Goal: Task Accomplishment & Management: Manage account settings

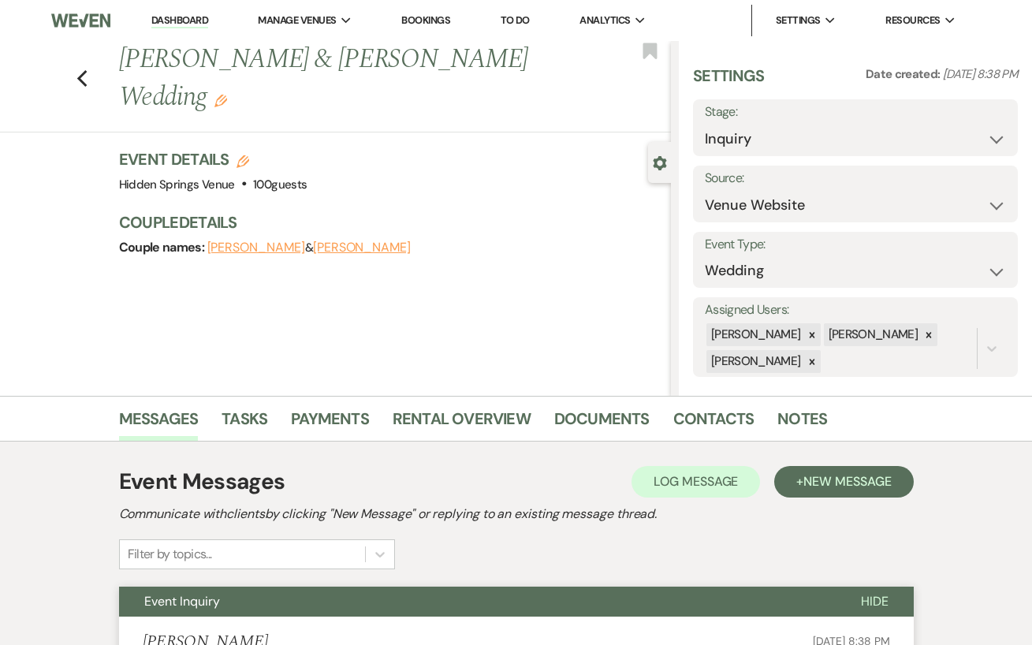
select select "5"
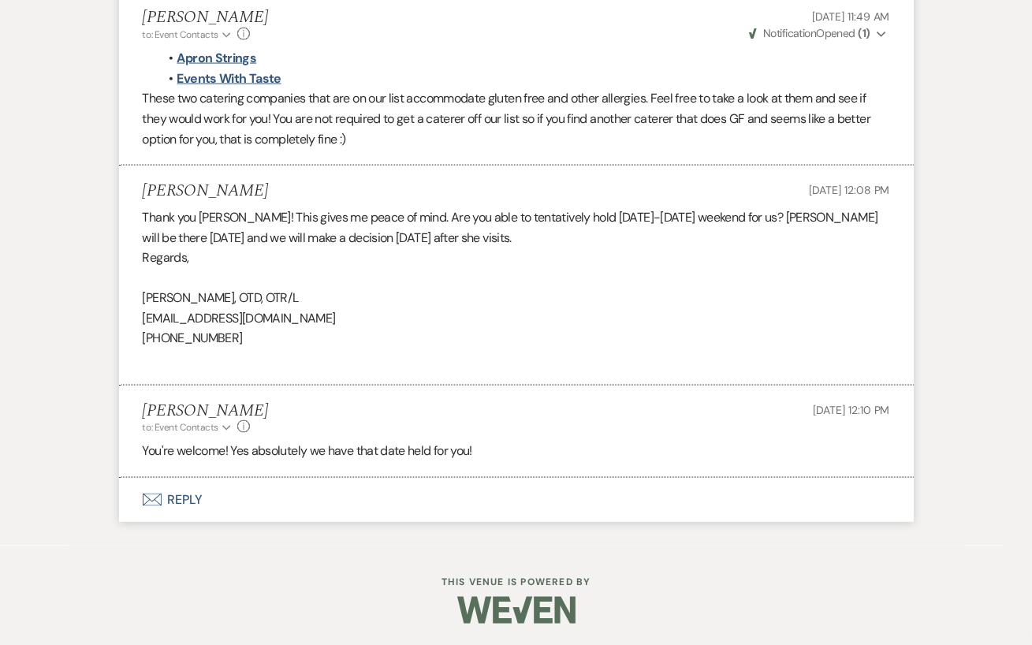
click at [289, 497] on button "Envelope Reply" at bounding box center [516, 500] width 794 height 44
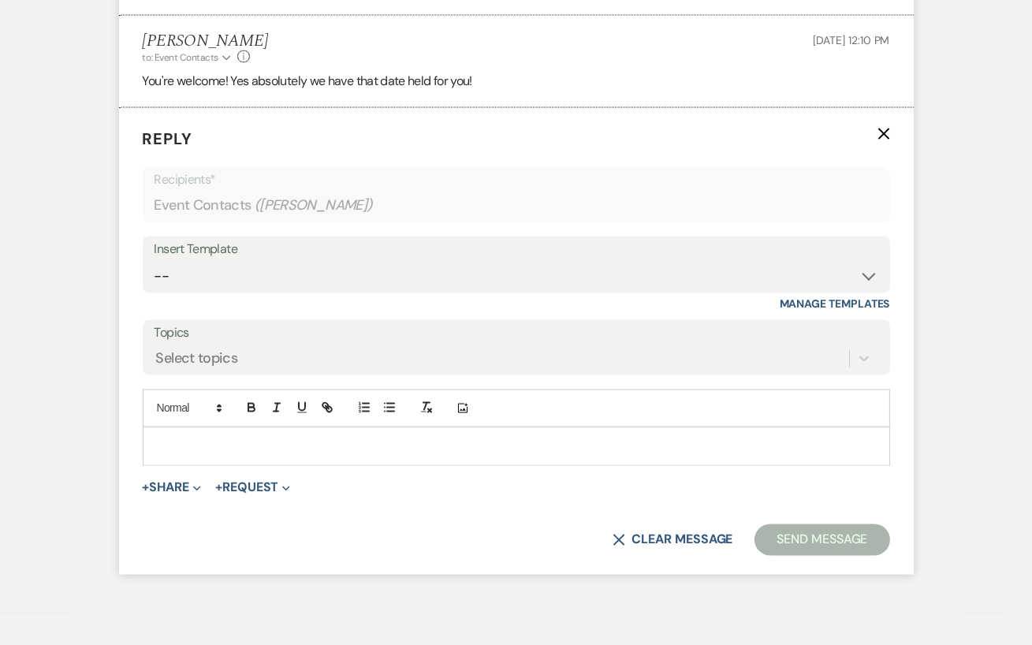
scroll to position [5356, 0]
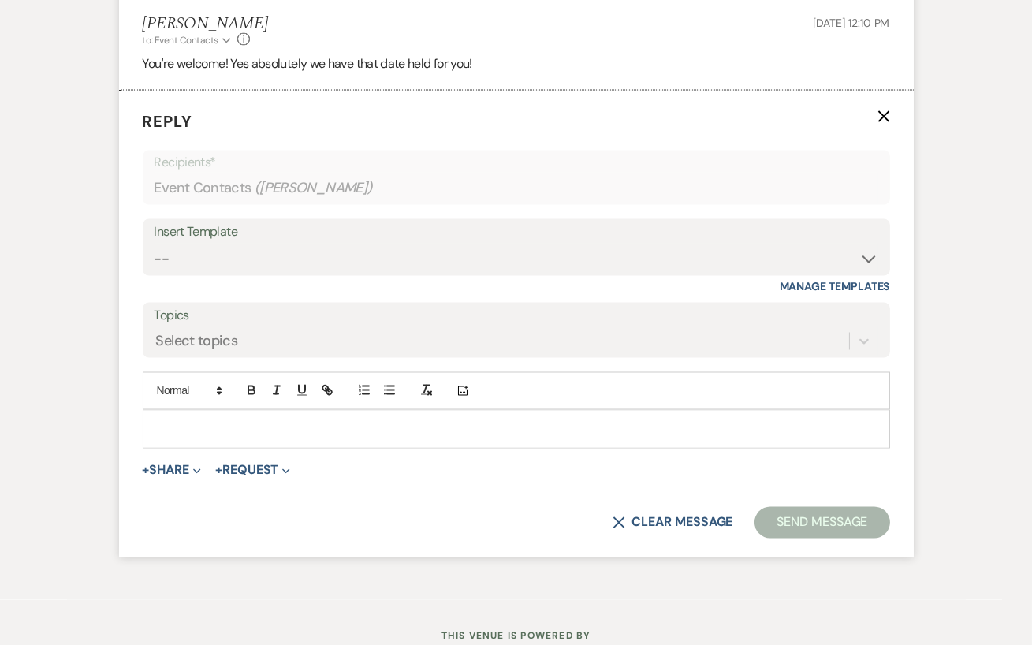
click at [244, 420] on p at bounding box center [516, 428] width 722 height 17
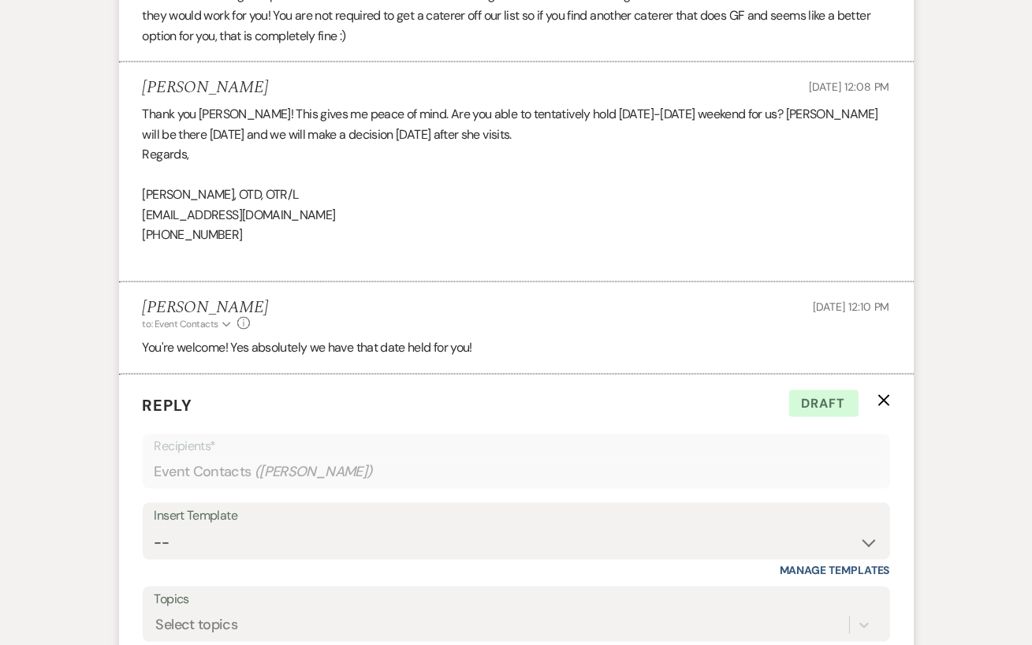
scroll to position [5410, 0]
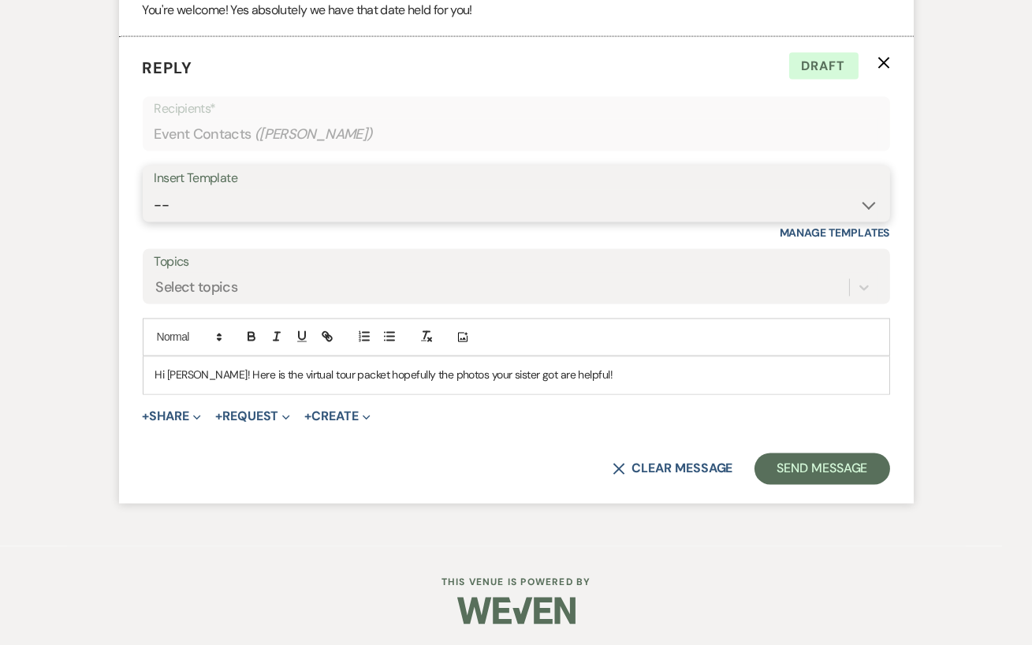
click at [226, 208] on select "-- Initial Inquiry Response Tour Request Response Follow Up Review Email Check-…" at bounding box center [515, 205] width 723 height 31
select select "4562"
click at [154, 190] on select "-- Initial Inquiry Response Tour Request Response Follow Up Review Email Check-…" at bounding box center [515, 205] width 723 height 31
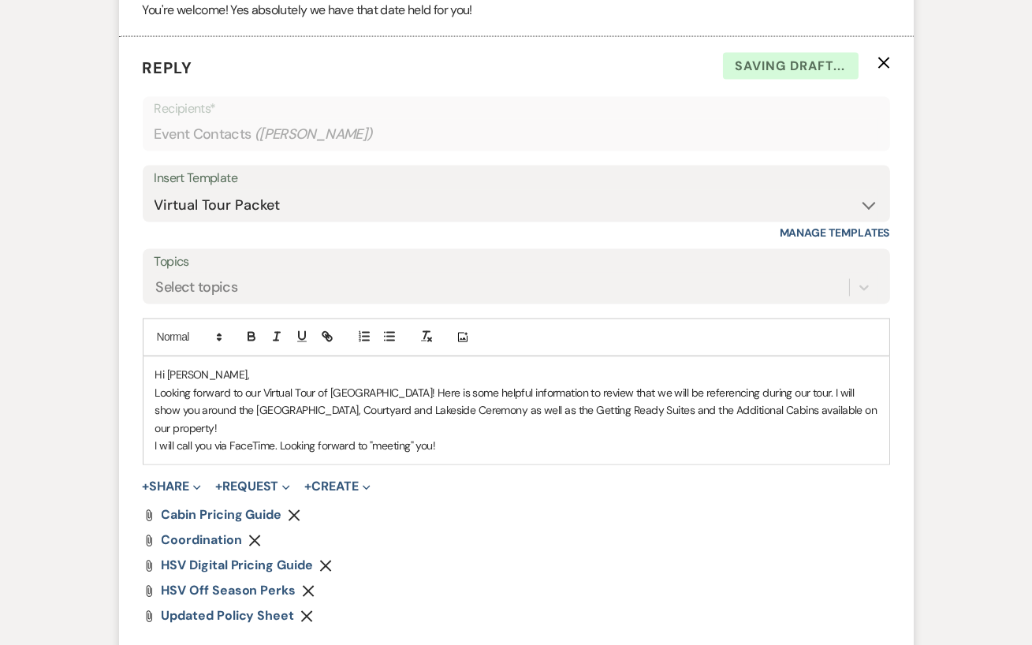
click at [203, 374] on p "Hi [PERSON_NAME]," at bounding box center [516, 374] width 722 height 17
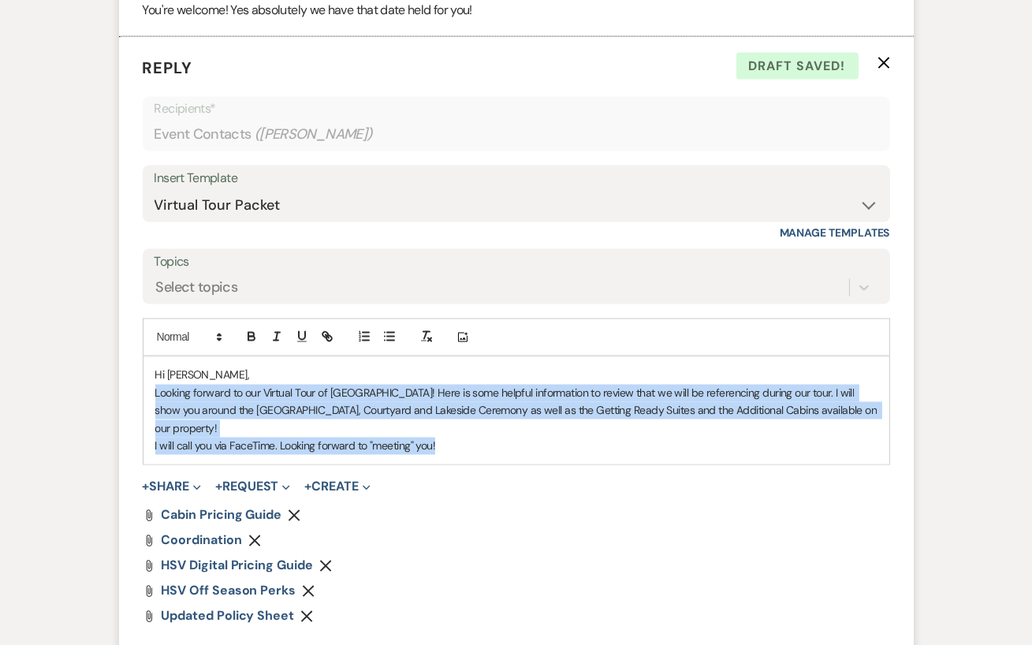
drag, startPoint x: 149, startPoint y: 393, endPoint x: 466, endPoint y: 438, distance: 320.0
click at [466, 438] on div "Hi [PERSON_NAME], Looking forward to our Virtual Tour of [GEOGRAPHIC_DATA]! Her…" at bounding box center [515, 410] width 745 height 107
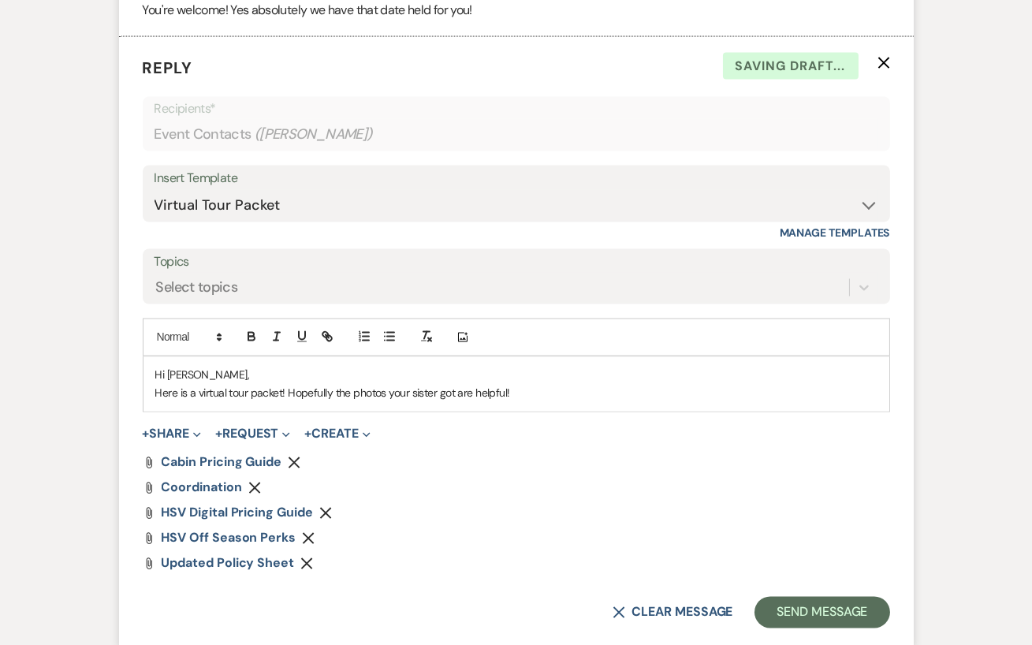
click at [387, 391] on p "Here is a virtual tour packet! Hopefully the photos your sister got are helpful!" at bounding box center [516, 393] width 722 height 17
click at [578, 398] on p "Here is a virtual tour packet! Hopefully the photos and videos your sister got …" at bounding box center [516, 393] width 722 height 17
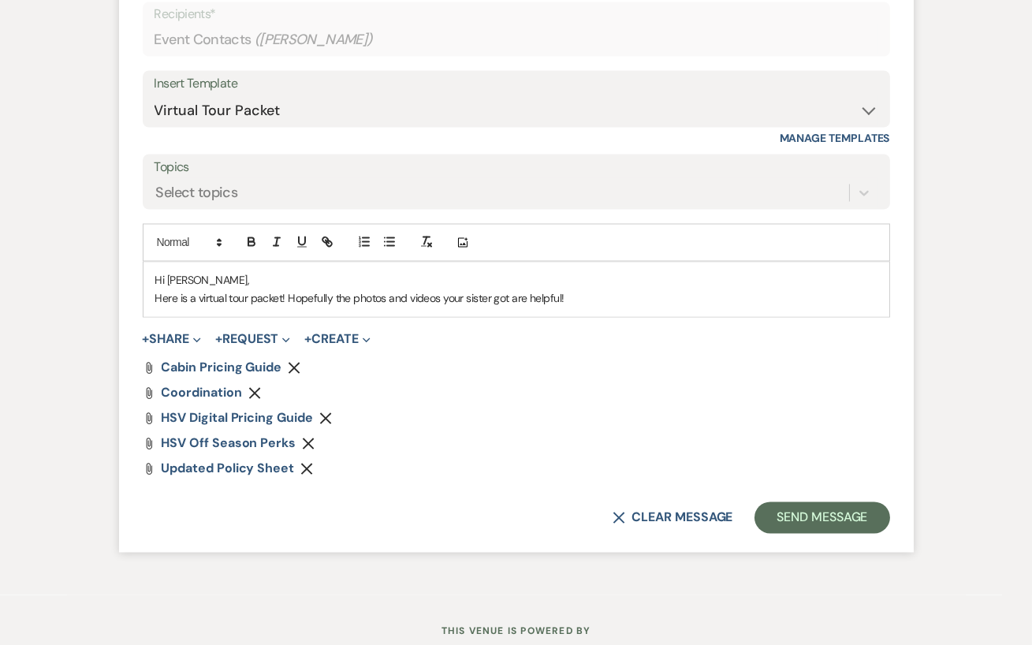
scroll to position [5554, 0]
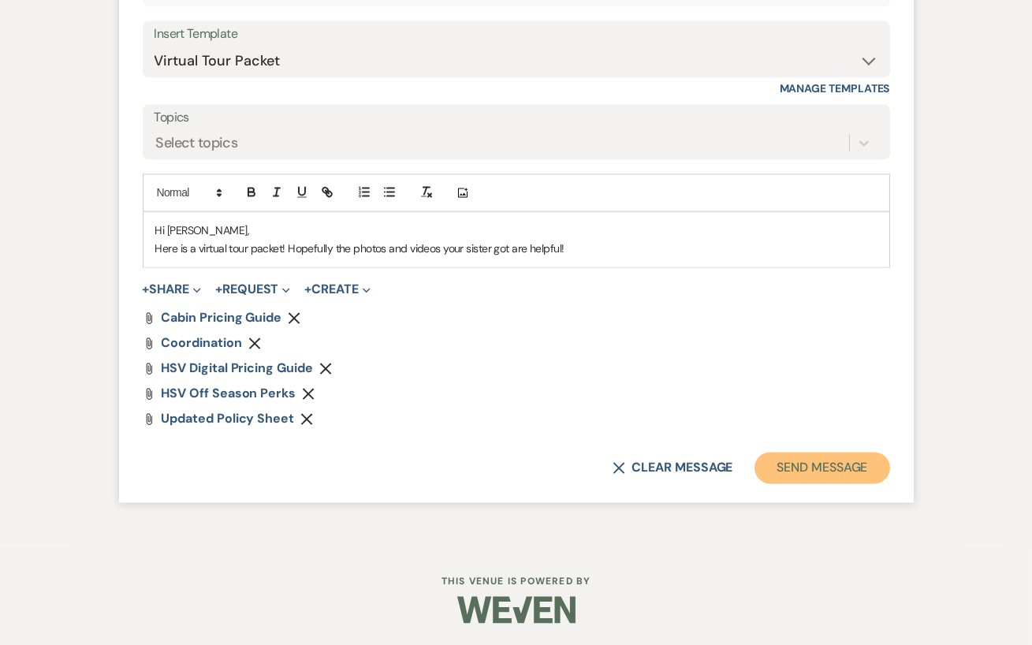
click at [816, 474] on button "Send Message" at bounding box center [821, 468] width 135 height 32
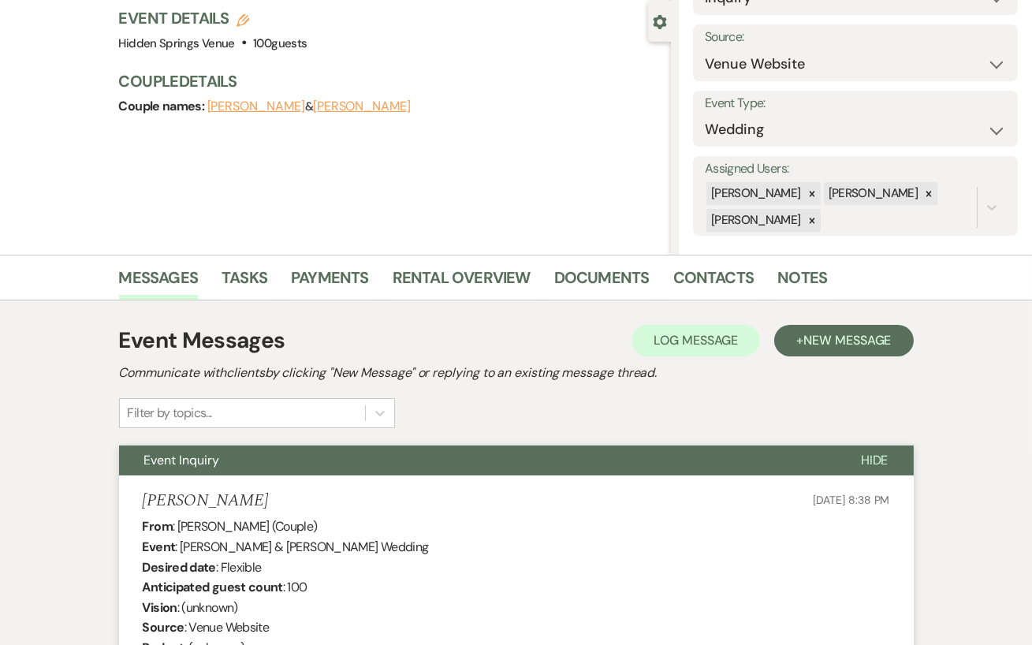
scroll to position [0, 0]
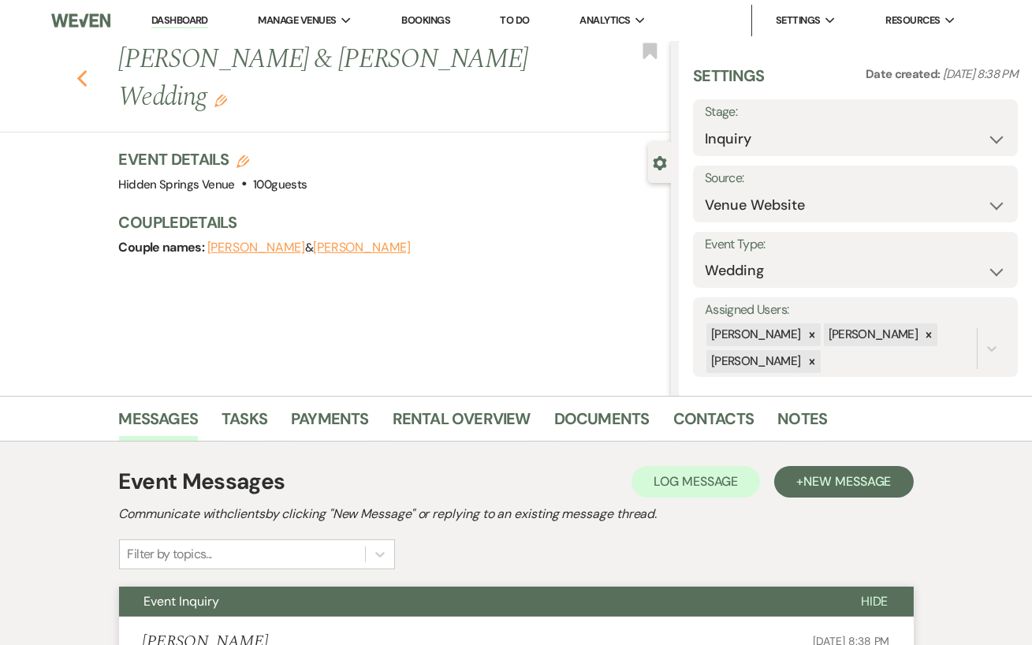
click at [81, 69] on icon "Previous" at bounding box center [82, 78] width 12 height 19
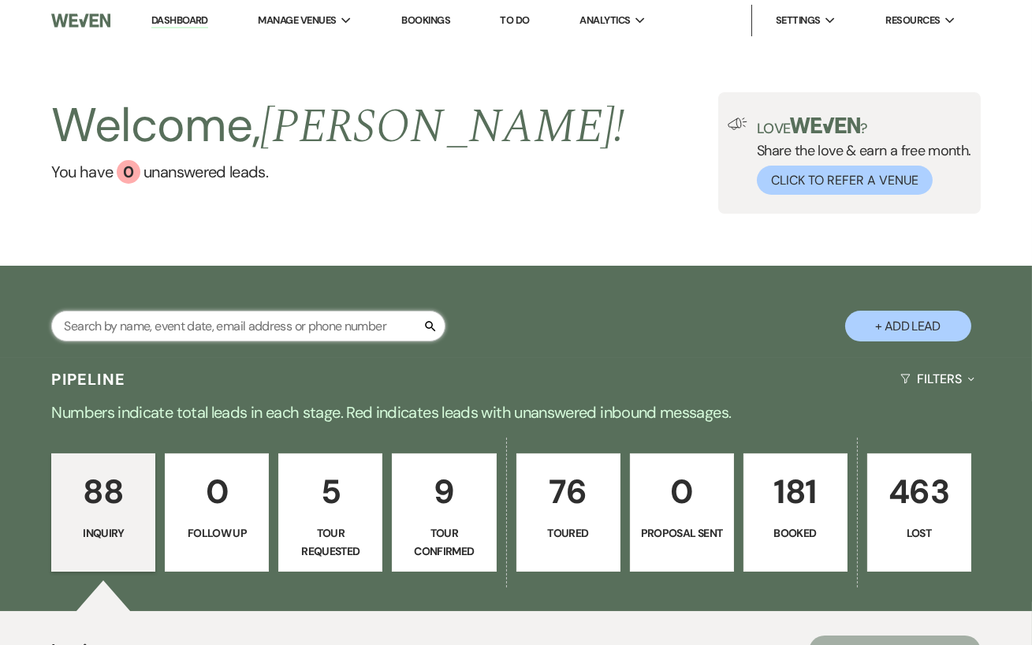
click at [274, 338] on input "text" at bounding box center [248, 325] width 394 height 31
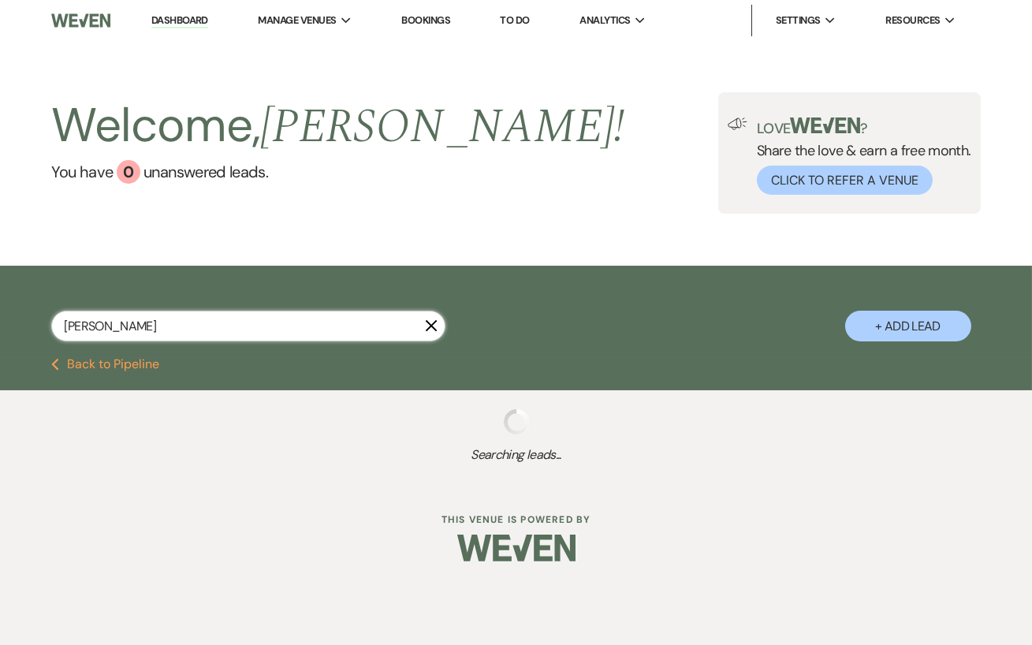
type input "[PERSON_NAME]"
select select "8"
select select "4"
select select "5"
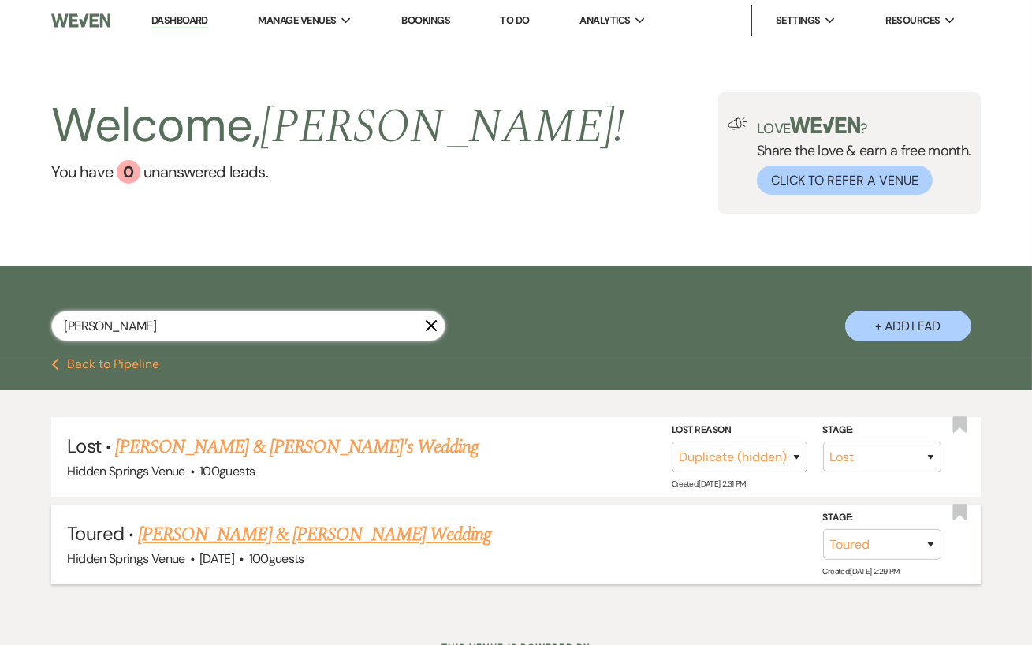
type input "[PERSON_NAME]"
click at [284, 546] on link "[PERSON_NAME] & [PERSON_NAME] Wedding" at bounding box center [314, 534] width 353 height 28
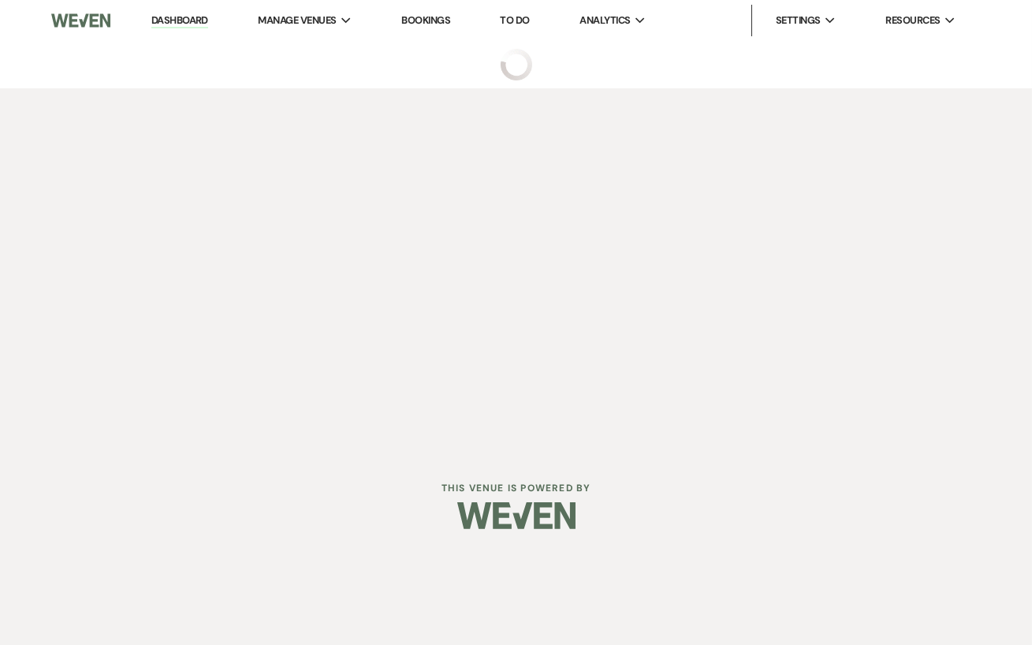
select select "5"
select select "6"
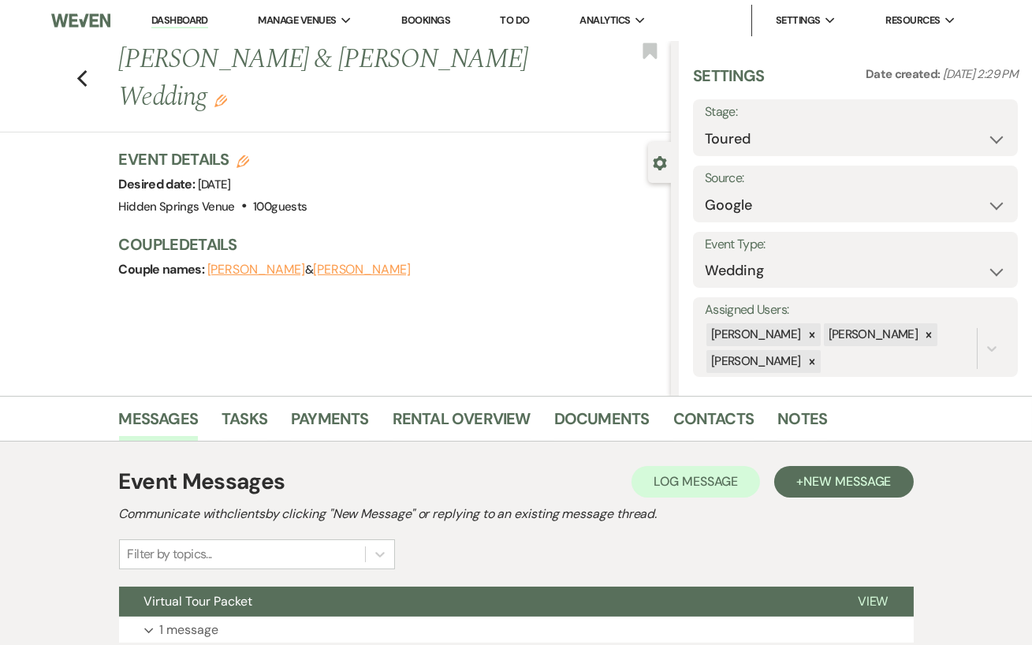
scroll to position [95, 0]
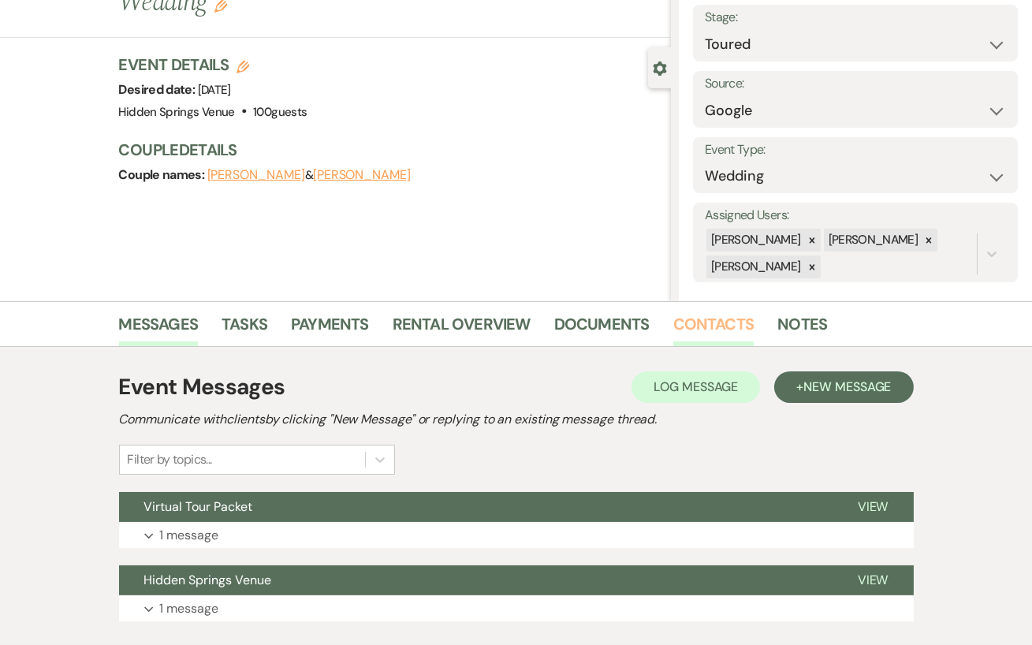
click at [682, 319] on link "Contacts" at bounding box center [713, 328] width 81 height 35
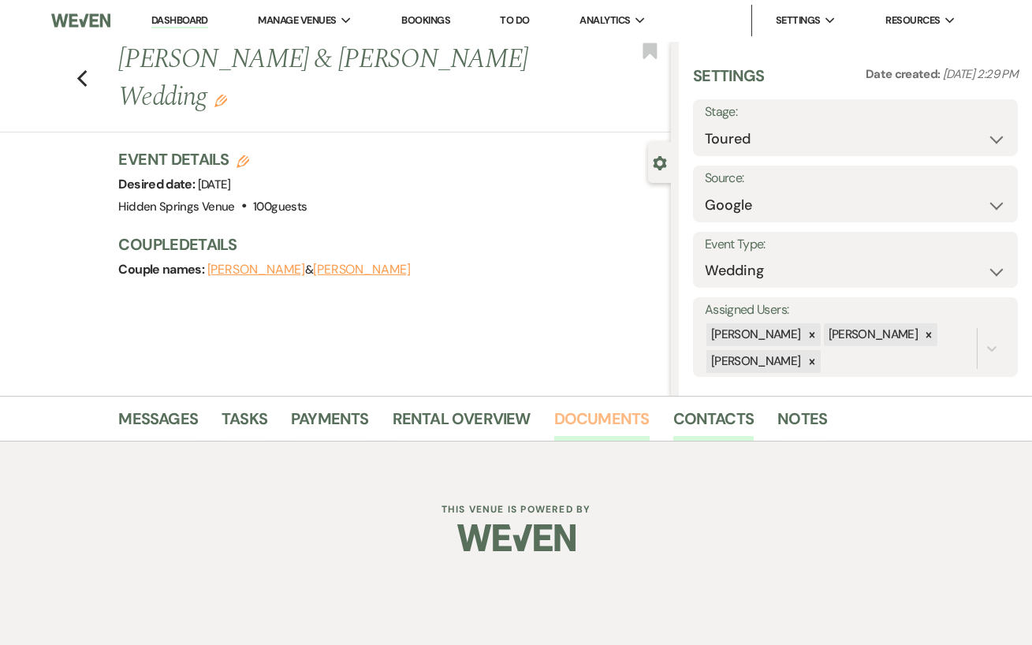
click at [589, 424] on link "Documents" at bounding box center [601, 423] width 95 height 35
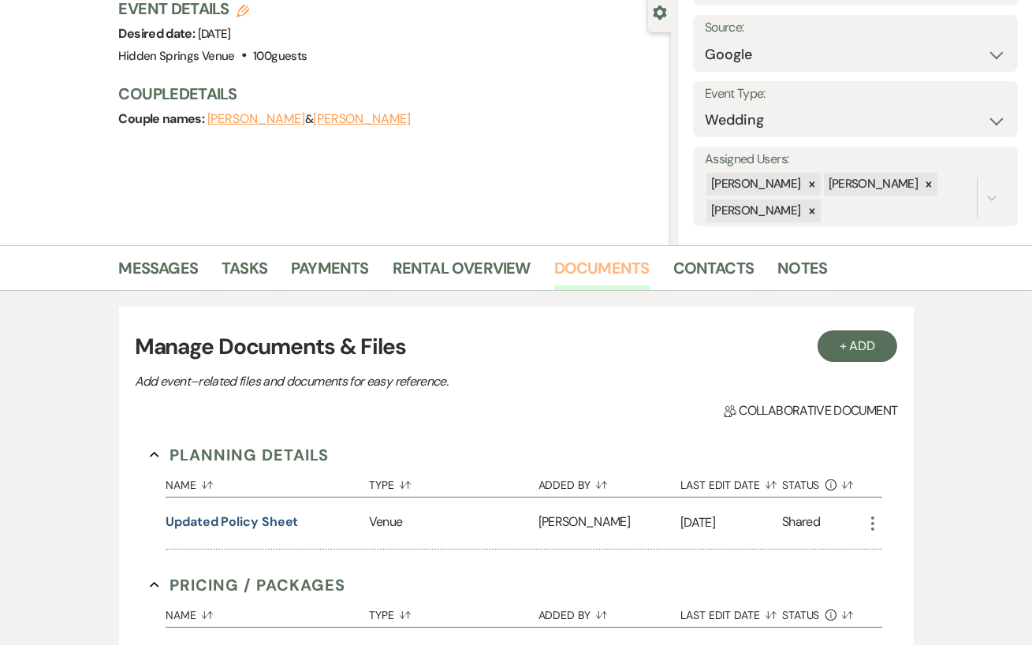
scroll to position [169, 0]
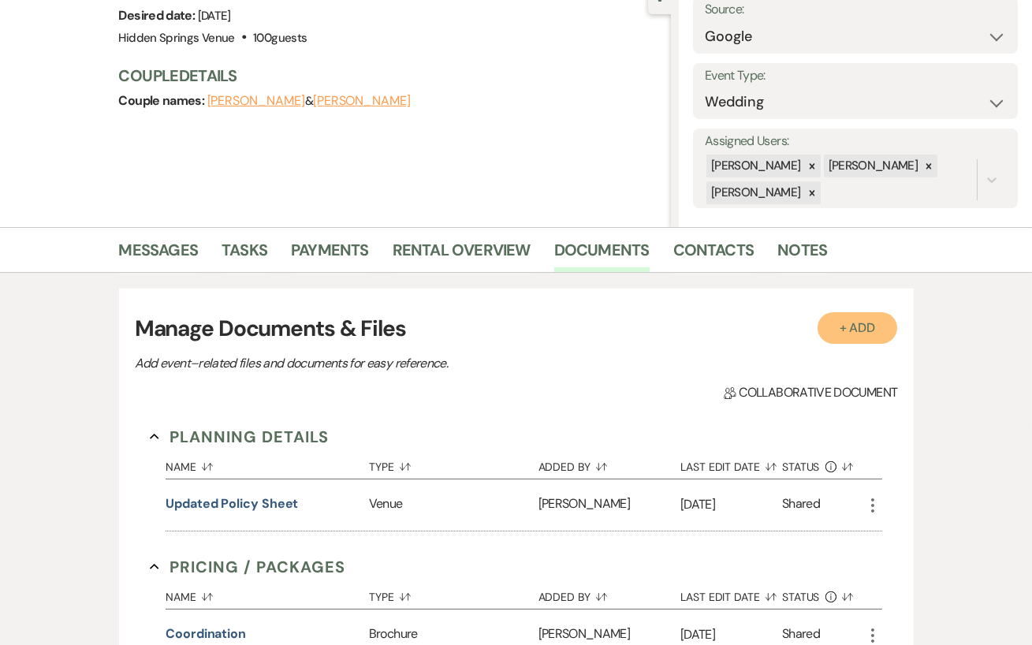
click at [867, 324] on button "+ Add" at bounding box center [857, 328] width 80 height 32
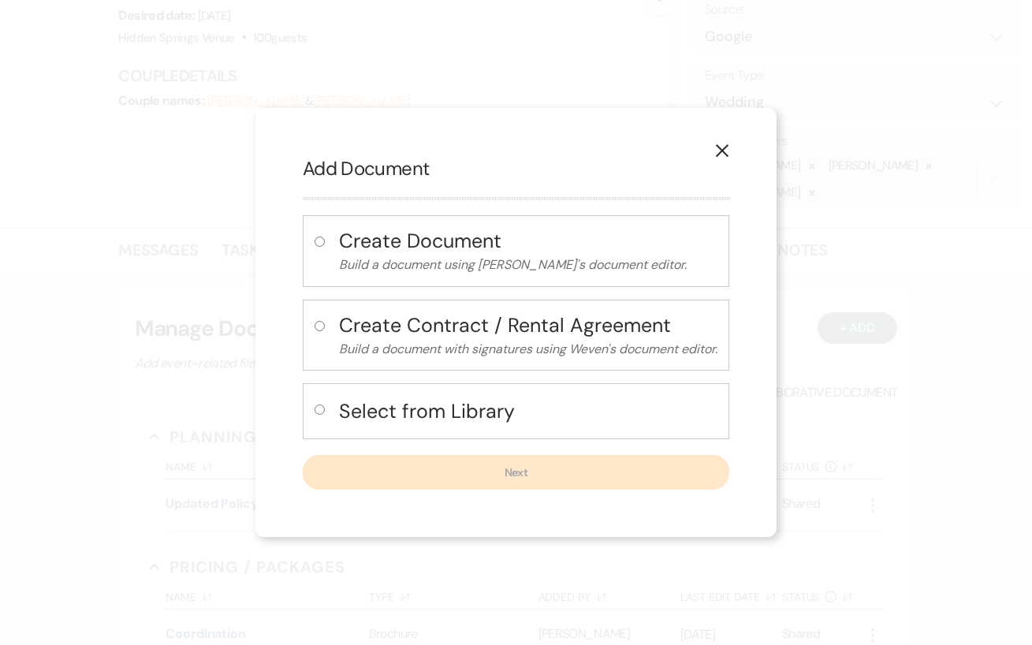
click at [318, 406] on input "radio" at bounding box center [319, 409] width 10 height 10
radio input "true"
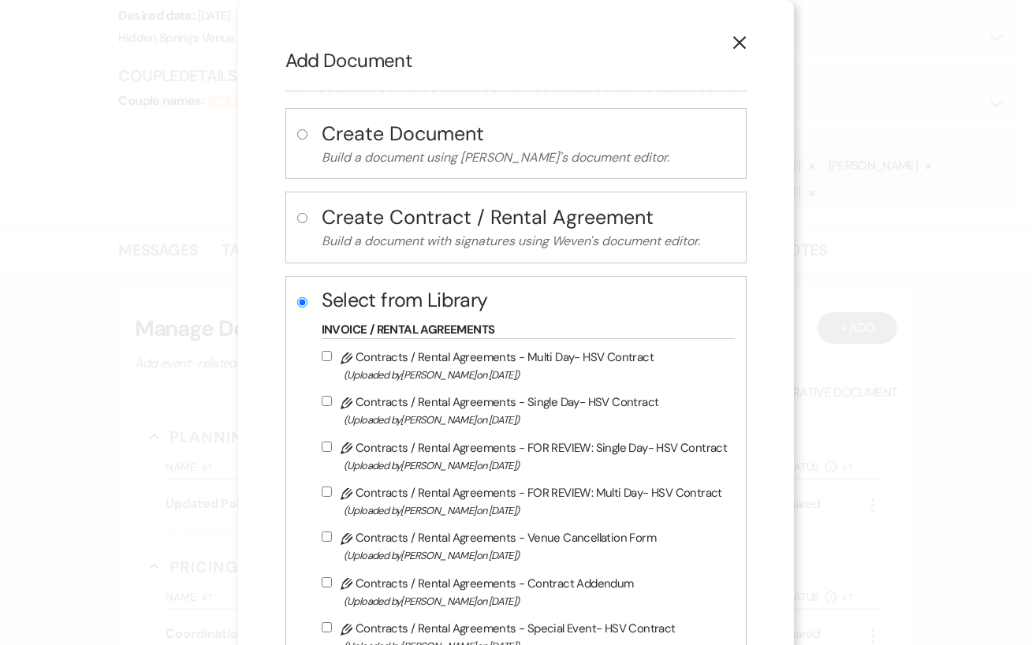
scroll to position [32, 0]
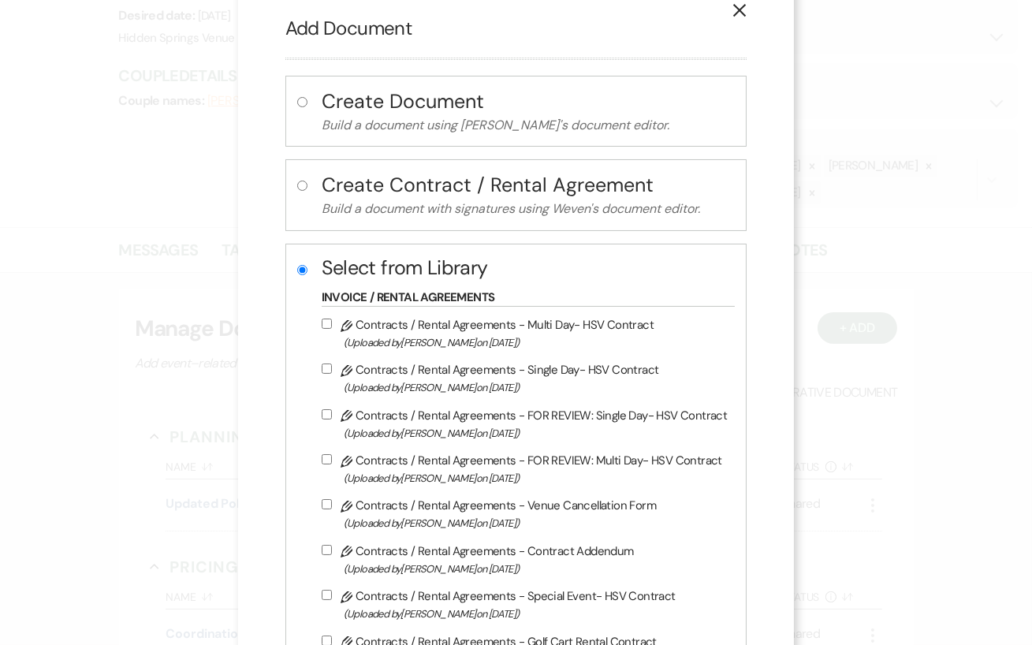
click at [328, 369] on input "Pencil Contracts / Rental Agreements - Single Day- HSV Contract (Uploaded by [P…" at bounding box center [327, 368] width 10 height 10
checkbox input "true"
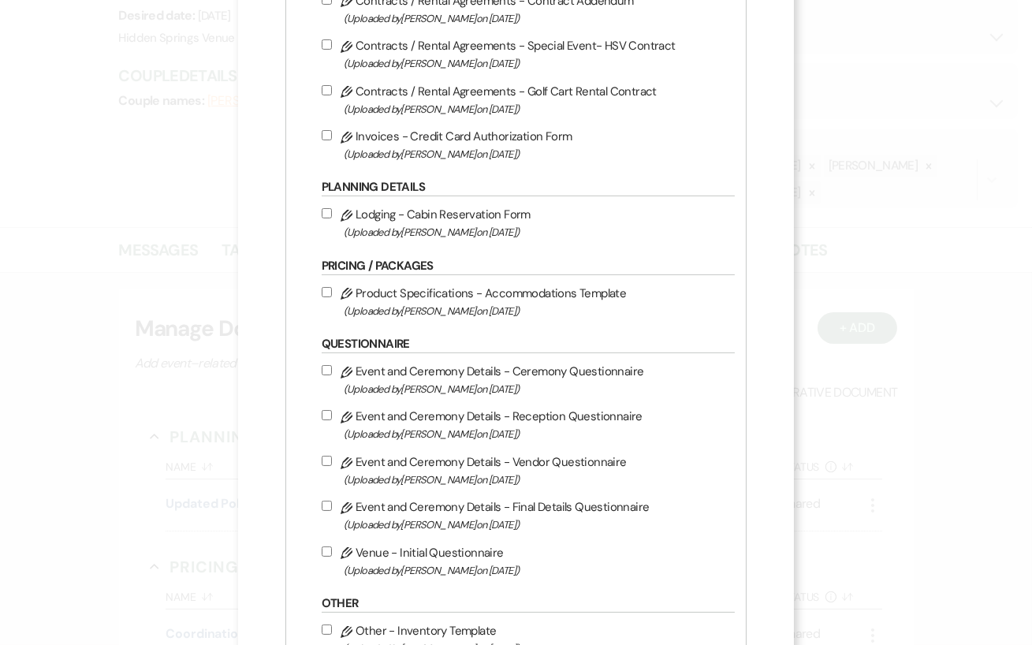
scroll to position [727, 0]
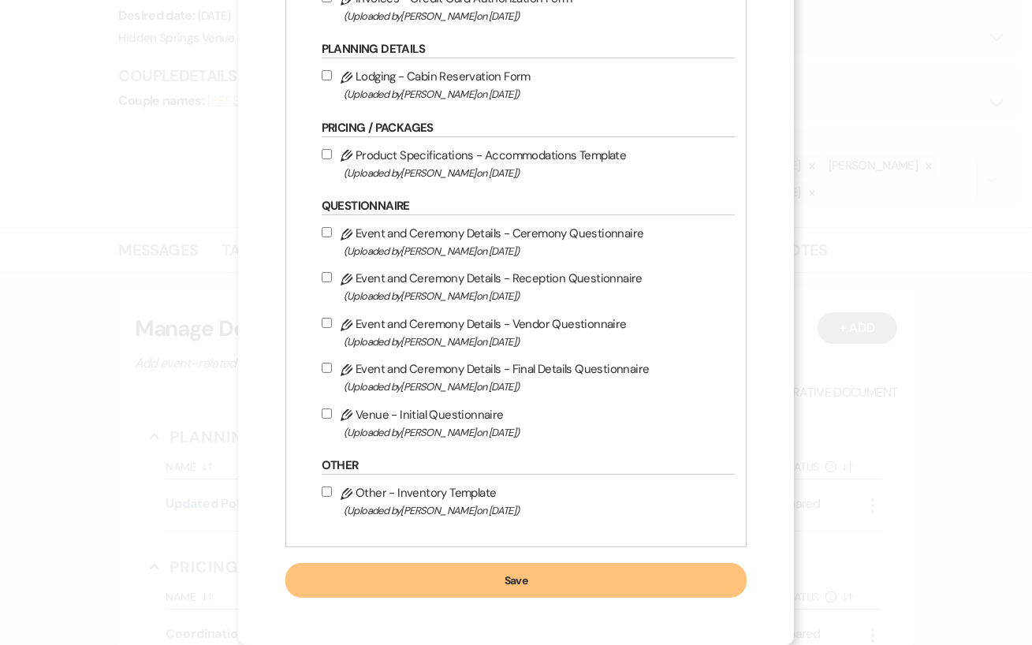
click at [548, 586] on button "Save" at bounding box center [516, 580] width 462 height 35
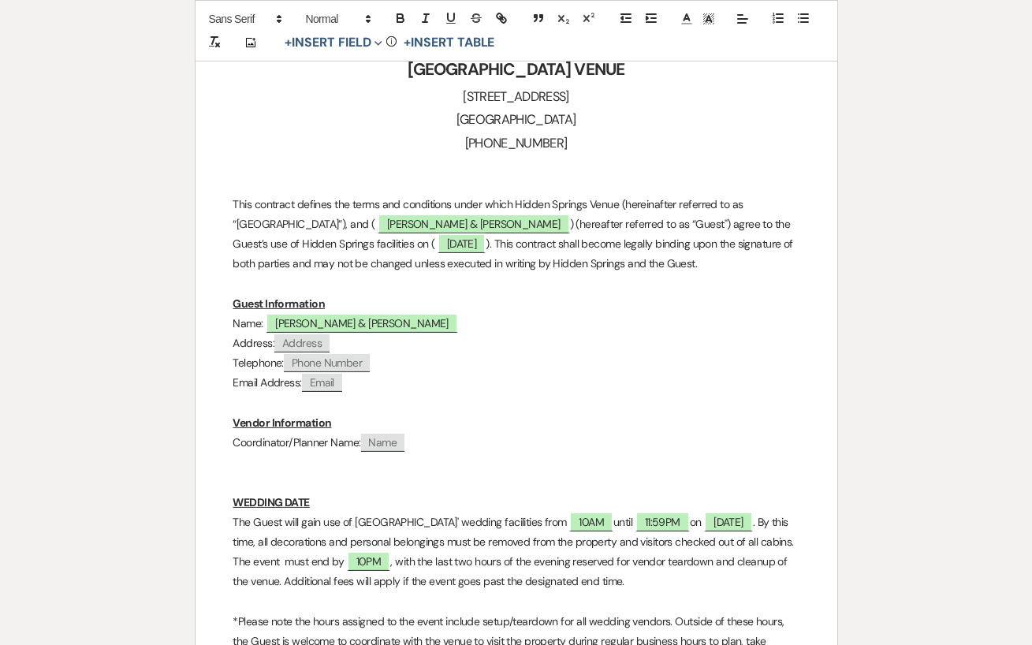
scroll to position [678, 0]
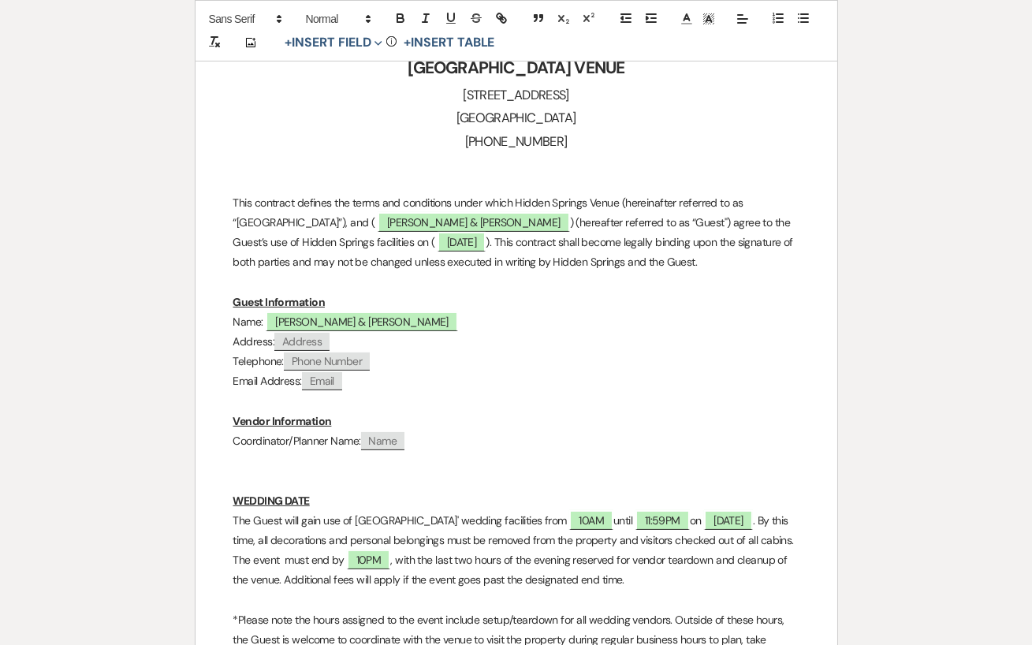
click at [381, 437] on span "Name" at bounding box center [383, 441] width 44 height 18
select select "client"
select select "Name"
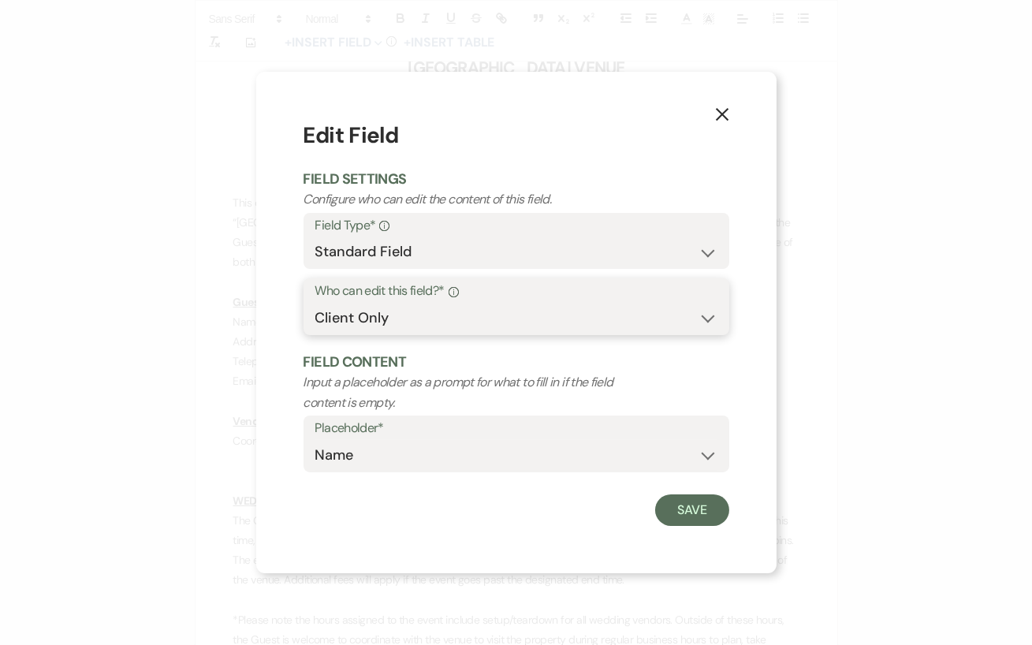
click at [408, 315] on select "Both Venue & Client Client Only Venue Only" at bounding box center [516, 318] width 402 height 31
select select "owner"
click at [315, 303] on select "Both Venue & Client Client Only Venue Only" at bounding box center [516, 318] width 402 height 31
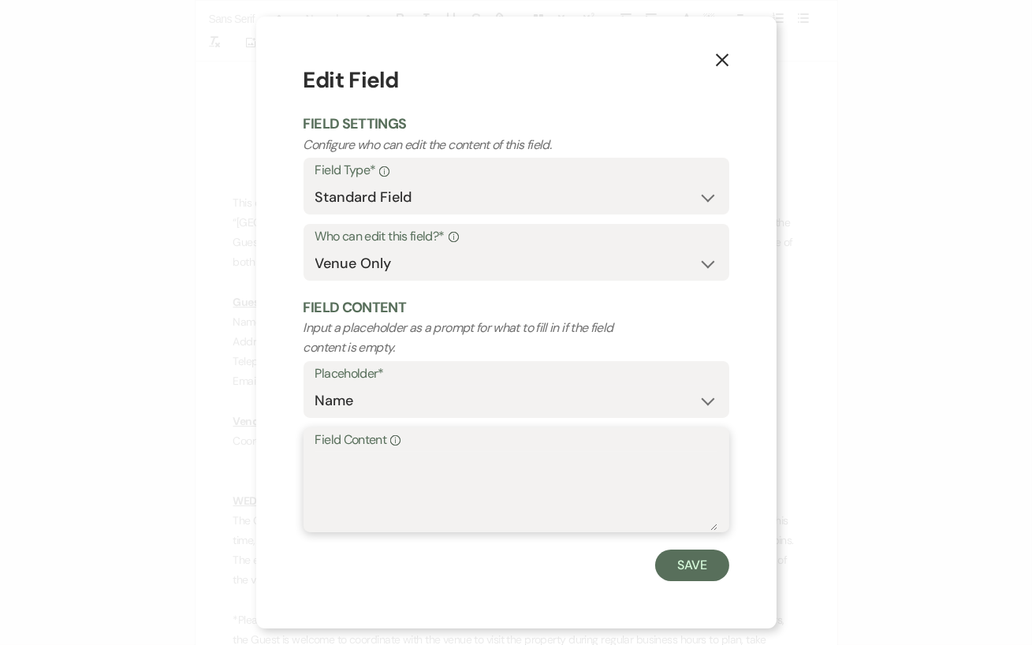
click at [370, 470] on textarea "Field Content Info" at bounding box center [516, 491] width 402 height 79
type textarea "Hidden Springs Only"
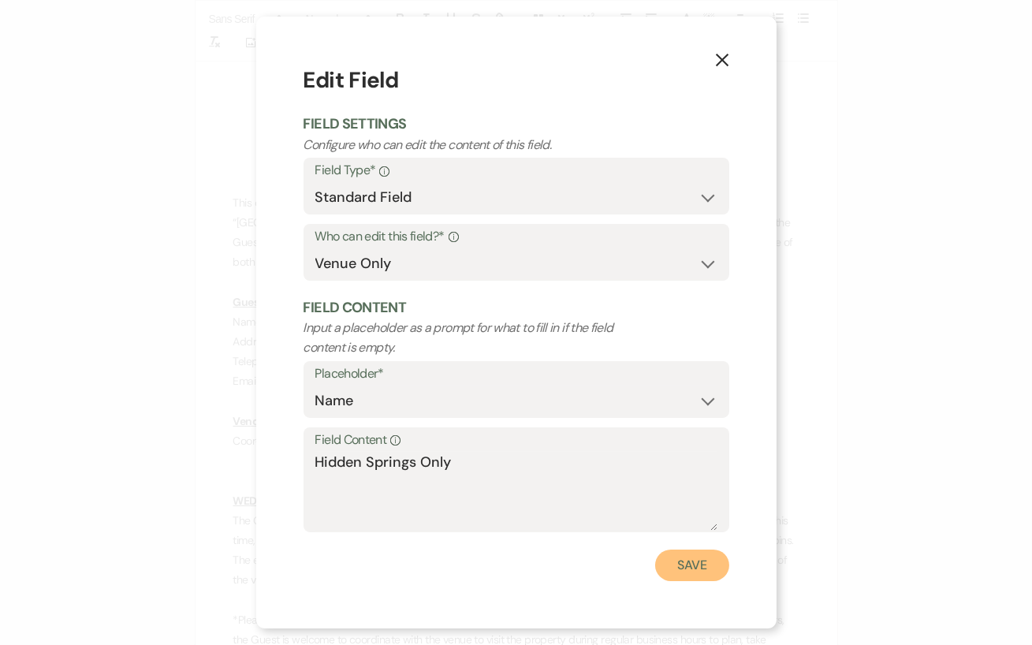
click at [689, 555] on button "Save" at bounding box center [692, 565] width 74 height 32
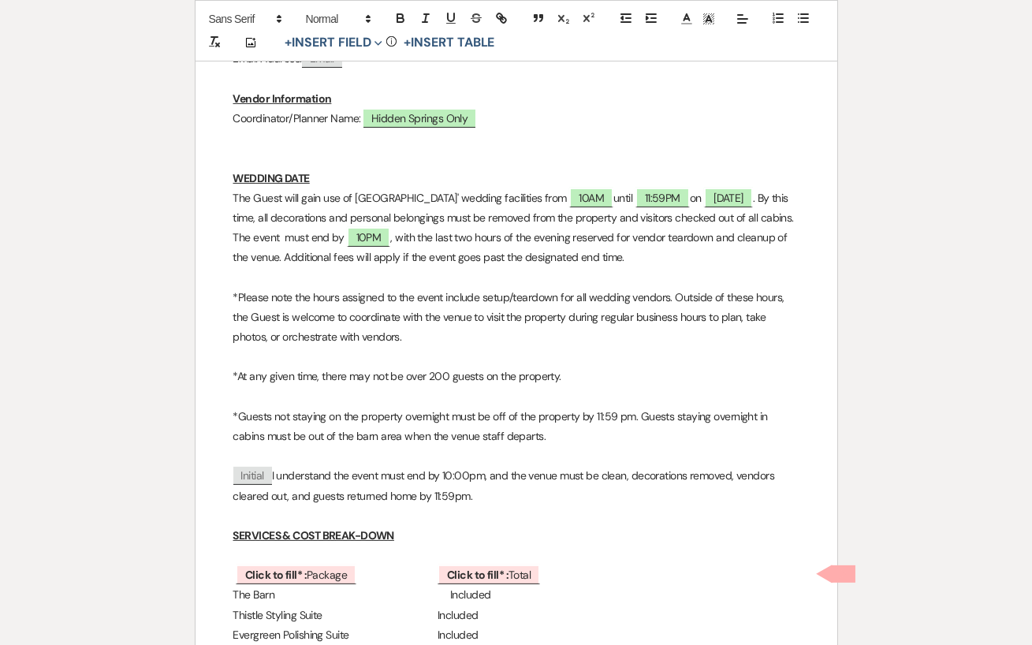
scroll to position [997, 0]
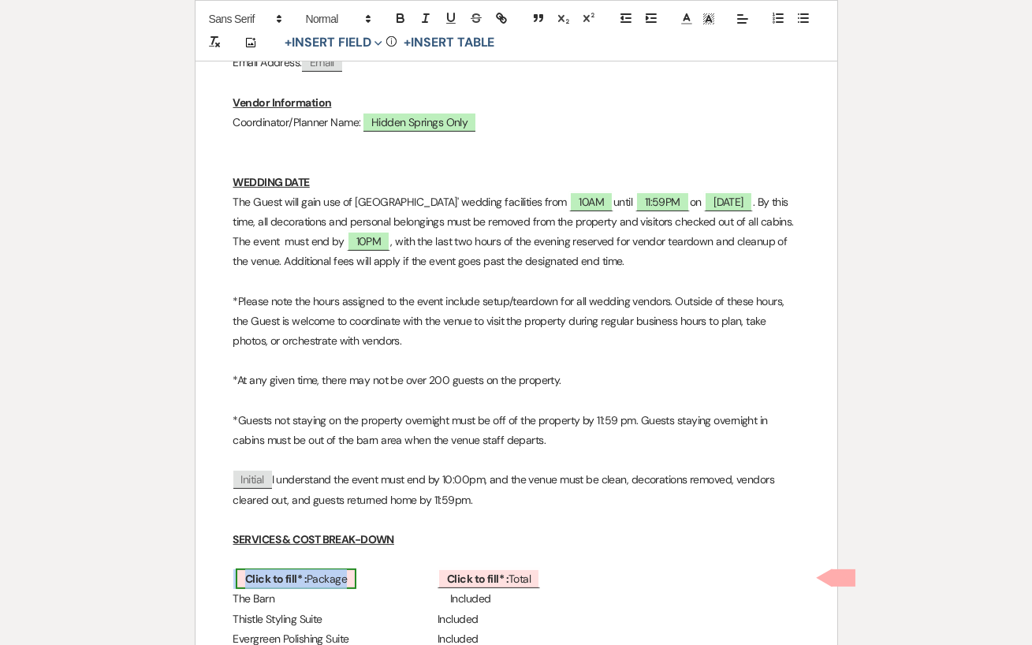
click at [300, 576] on b "Click to fill* :" at bounding box center [275, 578] width 61 height 14
select select "owner"
select select "custom_placeholder"
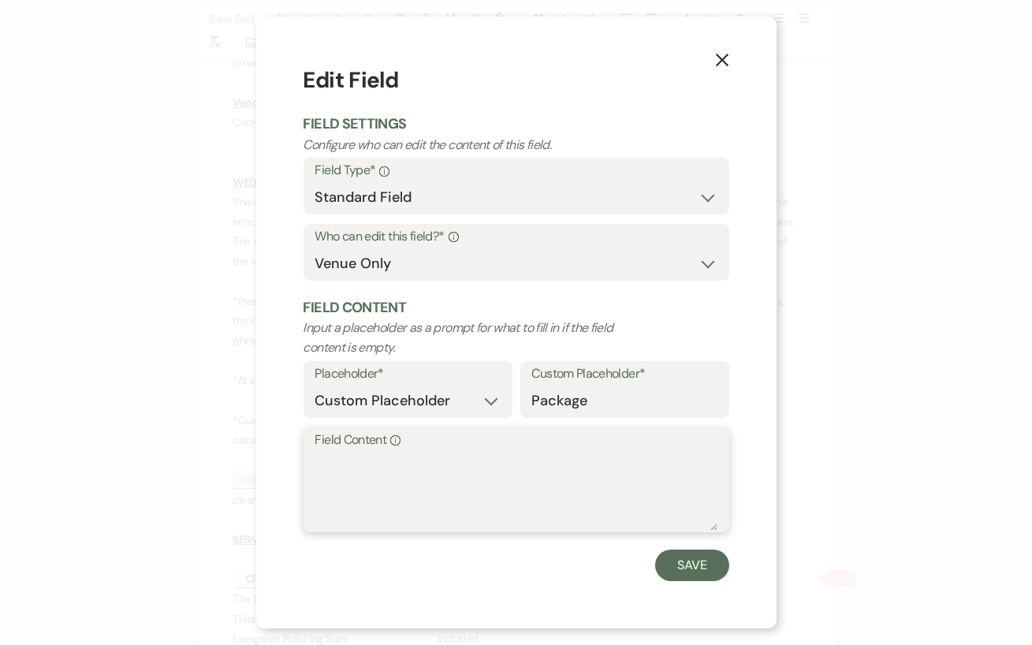
click at [322, 481] on textarea "Field Content Info" at bounding box center [516, 491] width 402 height 79
type textarea "[DATE]"
click at [679, 561] on button "Save" at bounding box center [692, 565] width 74 height 32
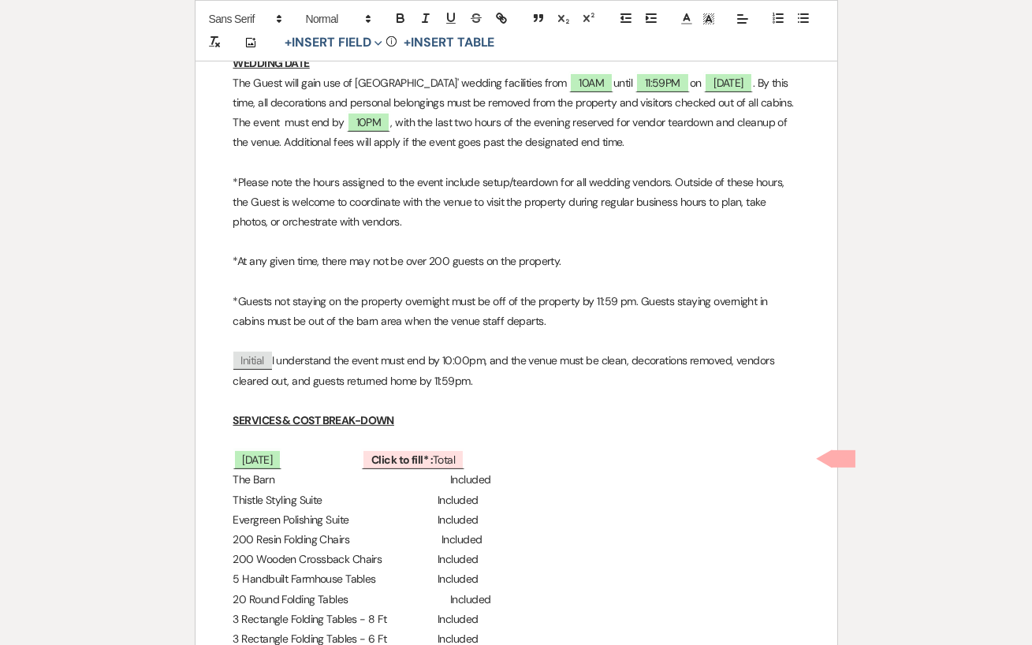
scroll to position [1132, 0]
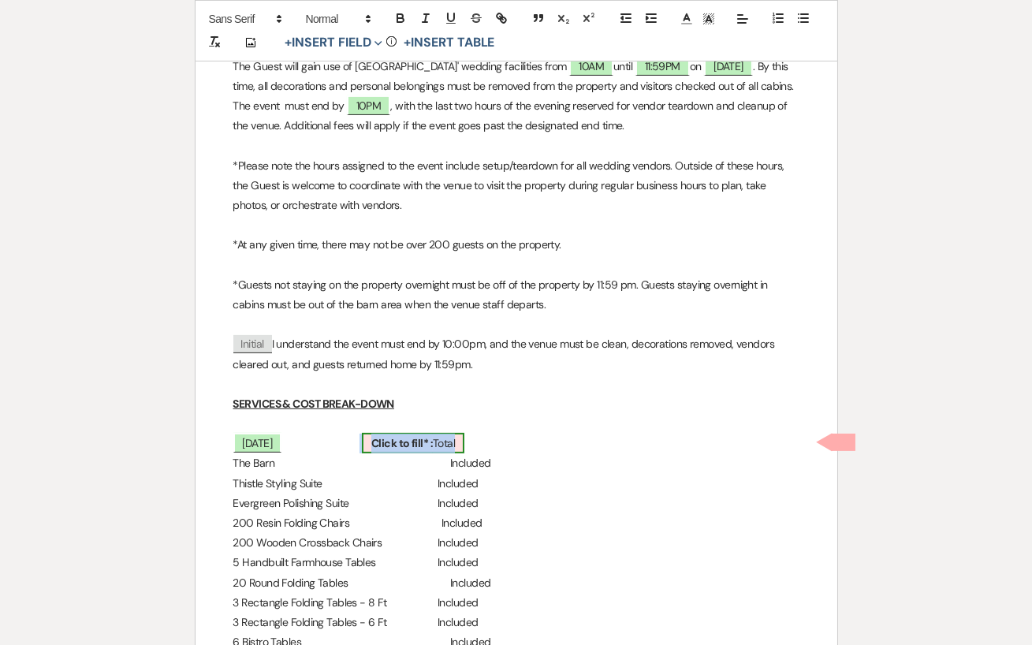
click at [441, 448] on span "Click to fill* : Total" at bounding box center [413, 443] width 102 height 20
select select "owner"
select select "Total"
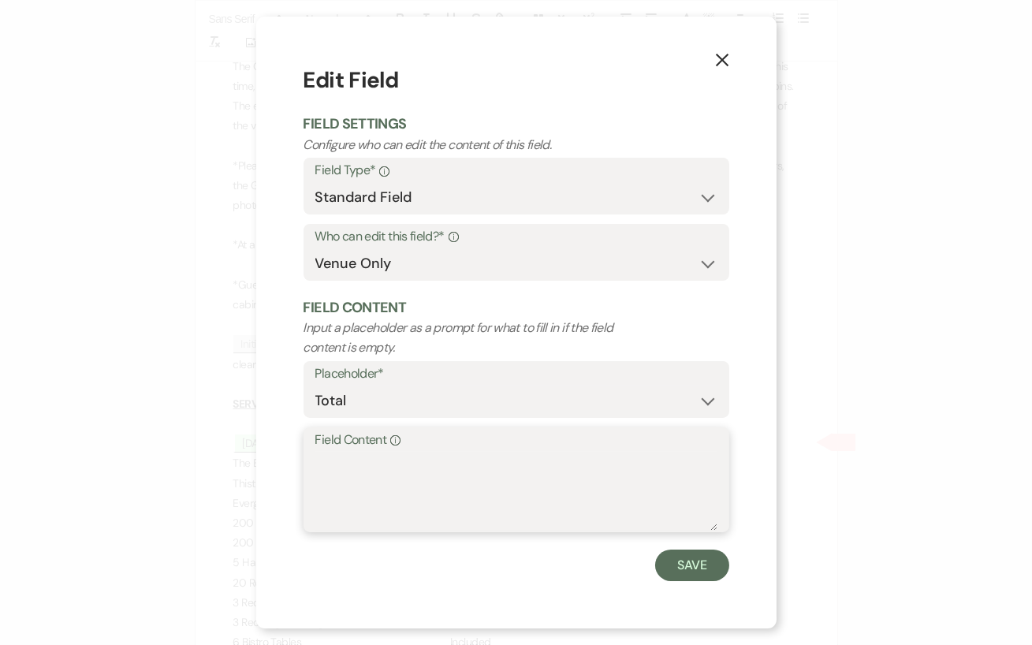
click at [472, 457] on textarea "Field Content Info" at bounding box center [516, 491] width 402 height 79
type textarea "$7,800"
click at [682, 574] on button "Save" at bounding box center [692, 565] width 74 height 32
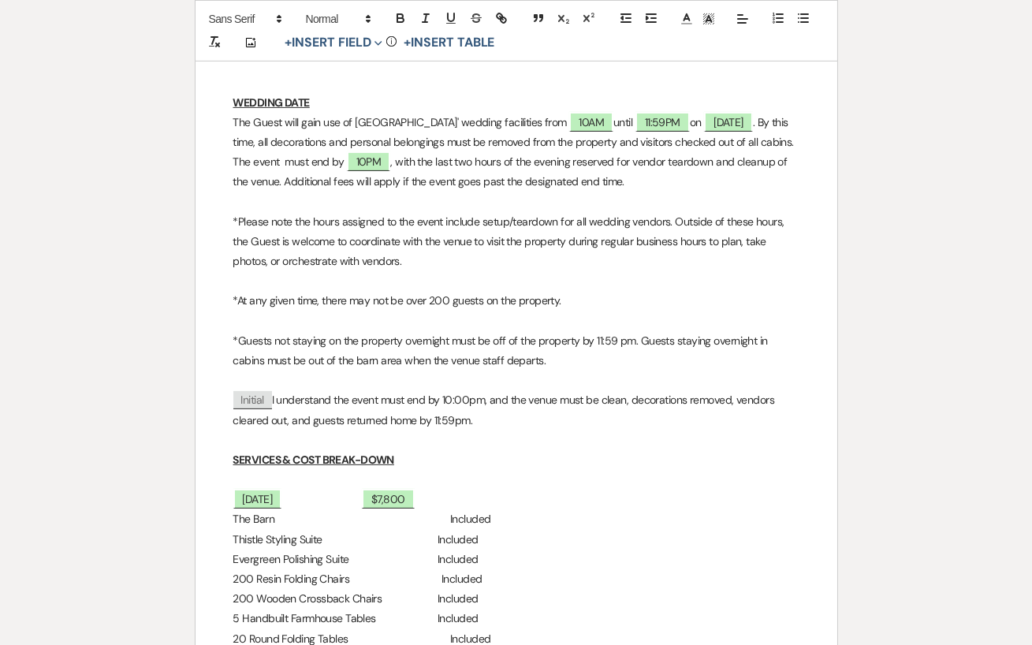
scroll to position [1058, 0]
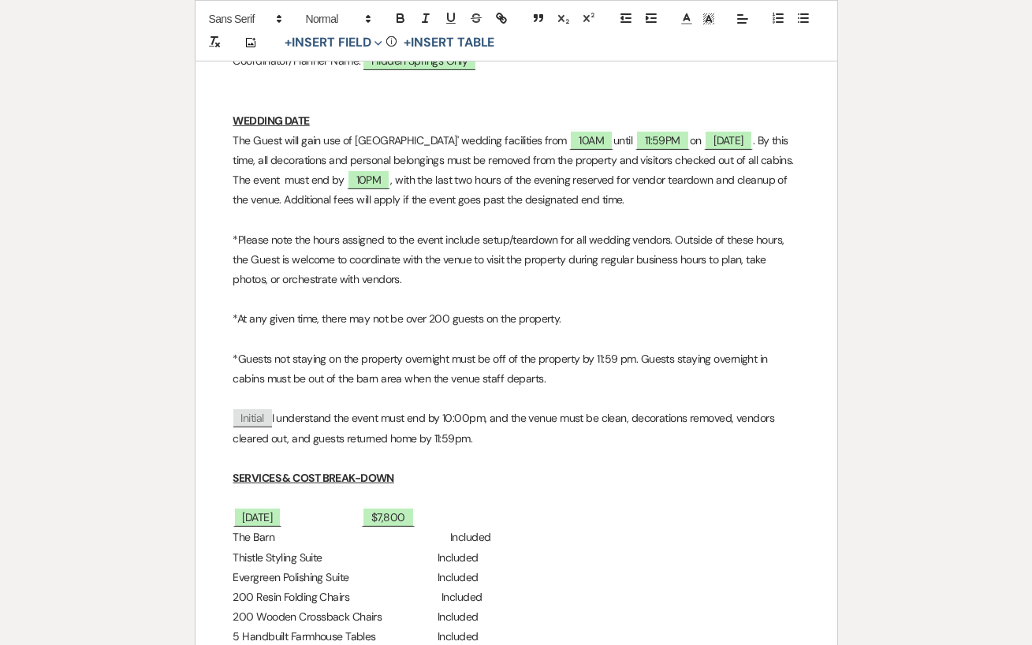
click at [360, 512] on p "[DATE] $7,800" at bounding box center [516, 517] width 566 height 20
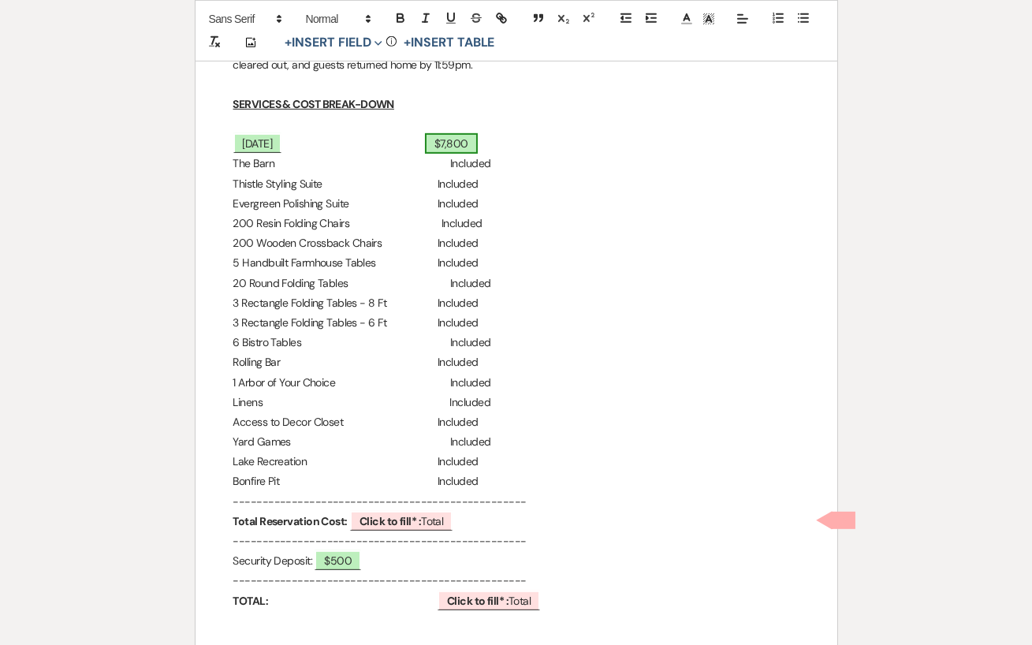
scroll to position [1434, 0]
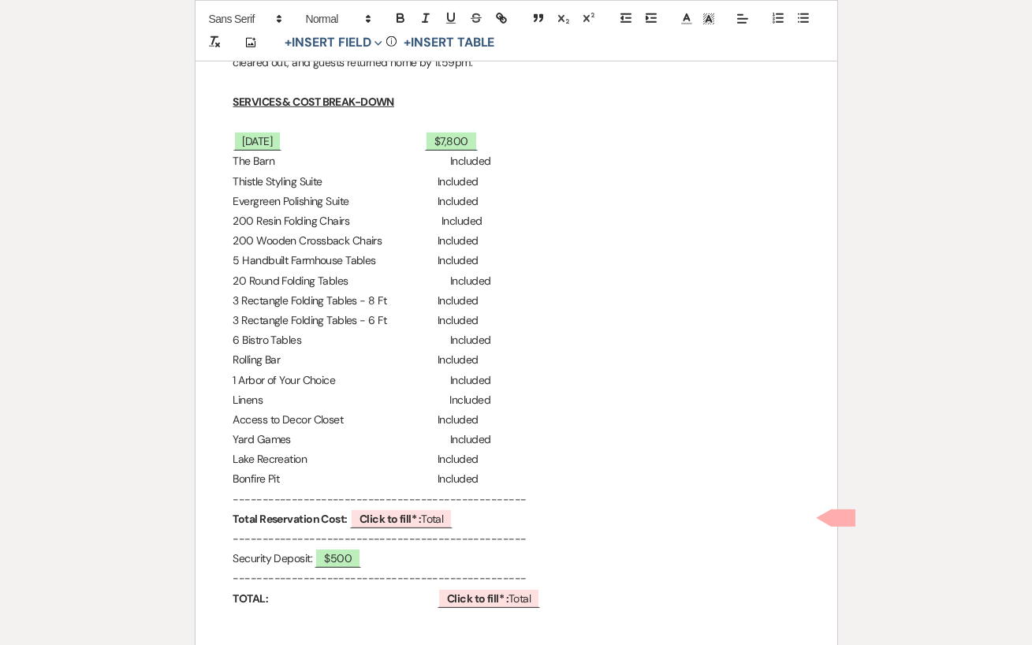
click at [482, 476] on p "Bonfire Pit Included" at bounding box center [516, 479] width 566 height 20
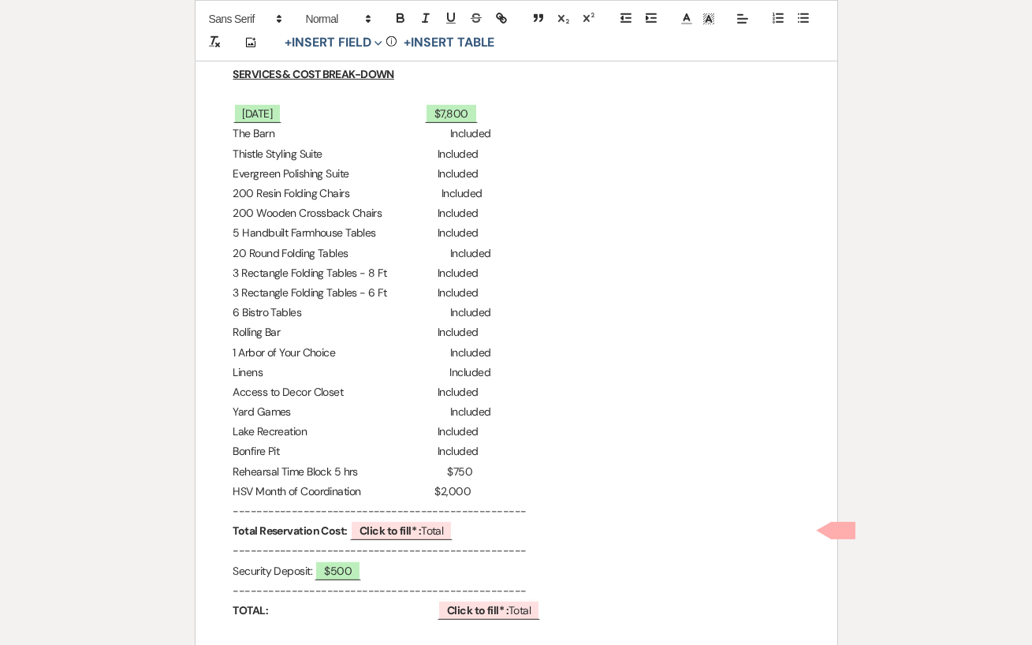
scroll to position [1463, 0]
click at [452, 528] on span "Click to fill* : Total" at bounding box center [401, 529] width 102 height 20
select select "owner"
select select "Total"
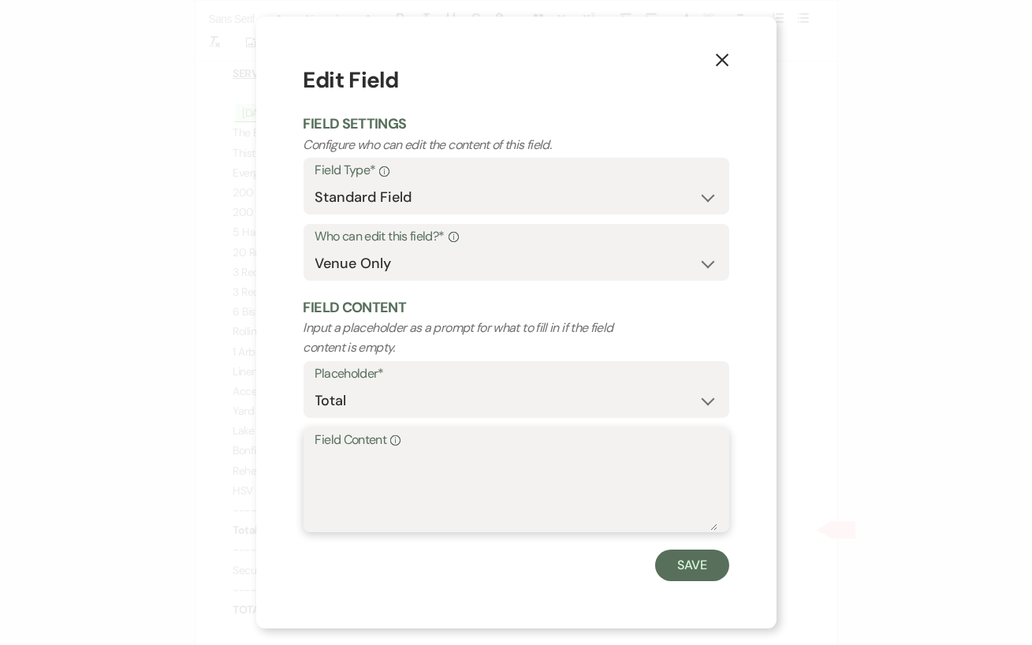
click at [396, 489] on textarea "Field Content Info" at bounding box center [516, 491] width 402 height 79
type textarea "$10,550"
click at [687, 562] on button "Save" at bounding box center [692, 565] width 74 height 32
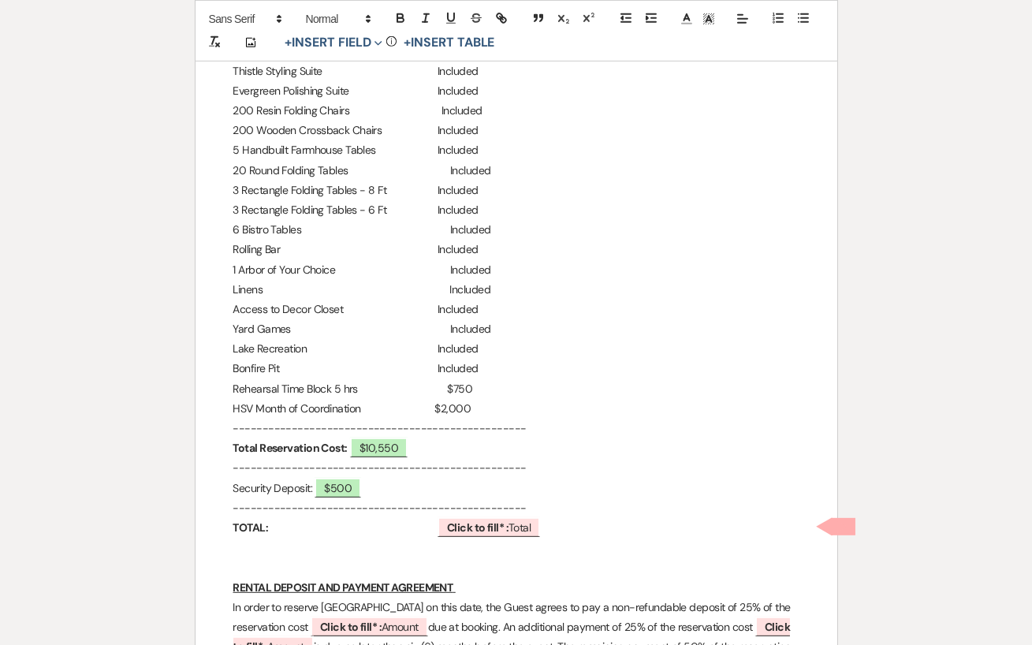
scroll to position [1545, 0]
click at [511, 529] on span "Click to fill* : Total" at bounding box center [488, 526] width 102 height 20
select select "owner"
select select "Total"
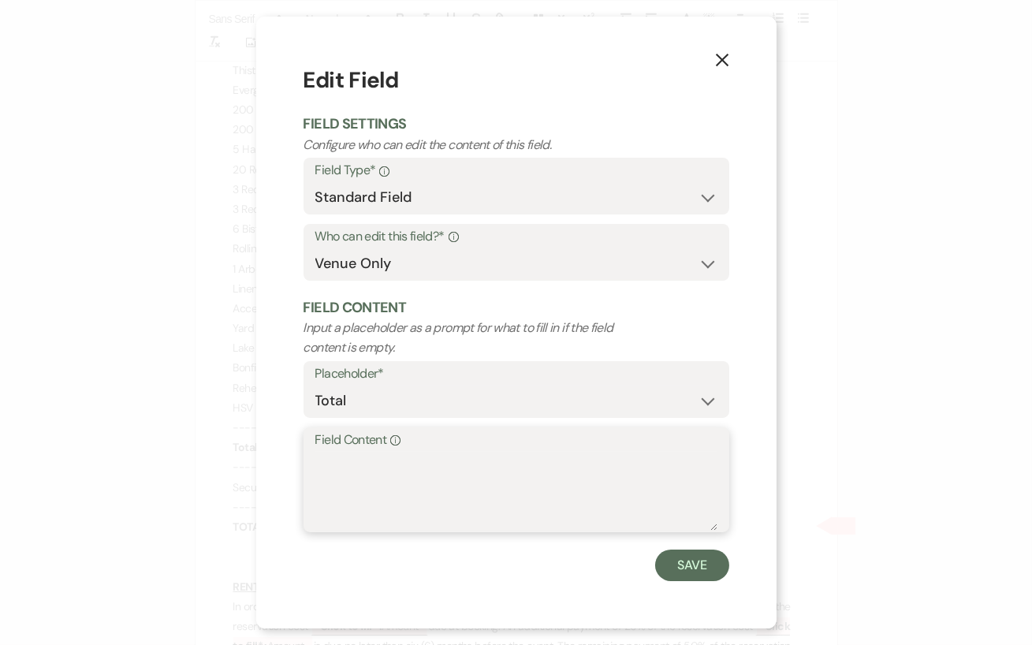
click at [396, 478] on textarea "Field Content Info" at bounding box center [516, 491] width 402 height 79
type textarea "$11,050"
click at [690, 565] on button "Save" at bounding box center [692, 565] width 74 height 32
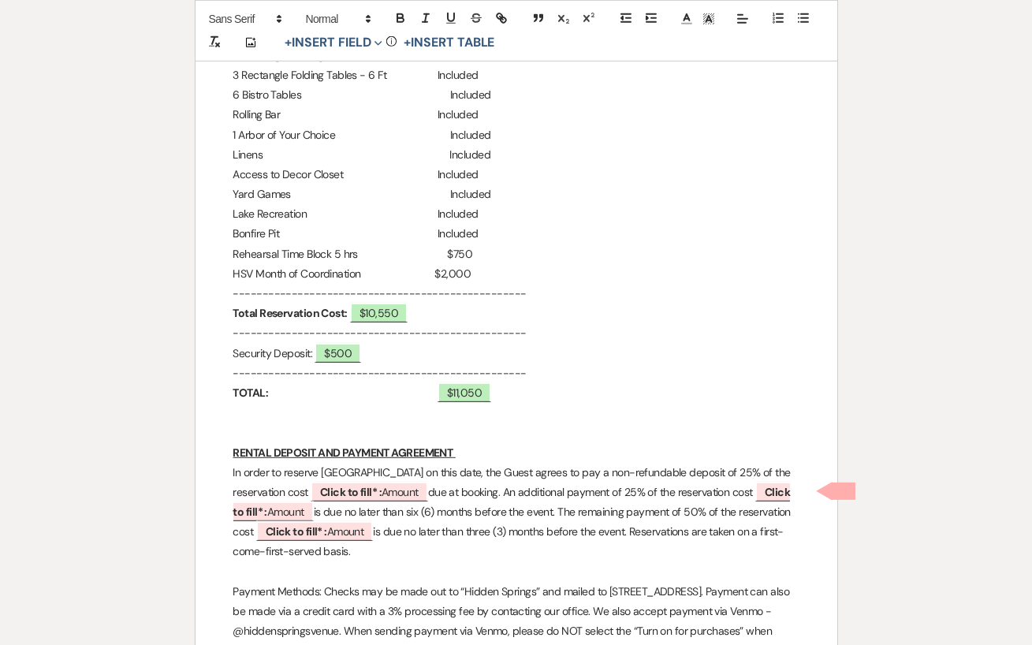
scroll to position [1681, 0]
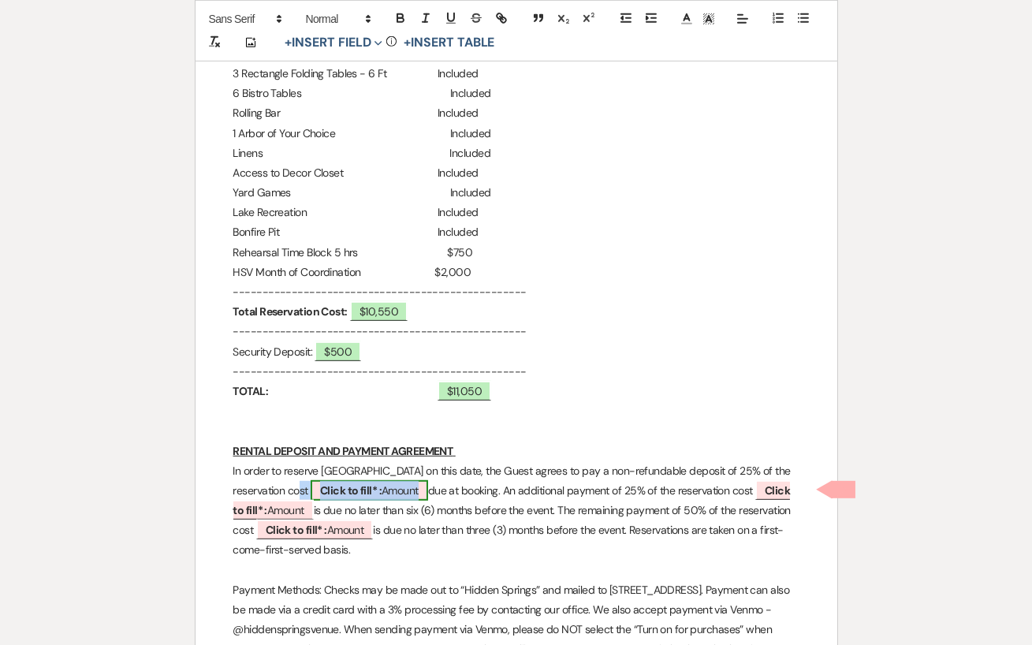
click at [353, 492] on b "Click to fill* :" at bounding box center [350, 490] width 61 height 14
select select "owner"
select select "Amount"
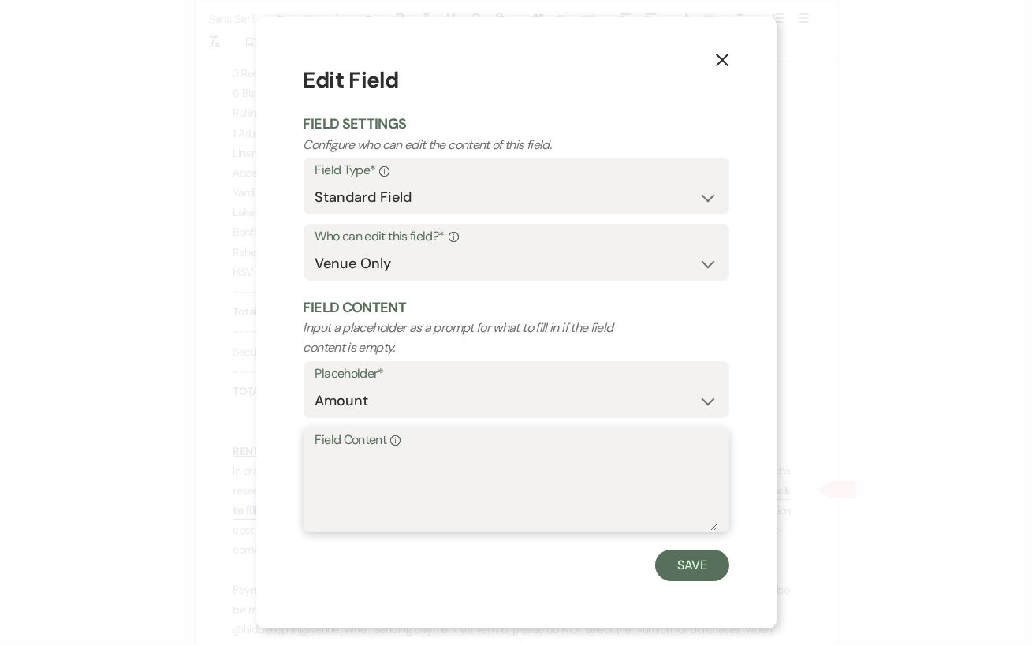
click at [353, 473] on textarea "Field Content Info" at bounding box center [516, 491] width 402 height 79
type textarea "$2,637.50"
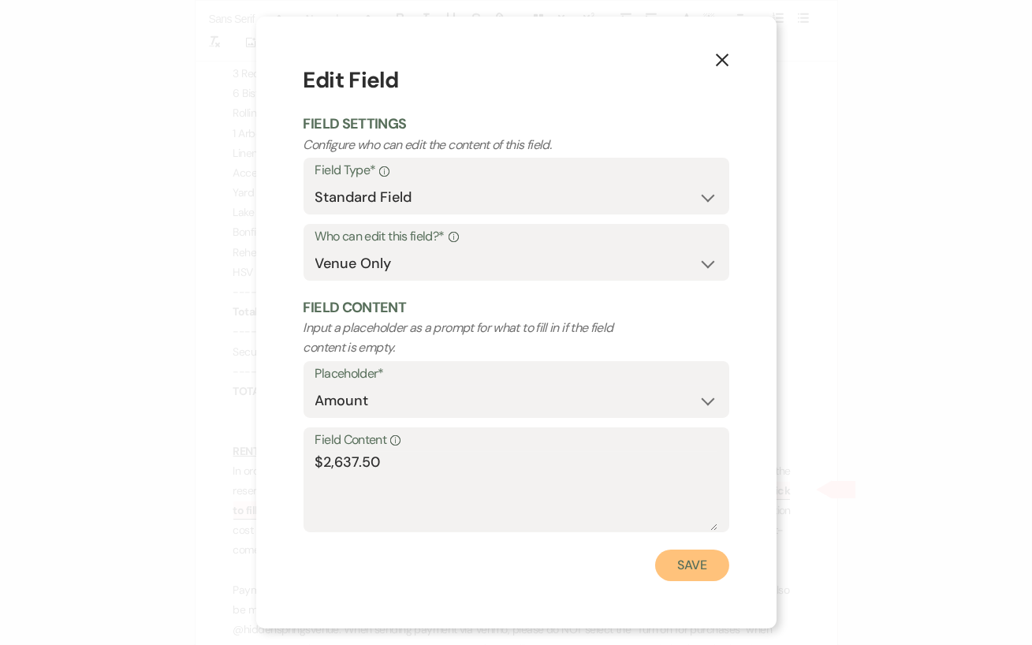
click at [685, 571] on button "Save" at bounding box center [692, 565] width 74 height 32
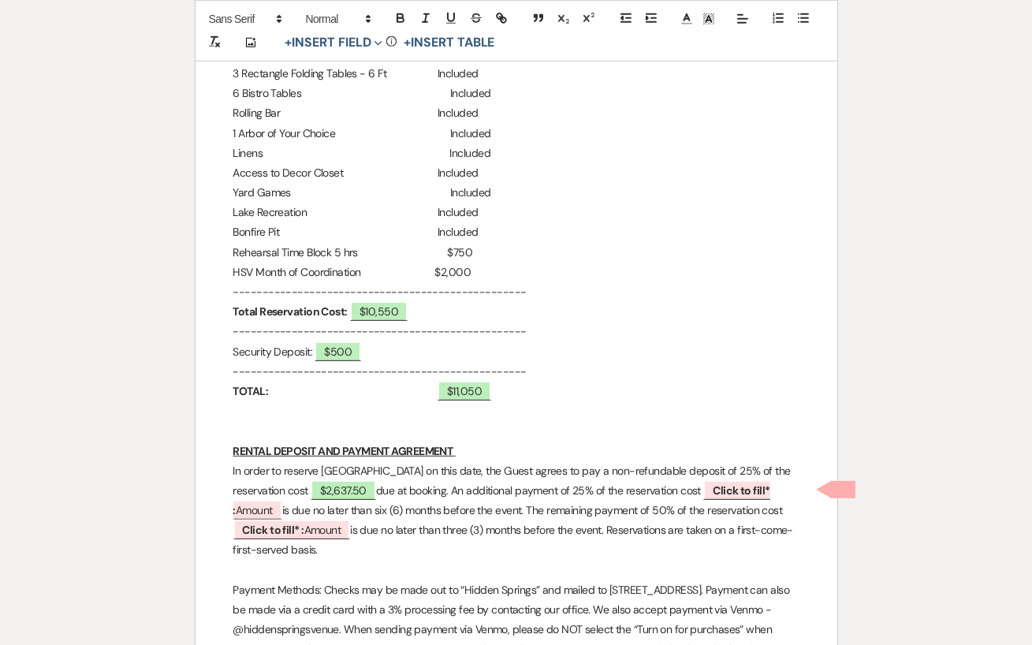
click at [757, 499] on p "In order to reserve [GEOGRAPHIC_DATA] on this date, the Guest agrees to pay a n…" at bounding box center [516, 510] width 566 height 99
click at [751, 490] on b "Click to fill* :" at bounding box center [501, 500] width 537 height 34
select select "owner"
select select "Amount"
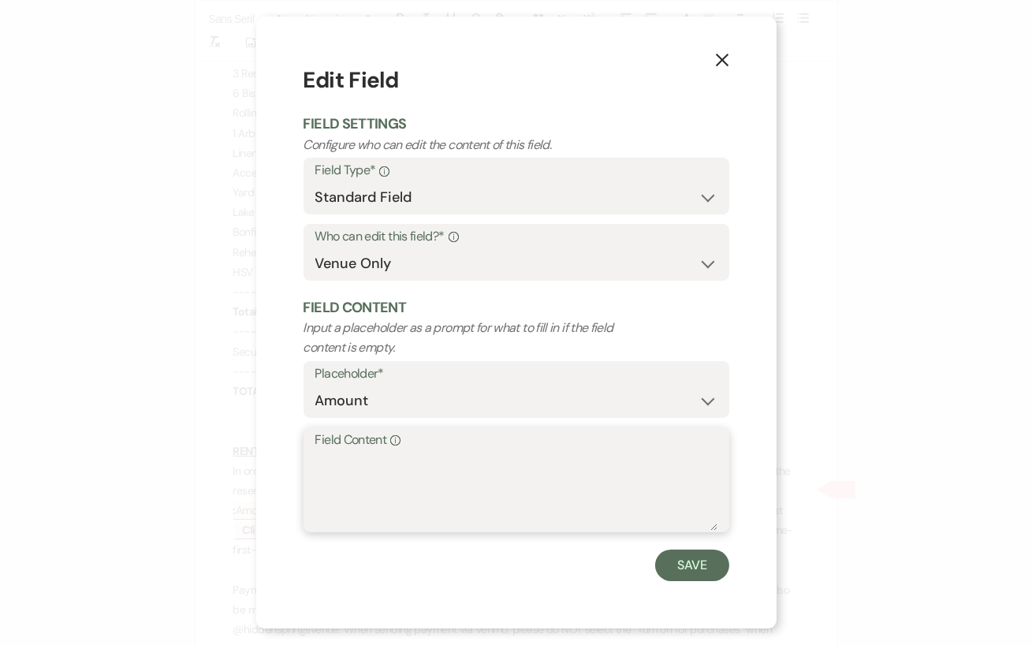
click at [413, 458] on textarea "Field Content Info" at bounding box center [516, 491] width 402 height 79
type textarea "$2,637.50"
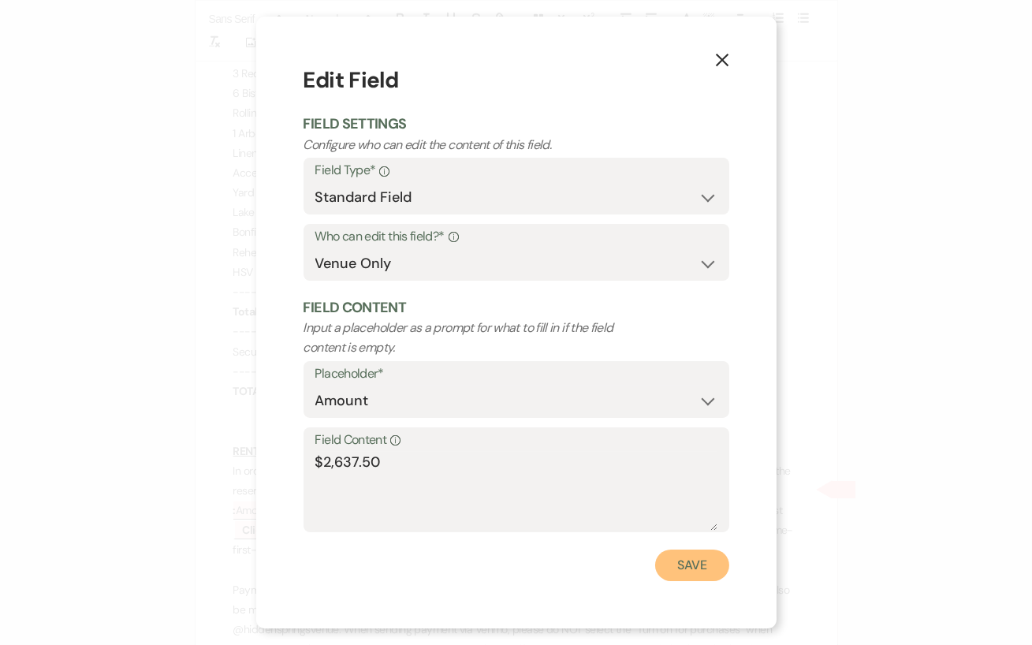
click at [694, 564] on button "Save" at bounding box center [692, 565] width 74 height 32
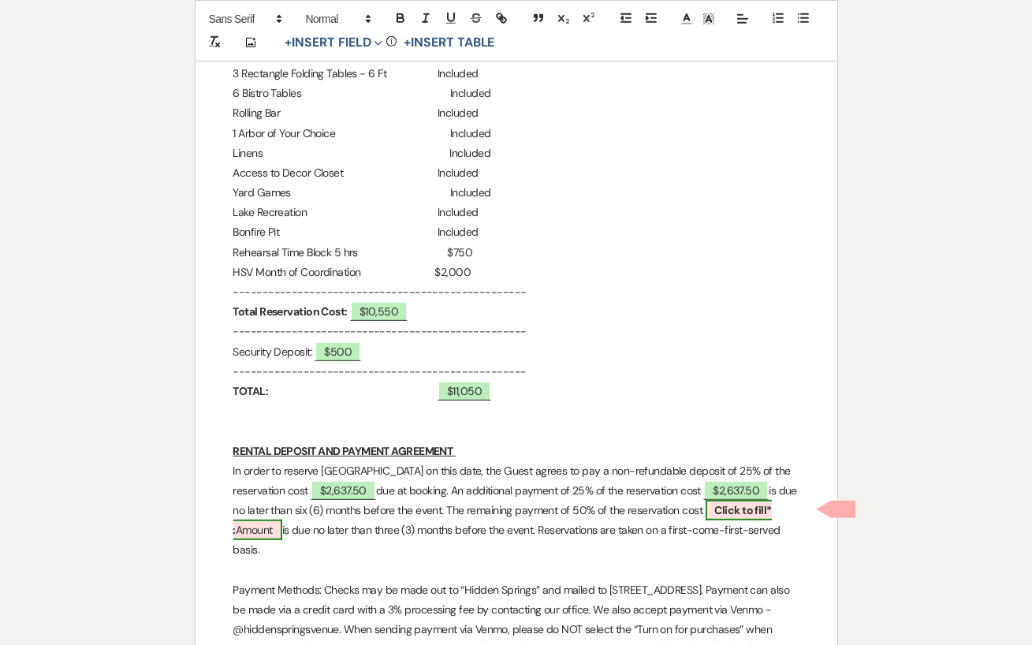
click at [751, 509] on b "Click to fill* :" at bounding box center [502, 520] width 538 height 34
select select "owner"
select select "Amount"
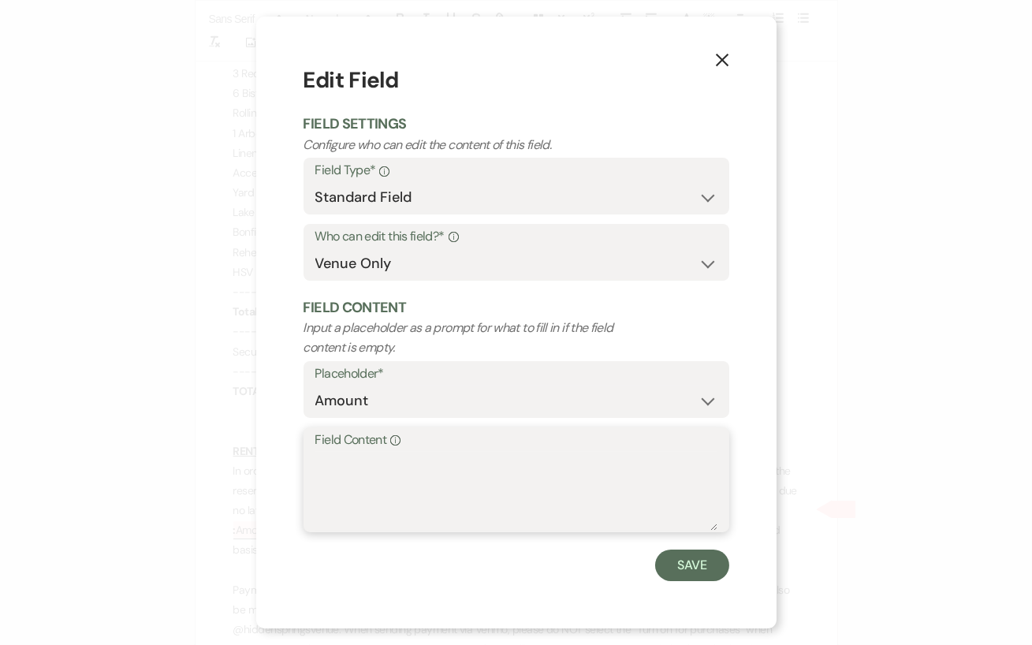
click at [395, 484] on textarea "Field Content Info" at bounding box center [516, 491] width 402 height 79
type textarea "$5,275"
click at [700, 571] on button "Save" at bounding box center [692, 565] width 74 height 32
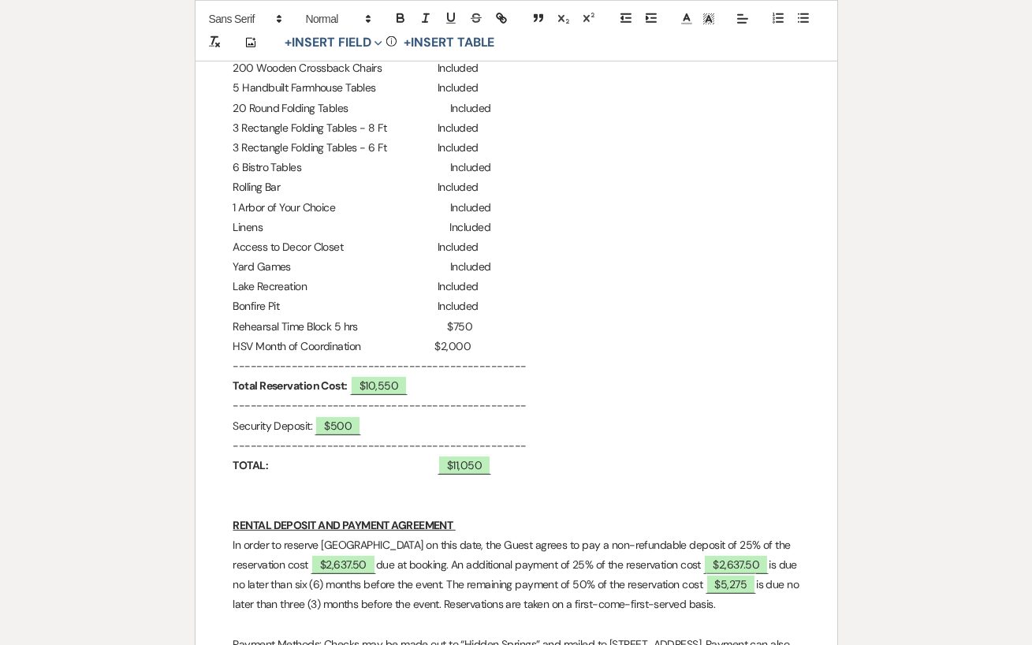
scroll to position [1575, 0]
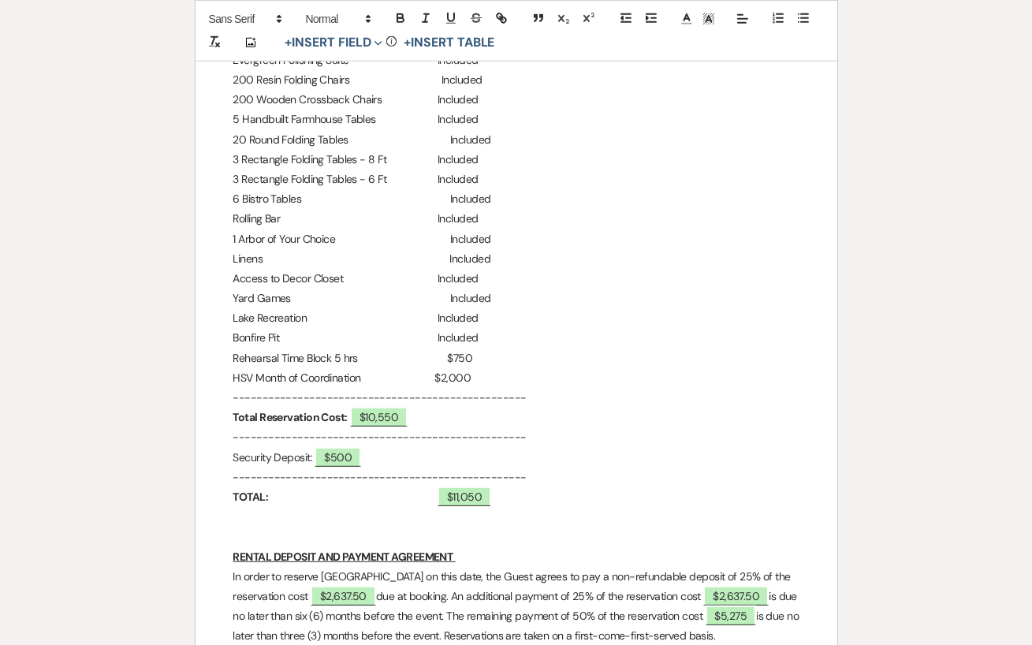
click at [487, 374] on p "HSV Month of Coordination $2,000" at bounding box center [516, 378] width 566 height 20
click at [407, 421] on span "$10,550" at bounding box center [379, 417] width 58 height 20
select select "owner"
select select "Total"
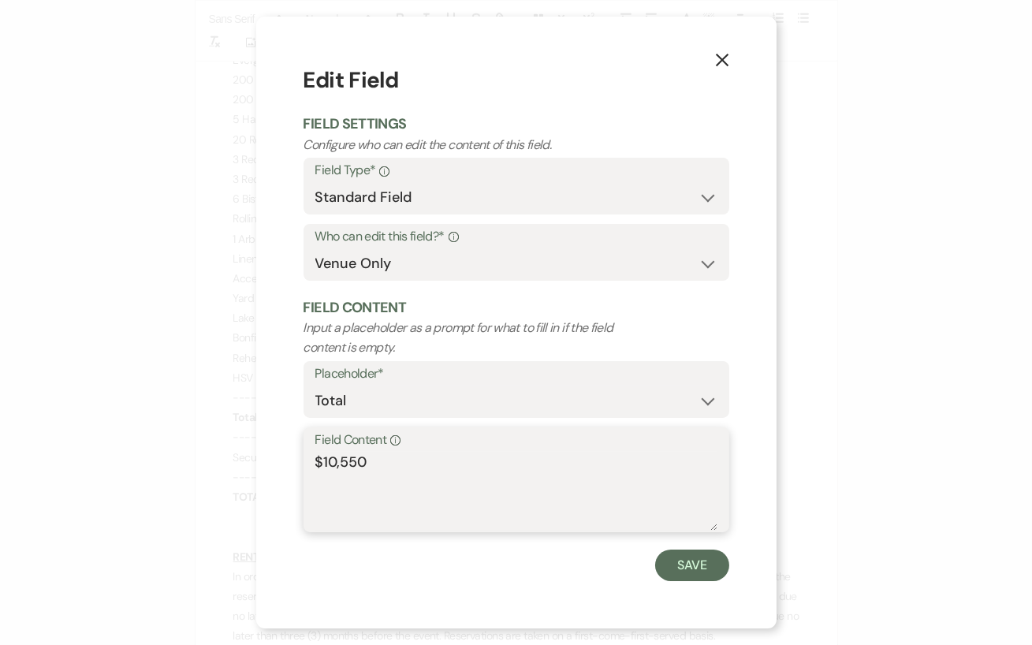
click at [350, 461] on textarea "$10,550" at bounding box center [516, 491] width 402 height 79
type textarea "$10,050"
click at [704, 559] on button "Save" at bounding box center [692, 565] width 74 height 32
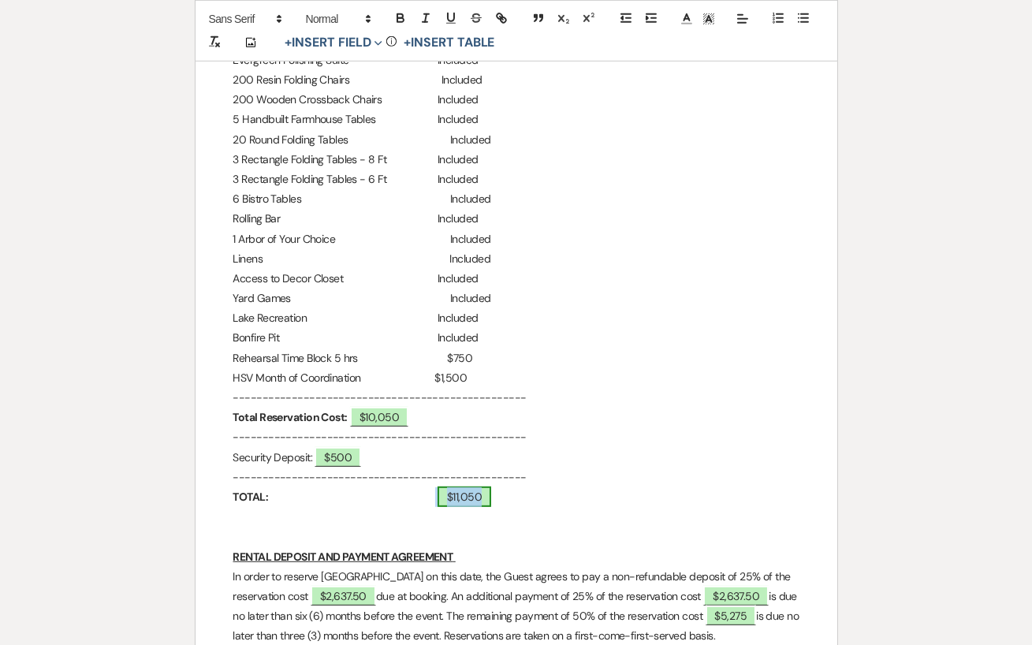
click at [485, 491] on span "$11,050" at bounding box center [464, 496] width 54 height 20
select select "owner"
select select "Total"
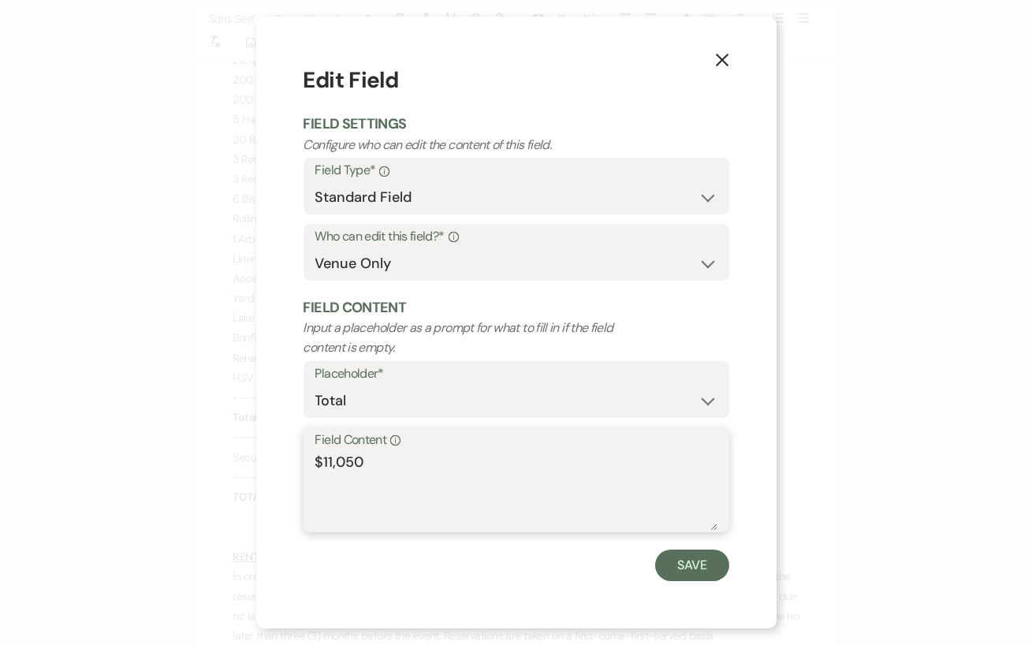
click at [344, 462] on textarea "$11,050" at bounding box center [516, 491] width 402 height 79
click at [333, 458] on textarea "$11,550" at bounding box center [516, 491] width 402 height 79
type textarea "$10,550"
click at [689, 563] on button "Save" at bounding box center [692, 565] width 74 height 32
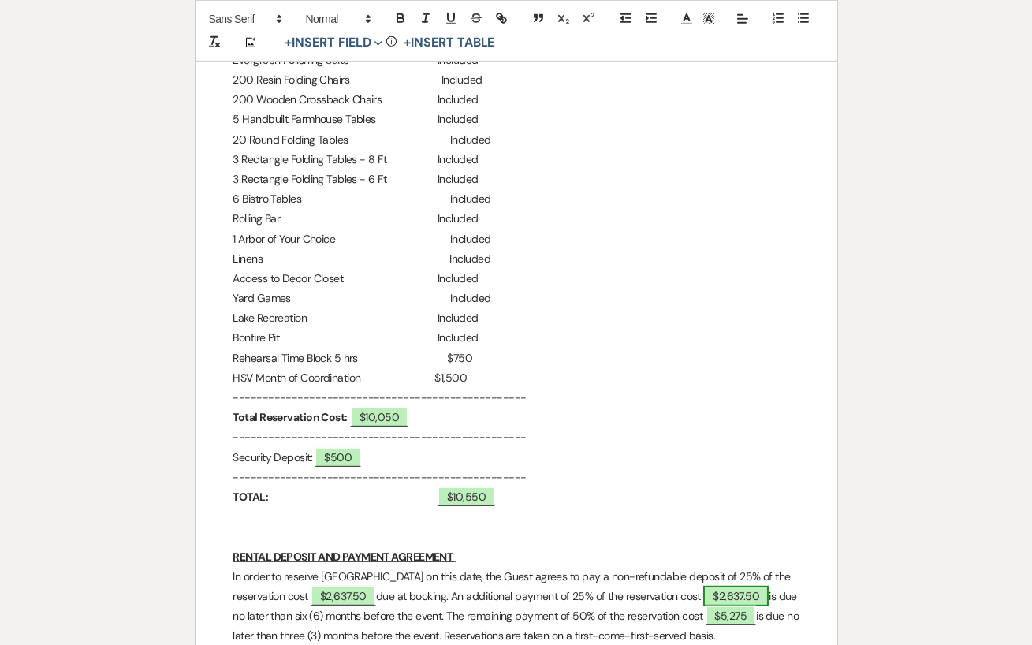
click at [735, 594] on span "$2,637.50" at bounding box center [735, 596] width 65 height 20
select select "owner"
select select "Amount"
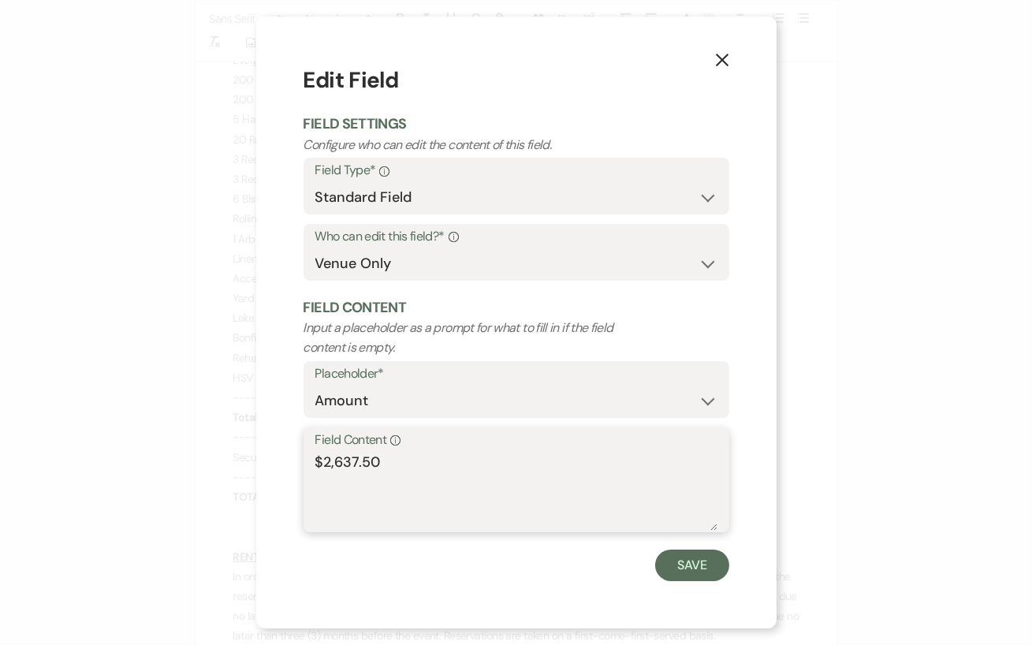
click at [356, 458] on textarea "$2,637.50" at bounding box center [516, 491] width 402 height 79
type textarea "$2,512.50"
click at [686, 576] on button "Save" at bounding box center [692, 565] width 74 height 32
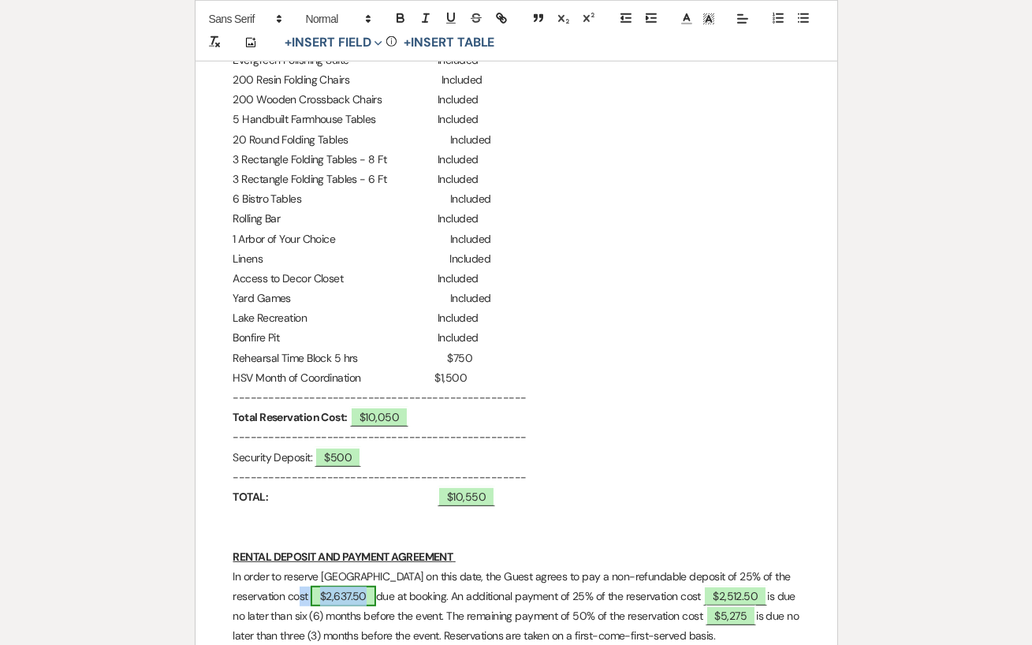
click at [366, 593] on span "$2,637.50" at bounding box center [342, 596] width 65 height 20
select select "owner"
select select "Amount"
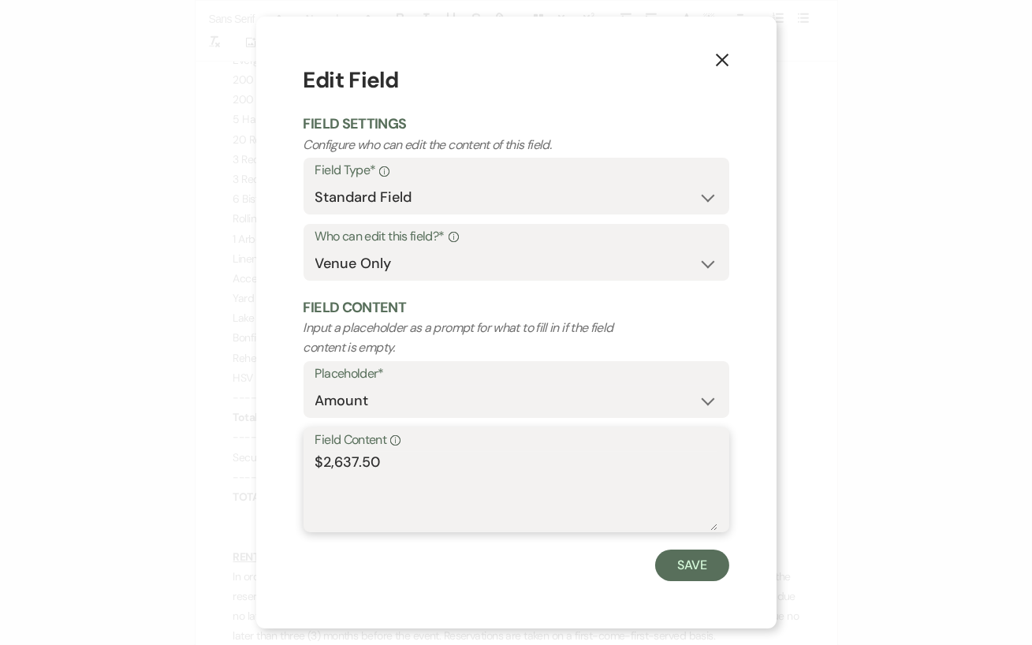
click at [357, 459] on textarea "$2,637.50" at bounding box center [516, 491] width 402 height 79
type textarea "$2,512.50"
click at [713, 556] on button "Save" at bounding box center [692, 565] width 74 height 32
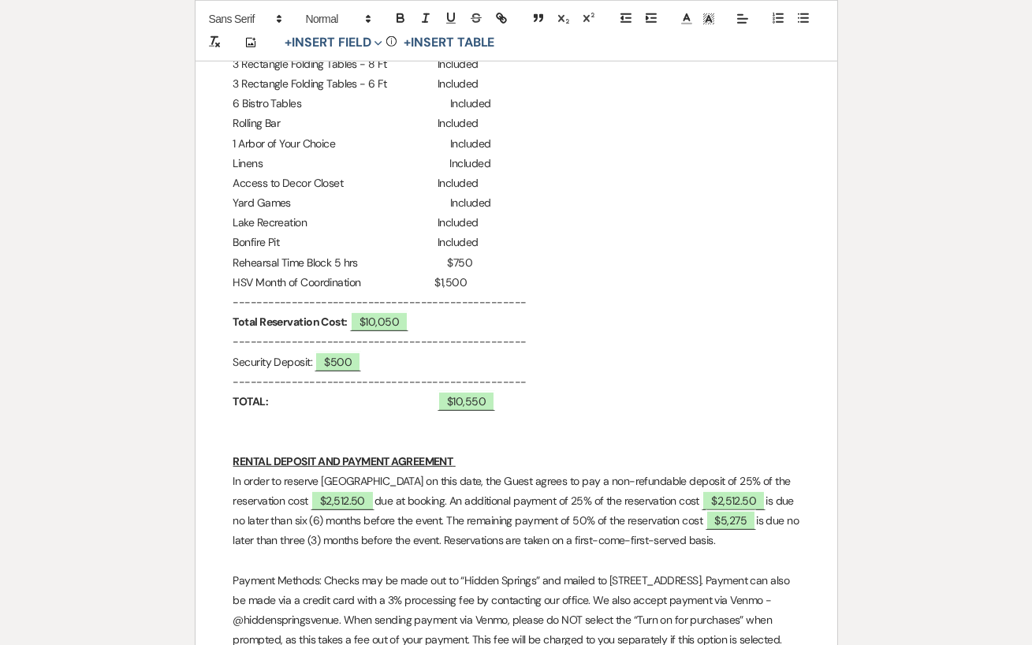
scroll to position [1690, 0]
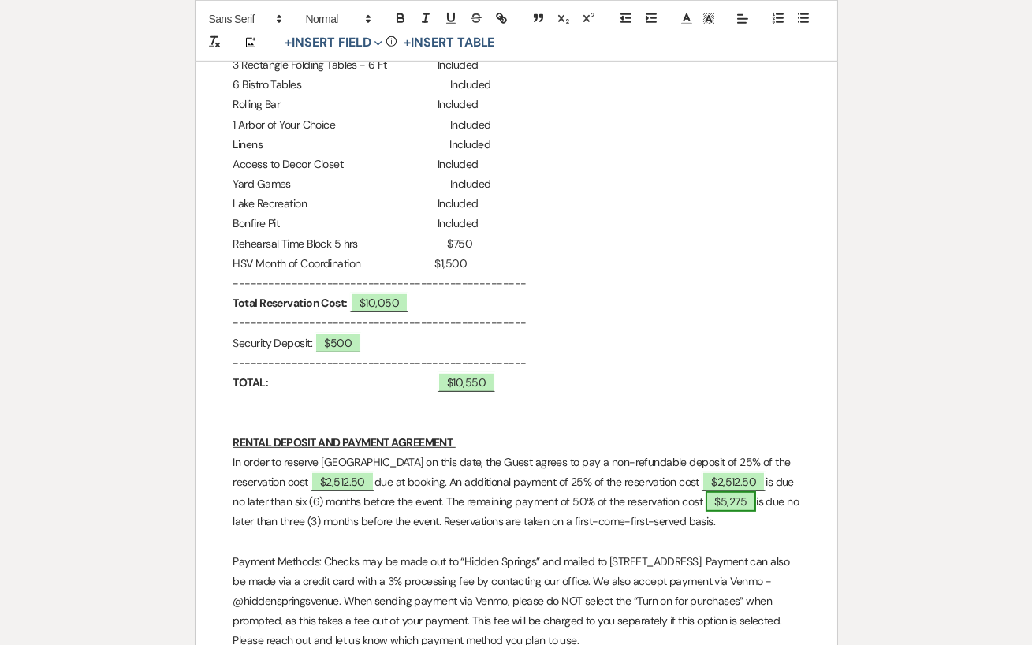
click at [757, 502] on span "$5,275" at bounding box center [730, 501] width 51 height 20
select select "owner"
select select "Amount"
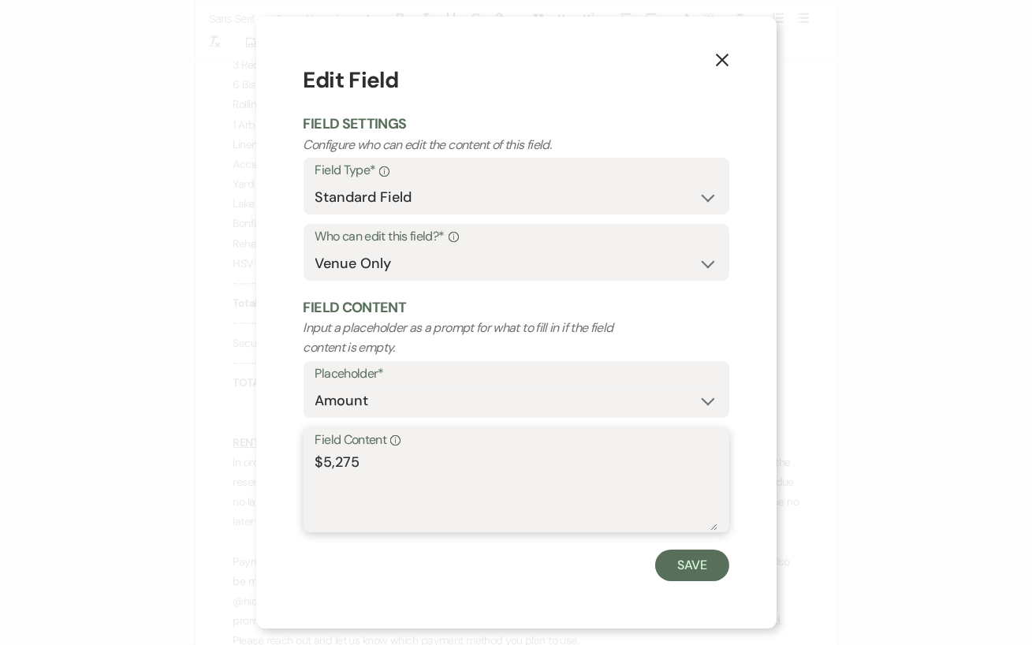
click at [359, 453] on textarea "$5,275" at bounding box center [516, 491] width 402 height 79
type textarea "$5,025"
click at [675, 560] on button "Save" at bounding box center [692, 565] width 74 height 32
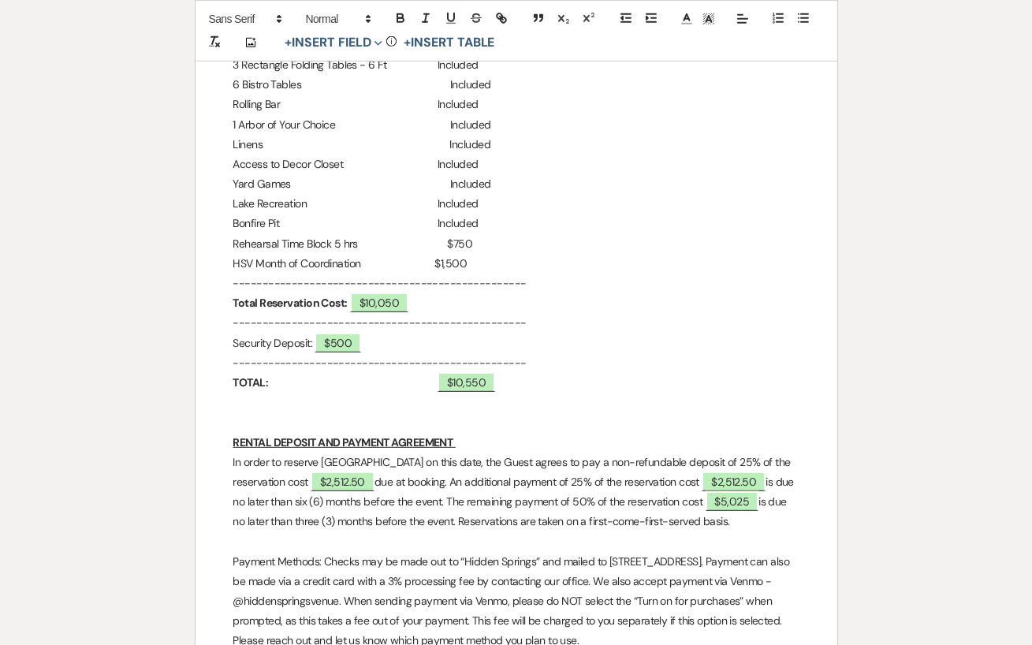
scroll to position [1700, 0]
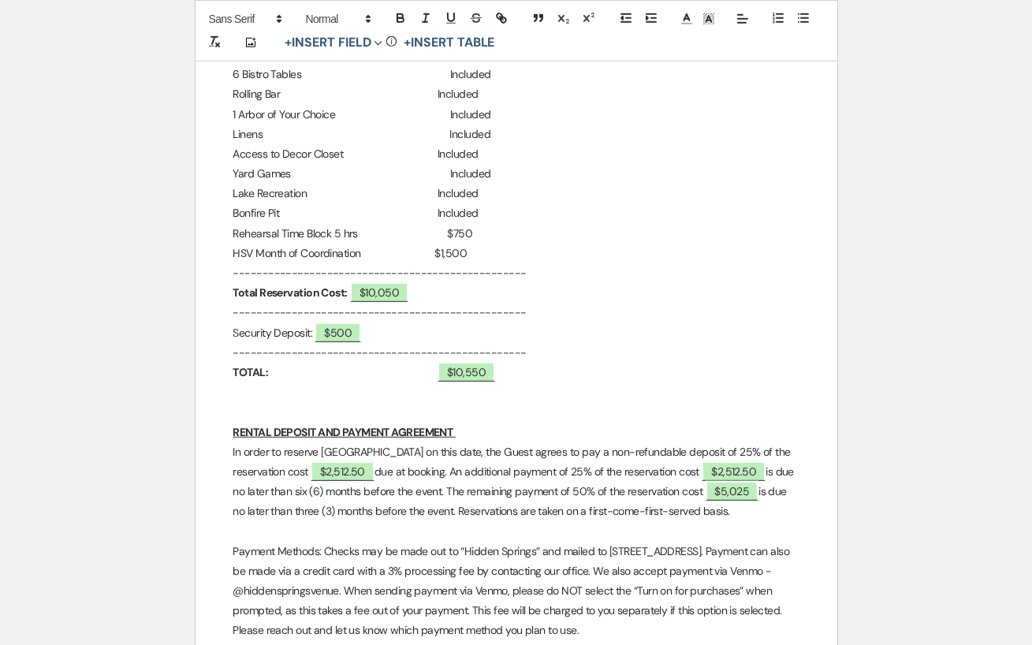
click at [474, 252] on p "HSV Month of Coordination $1,500" at bounding box center [516, 254] width 566 height 20
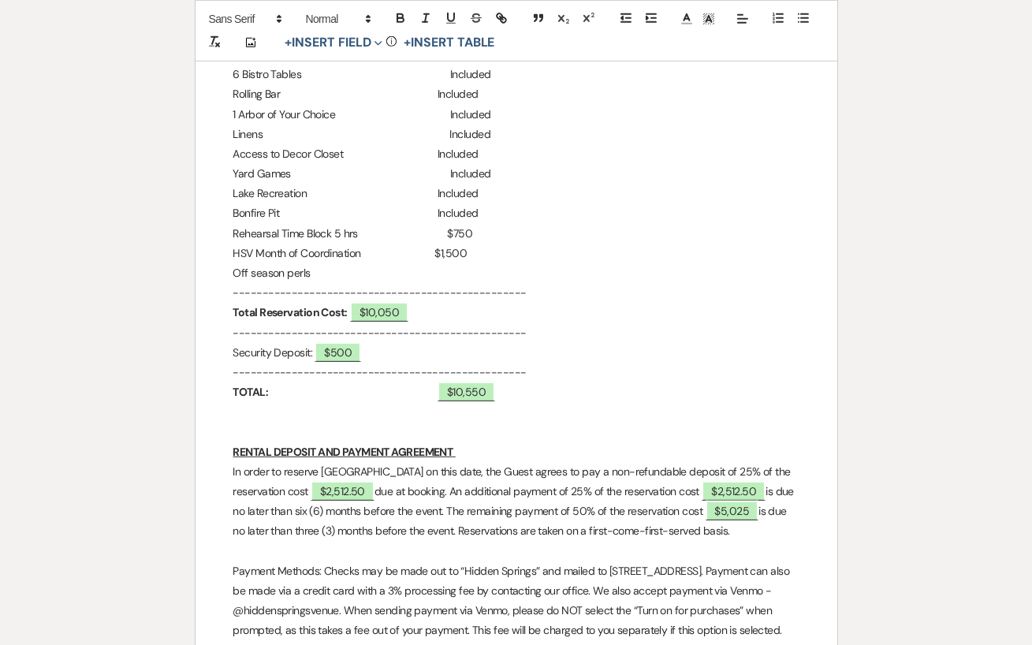
click at [474, 252] on p "HSV Month of Coordination $1,500" at bounding box center [516, 254] width 566 height 20
click at [311, 272] on p "Off season perls" at bounding box center [516, 273] width 566 height 20
click at [234, 273] on p "Off season perks" at bounding box center [516, 273] width 566 height 20
click at [280, 272] on p "2025 Off season perks" at bounding box center [516, 273] width 566 height 20
click at [321, 270] on p "2025 Off Season perks" at bounding box center [516, 273] width 566 height 20
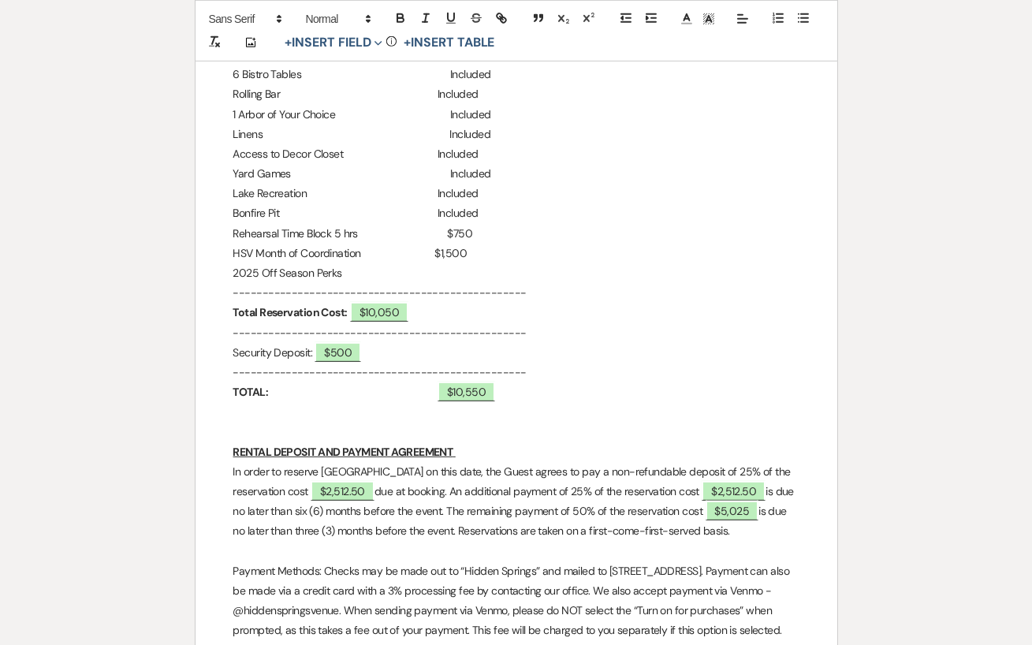
click at [360, 273] on p "2025 Off Season Perks" at bounding box center [516, 273] width 566 height 20
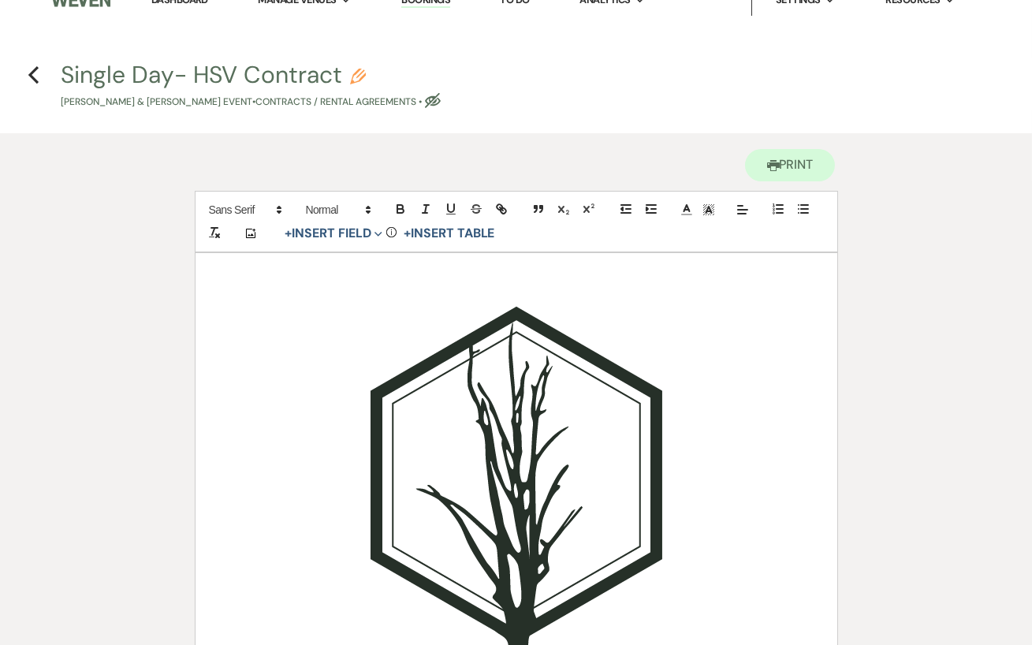
scroll to position [0, 0]
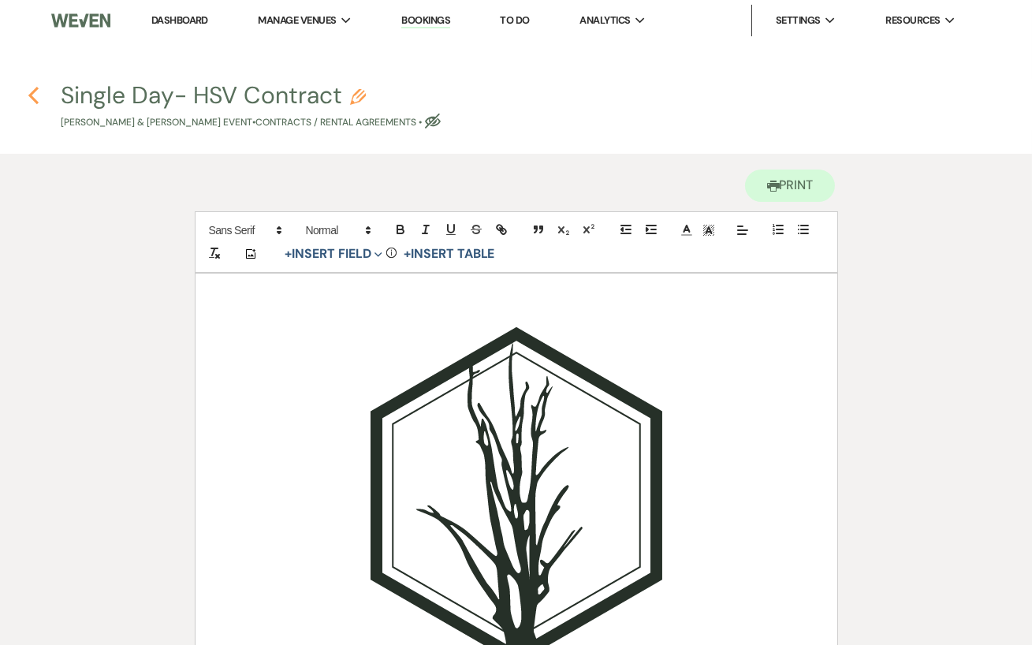
click at [34, 92] on use "button" at bounding box center [33, 95] width 10 height 17
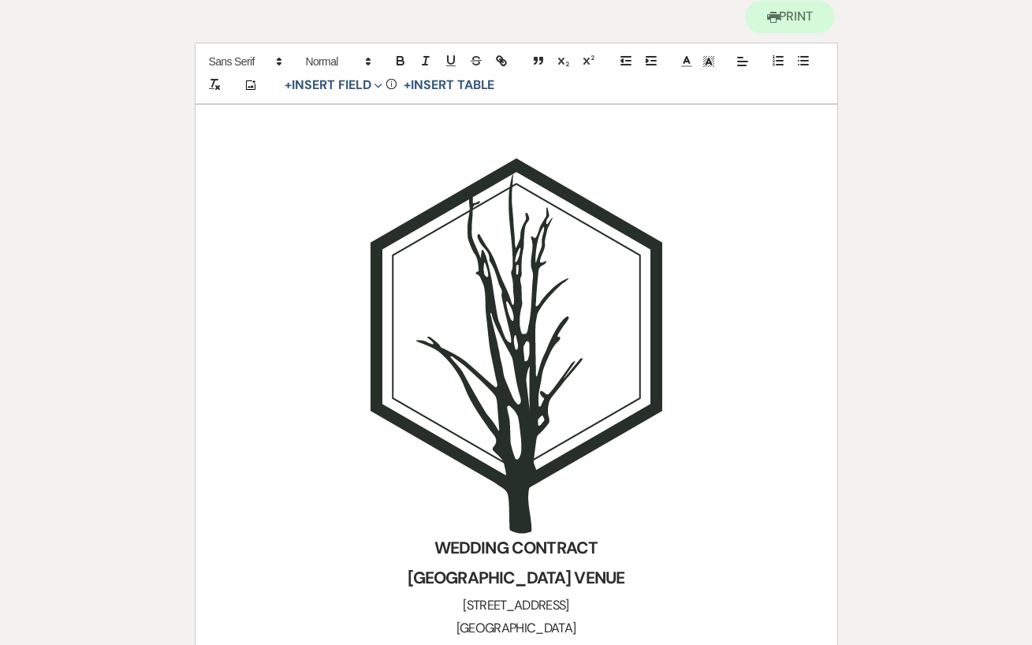
select select "5"
select select "6"
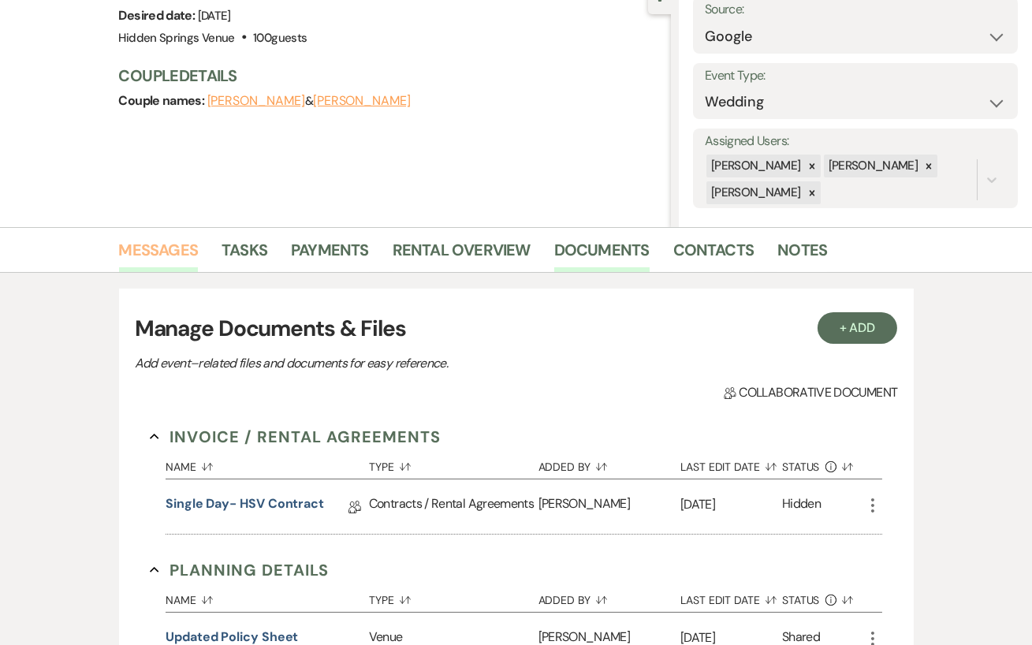
click at [165, 248] on link "Messages" at bounding box center [159, 254] width 80 height 35
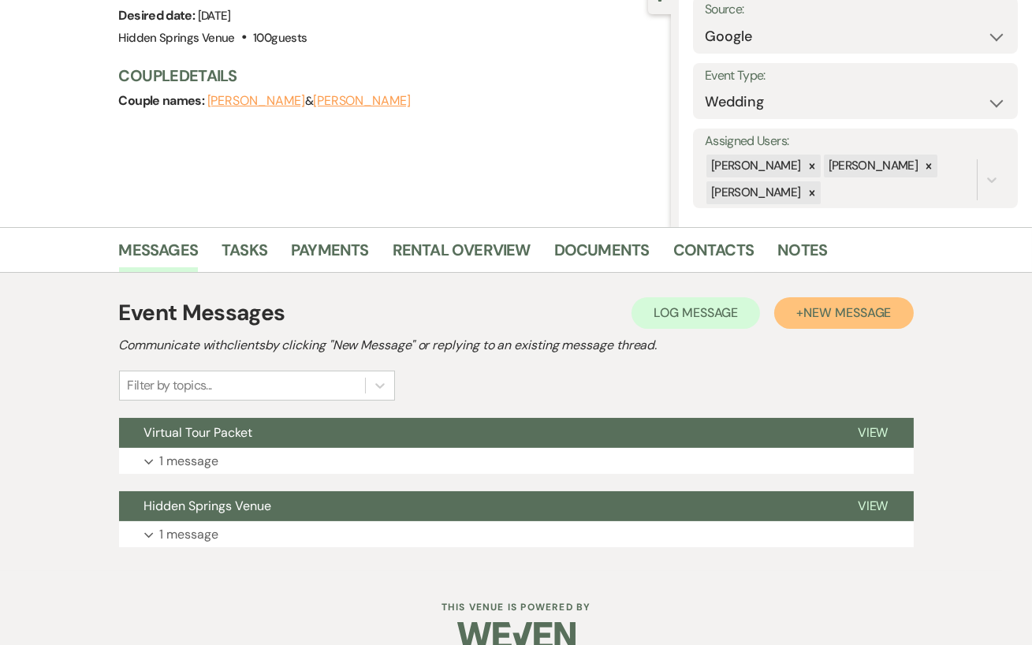
click at [861, 314] on span "New Message" at bounding box center [846, 312] width 87 height 17
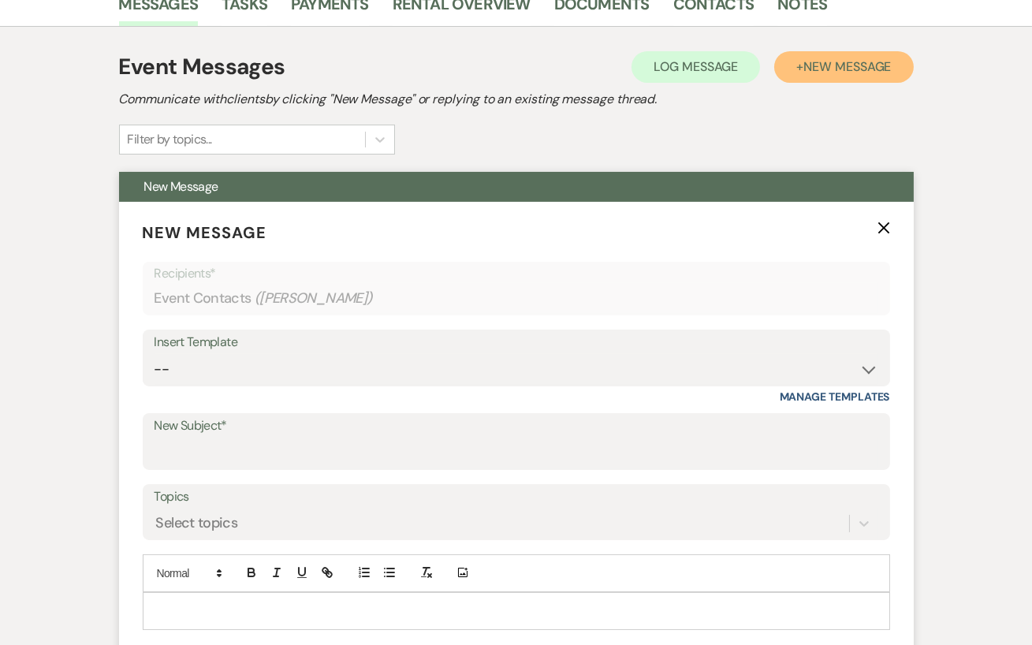
scroll to position [418, 0]
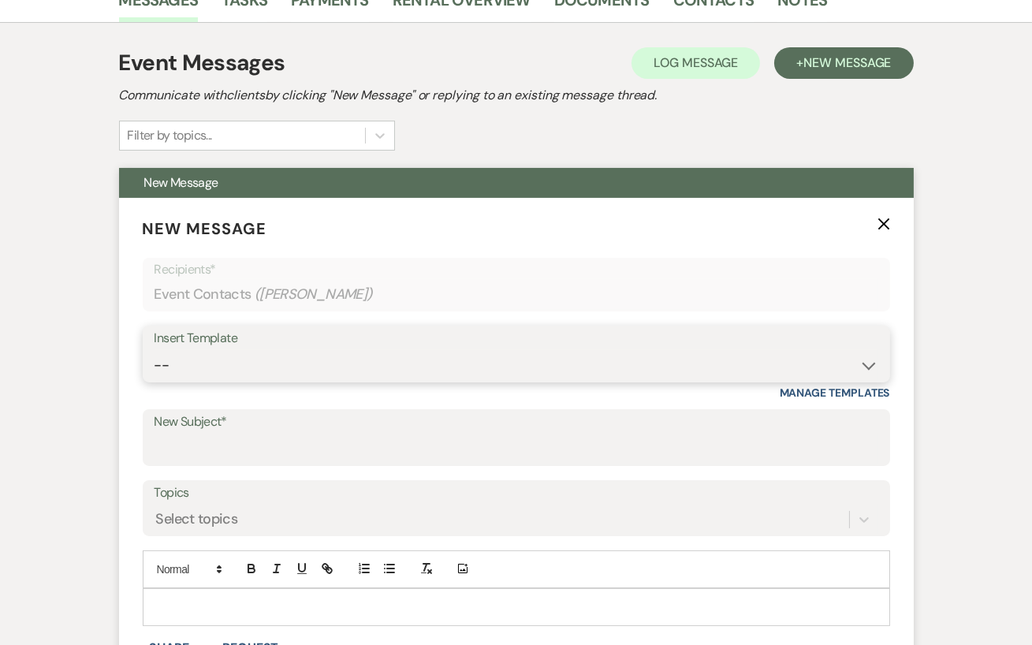
click at [431, 371] on select "-- Initial Inquiry Response Tour Request Response Follow Up Review Email Check-…" at bounding box center [515, 365] width 723 height 31
select select "2805"
click at [154, 350] on select "-- Initial Inquiry Response Tour Request Response Follow Up Review Email Check-…" at bounding box center [515, 365] width 723 height 31
type input "Booking your event at [GEOGRAPHIC_DATA]!"
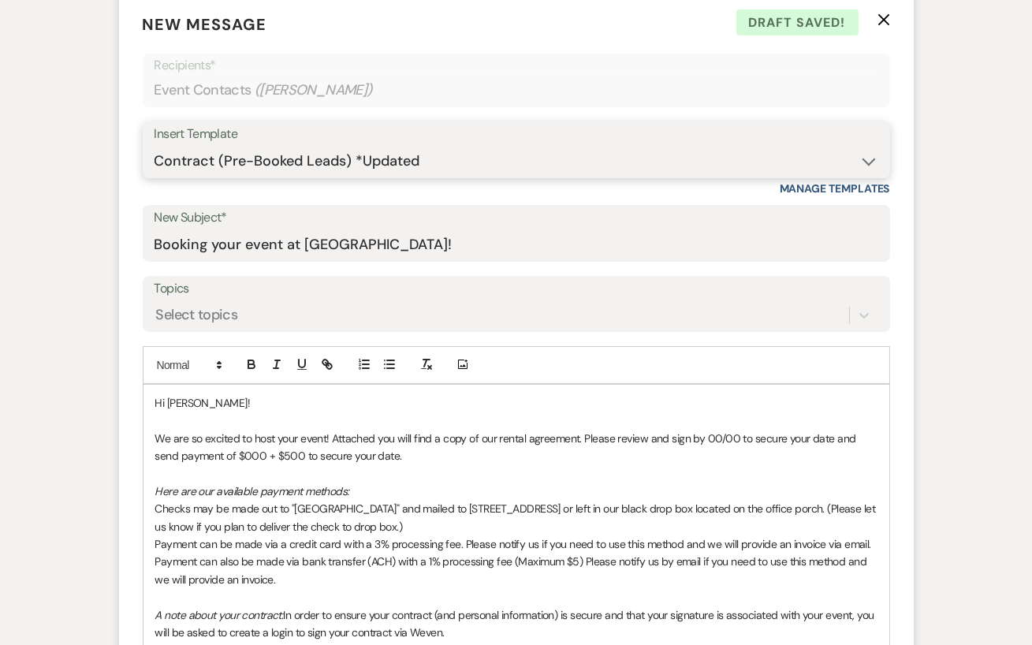
scroll to position [621, 0]
click at [729, 438] on p "We are so excited to host your event! Attached you will find a copy of our rent…" at bounding box center [516, 448] width 722 height 35
click at [715, 436] on p "We are so excited to host your event! Attached you will find a copy of our rent…" at bounding box center [516, 448] width 722 height 35
click at [733, 438] on p "We are so excited to host your event! Attached you will find a copy of our rent…" at bounding box center [516, 448] width 722 height 35
click at [235, 452] on p "We are so excited to host your event! Attached you will find a copy of our rent…" at bounding box center [516, 448] width 722 height 35
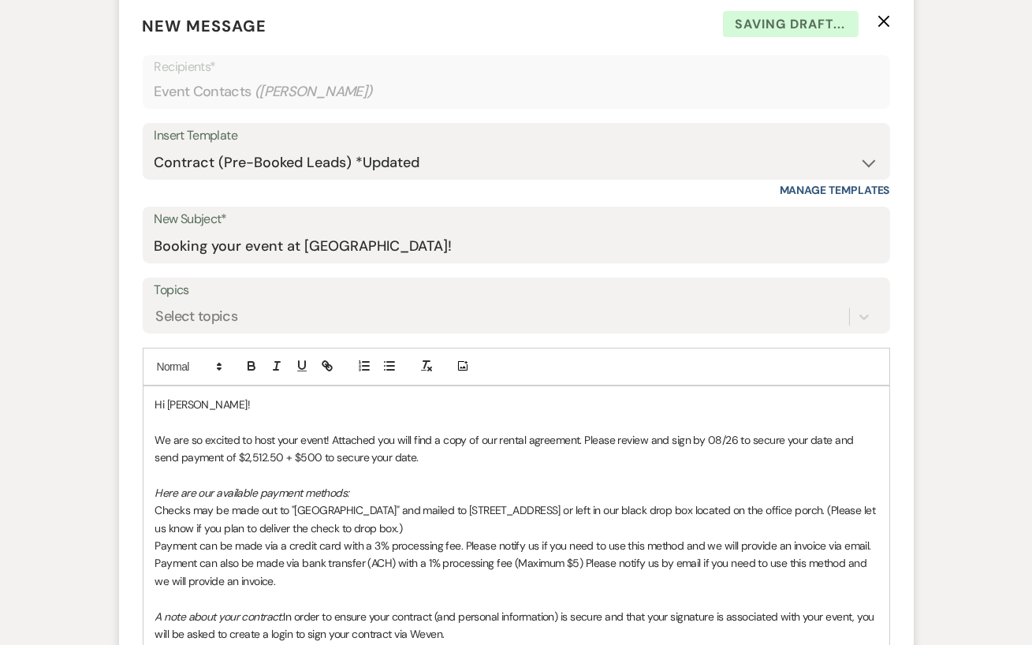
click at [423, 456] on p "We are so excited to host your event! Attached you will find a copy of our rent…" at bounding box center [516, 448] width 722 height 35
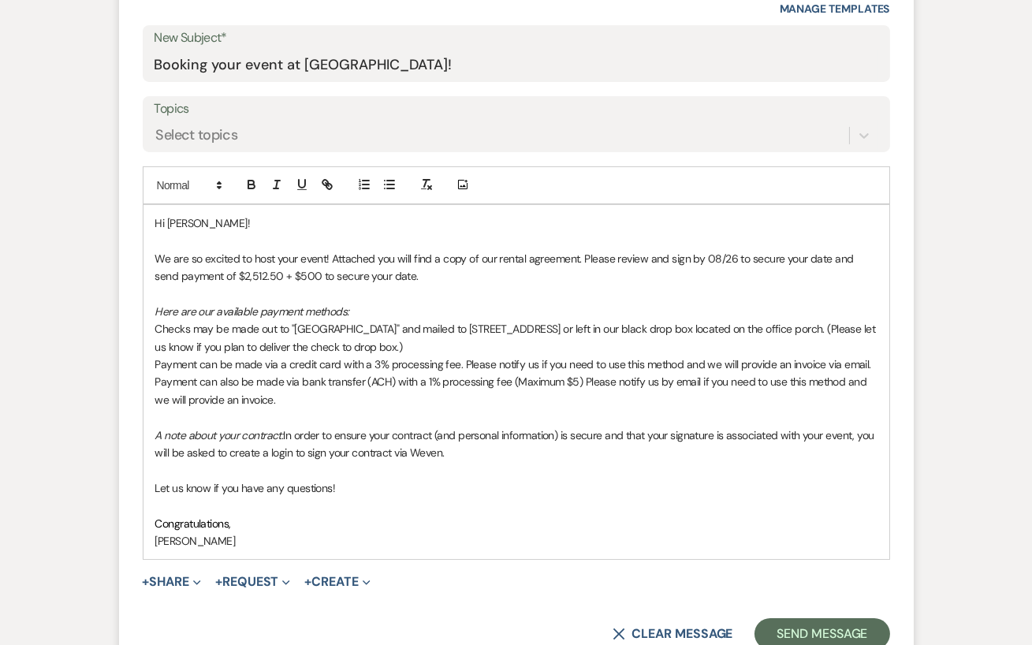
scroll to position [806, 0]
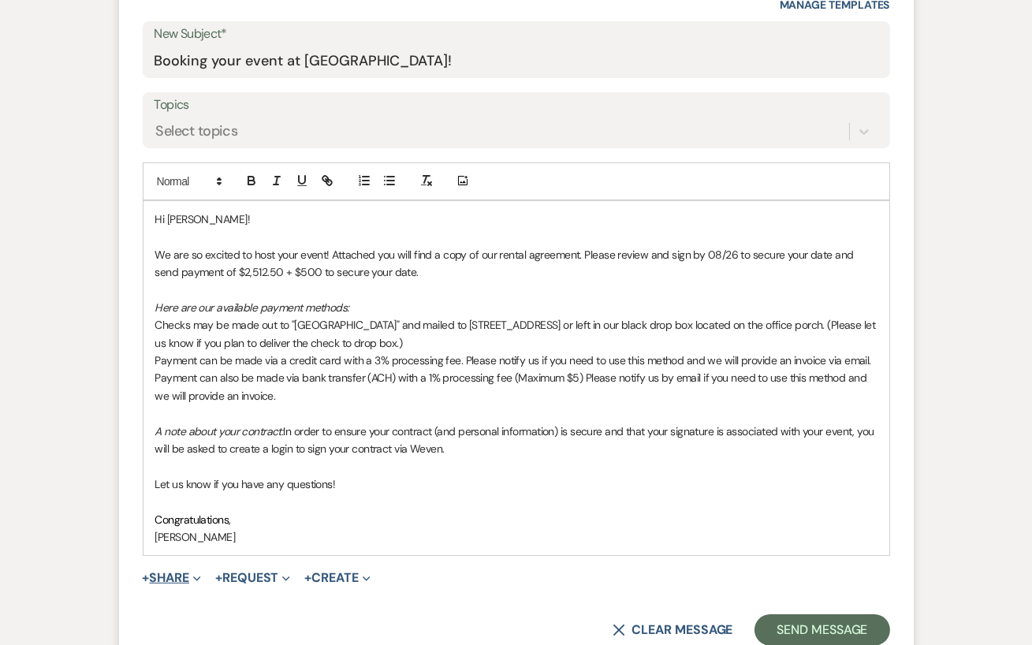
click at [164, 582] on button "+ Share Expand" at bounding box center [172, 577] width 59 height 13
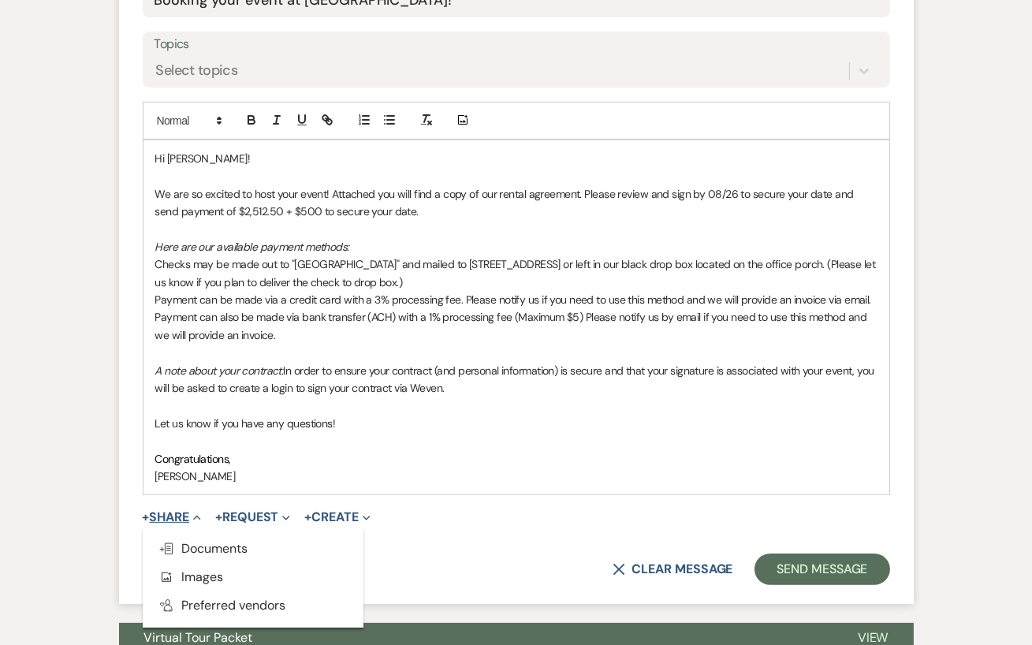
scroll to position [868, 0]
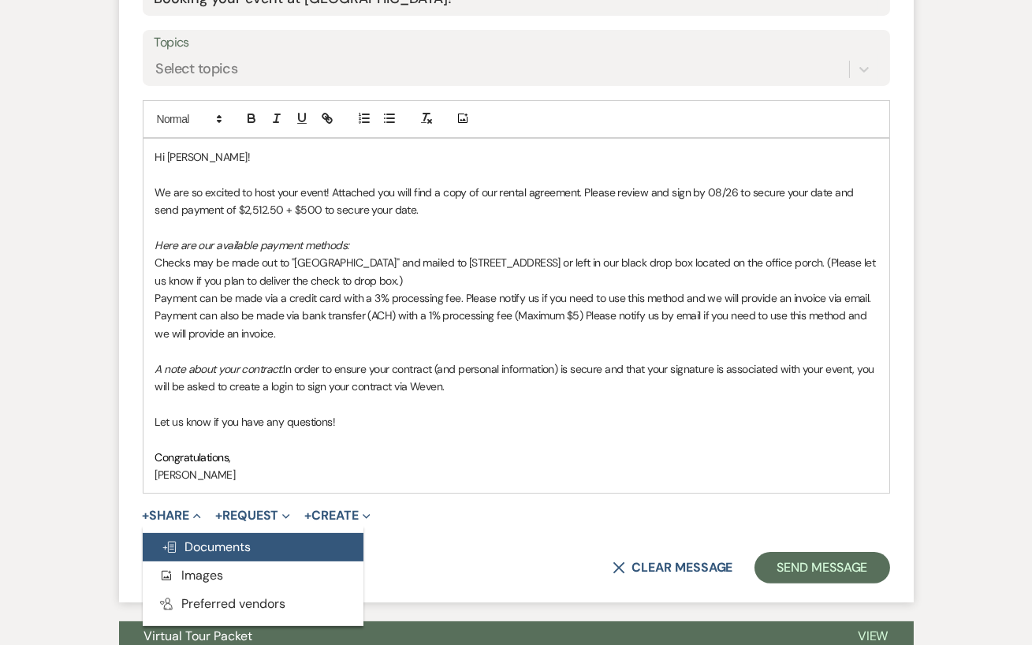
click at [210, 546] on span "Doc Upload Documents" at bounding box center [207, 546] width 90 height 17
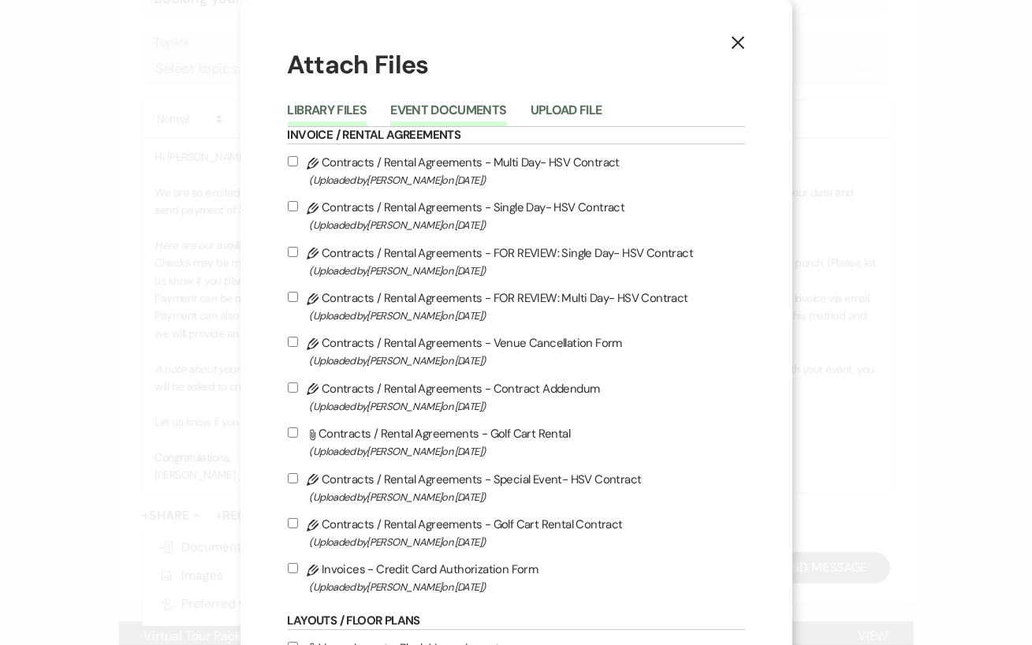
click at [463, 114] on button "Event Documents" at bounding box center [448, 115] width 116 height 22
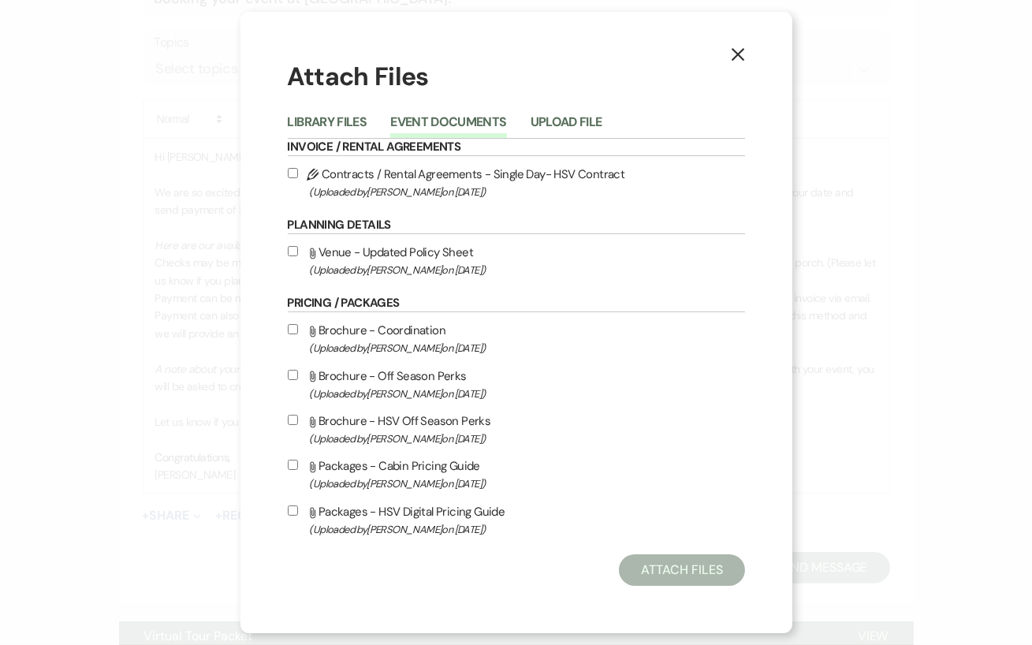
click at [290, 170] on input "Pencil Contracts / Rental Agreements - Single Day- HSV Contract (Uploaded by [P…" at bounding box center [293, 173] width 10 height 10
checkbox input "true"
click at [699, 577] on button "Attach Files" at bounding box center [681, 570] width 125 height 32
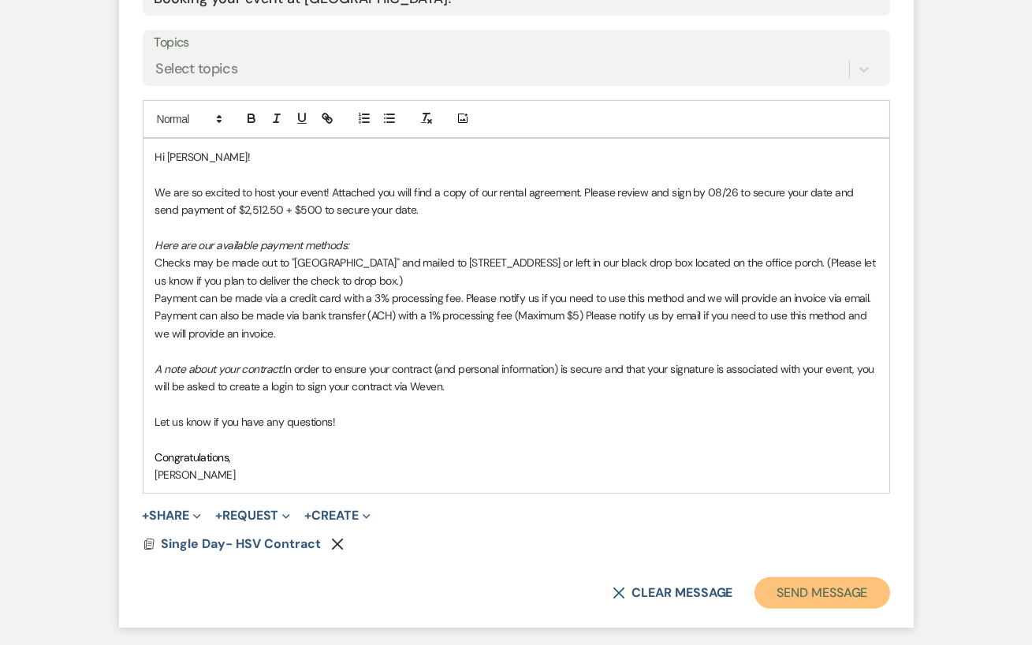
click at [823, 586] on button "Send Message" at bounding box center [821, 593] width 135 height 32
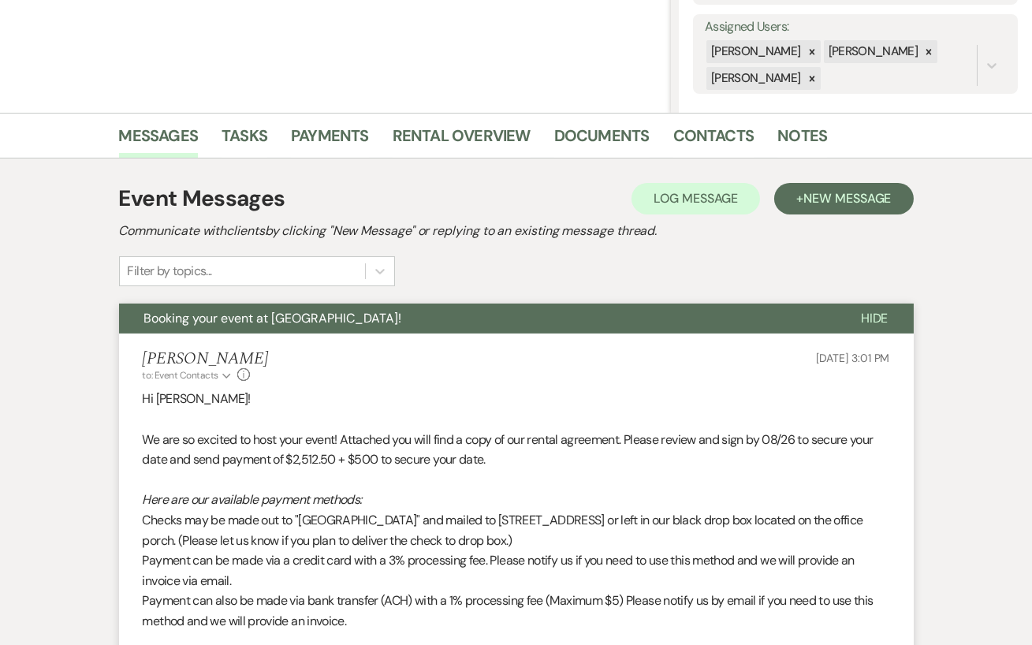
scroll to position [0, 0]
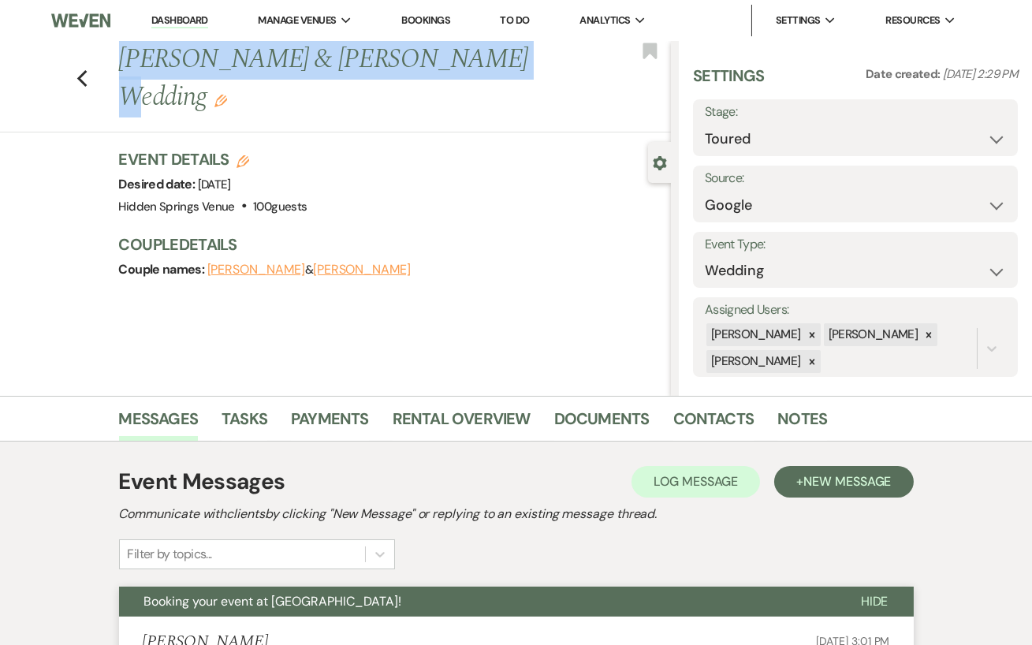
drag, startPoint x: 117, startPoint y: 58, endPoint x: 448, endPoint y: 72, distance: 330.5
click at [448, 72] on div "Previous [PERSON_NAME] & [PERSON_NAME] Wedding Edit" at bounding box center [390, 78] width 559 height 75
copy h1 "[PERSON_NAME] & [PERSON_NAME]"
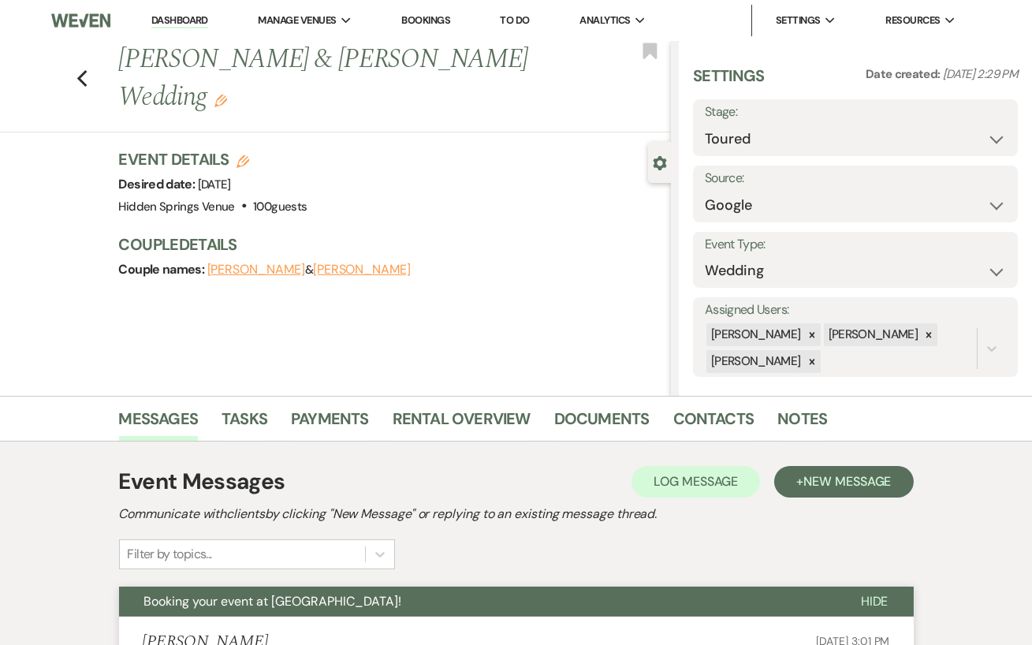
click at [486, 101] on h1 "[PERSON_NAME] & [PERSON_NAME] Wedding Edit" at bounding box center [336, 78] width 435 height 75
click at [191, 20] on link "Dashboard" at bounding box center [179, 20] width 57 height 15
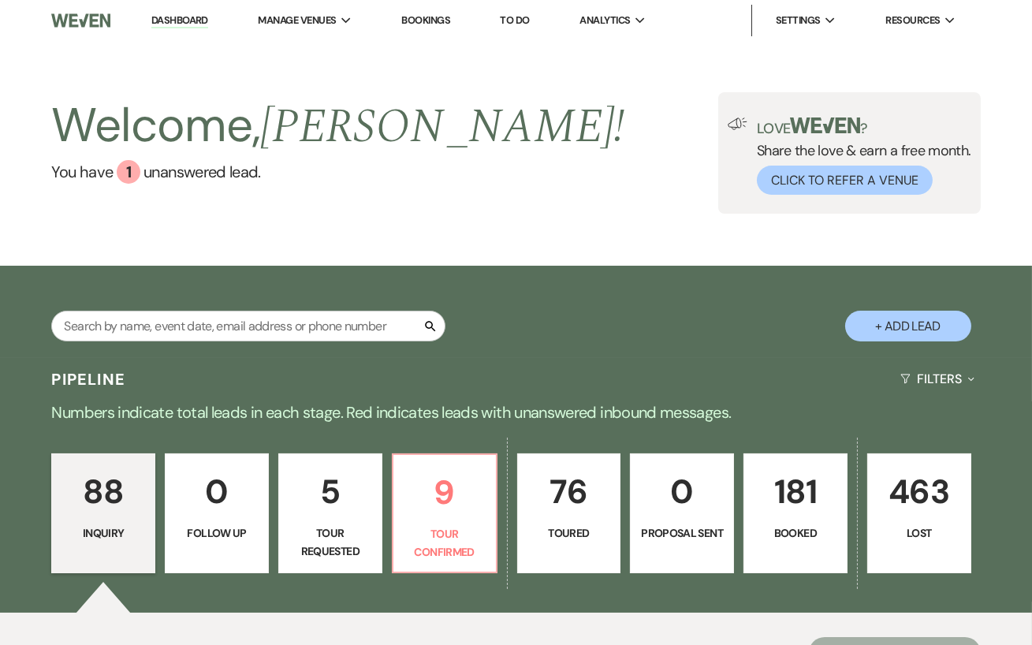
scroll to position [42, 0]
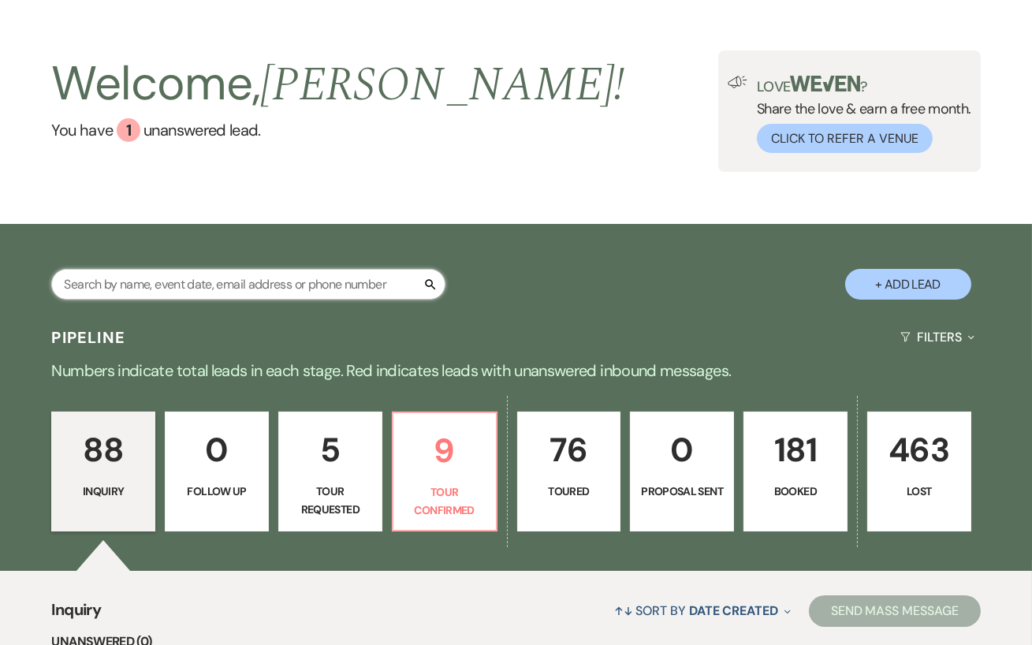
click at [250, 293] on input "text" at bounding box center [248, 284] width 394 height 31
type input "[PERSON_NAME]"
select select "8"
select select "4"
select select "5"
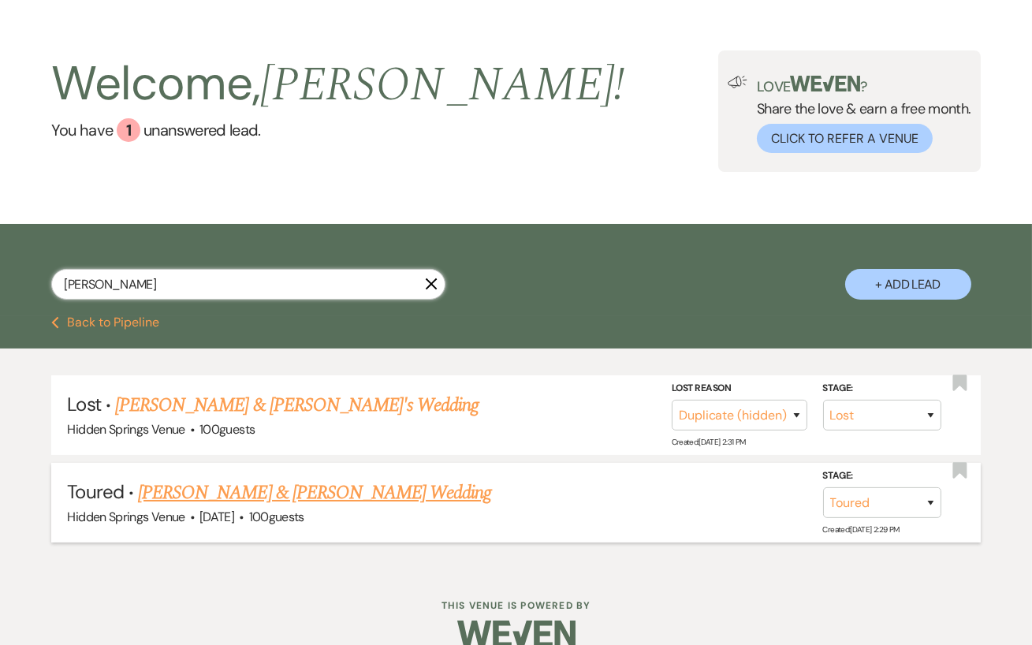
type input "[PERSON_NAME]"
click at [292, 503] on link "[PERSON_NAME] & [PERSON_NAME] Wedding" at bounding box center [314, 492] width 353 height 28
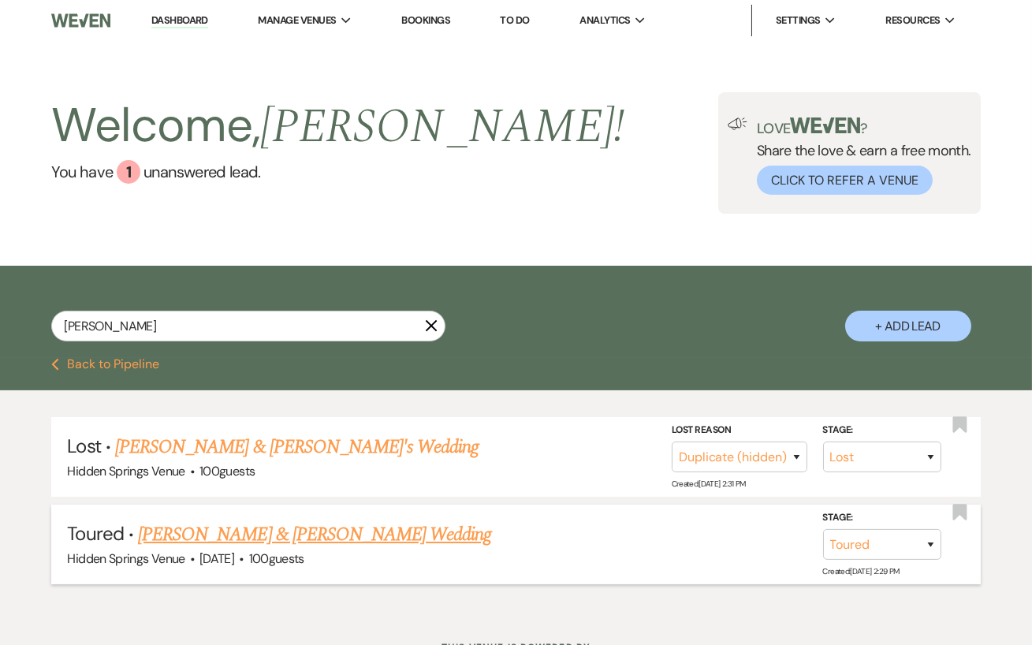
select select "5"
select select "6"
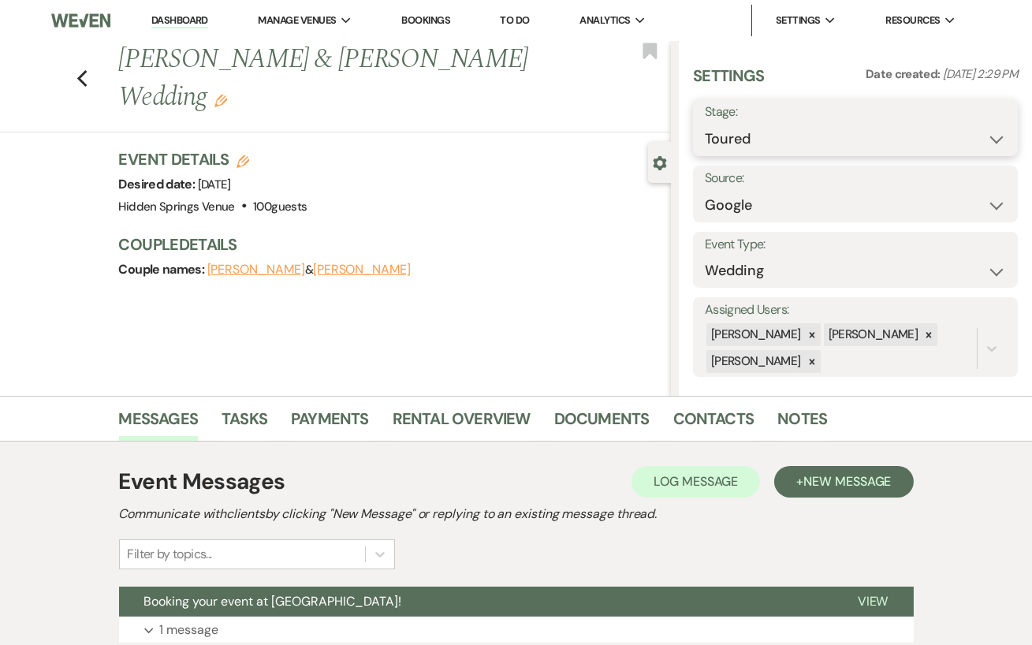
click at [900, 135] on select "Inquiry Follow Up Tour Requested Tour Confirmed Toured Proposal Sent Booked Lost" at bounding box center [854, 139] width 301 height 31
select select "6"
click at [704, 124] on select "Inquiry Follow Up Tour Requested Tour Confirmed Toured Proposal Sent Booked Lost" at bounding box center [854, 139] width 301 height 31
click at [983, 136] on button "Save" at bounding box center [984, 128] width 68 height 32
click at [86, 70] on use "button" at bounding box center [81, 78] width 10 height 17
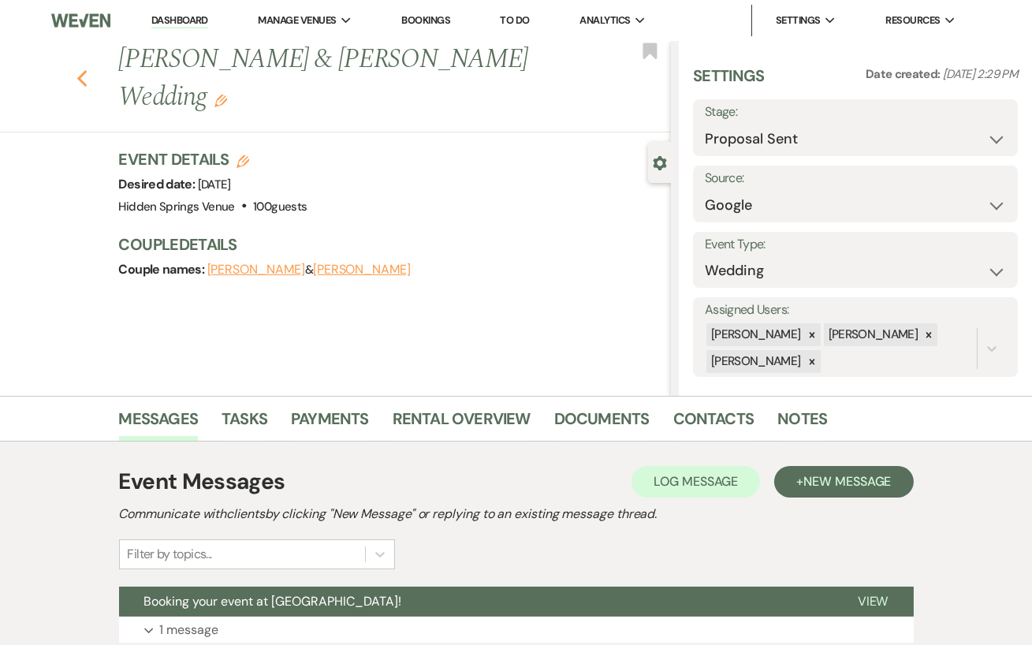
select select "8"
select select "4"
select select "6"
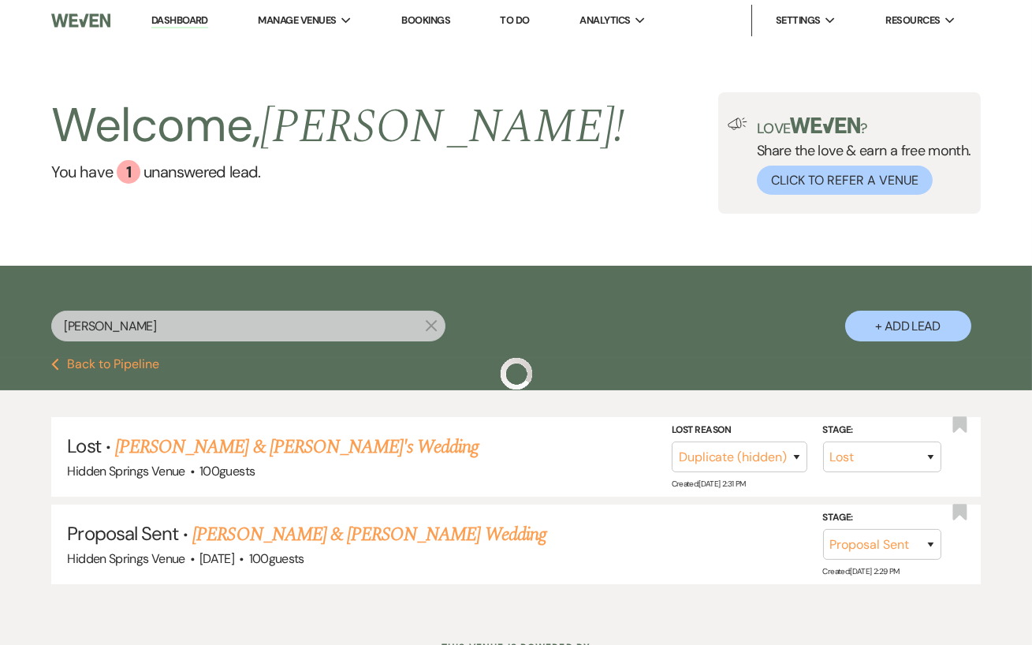
scroll to position [42, 0]
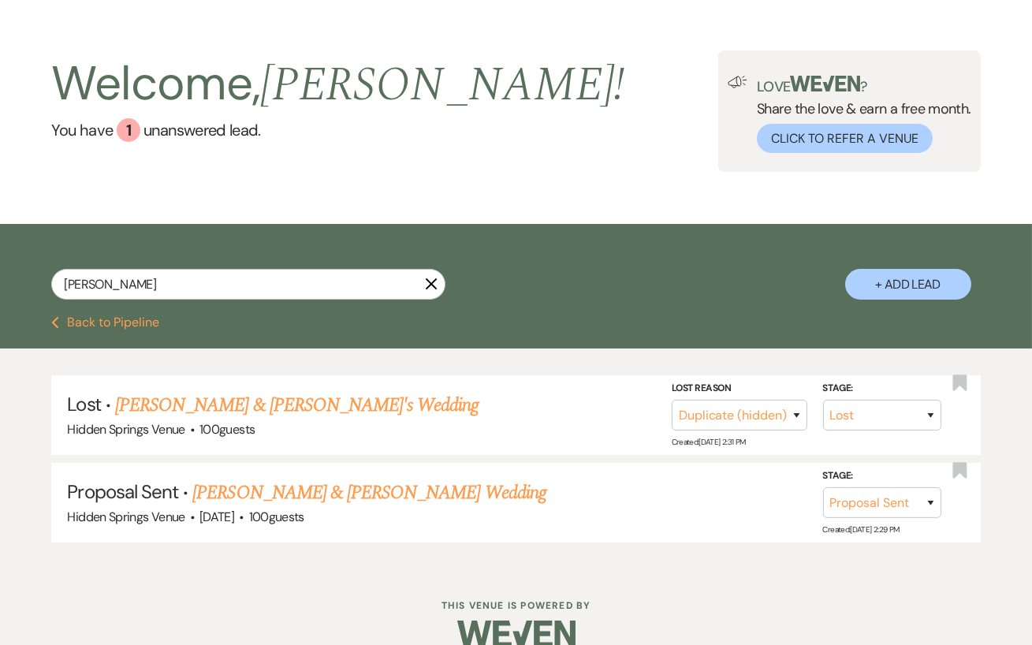
click at [433, 290] on icon "X" at bounding box center [431, 283] width 13 height 13
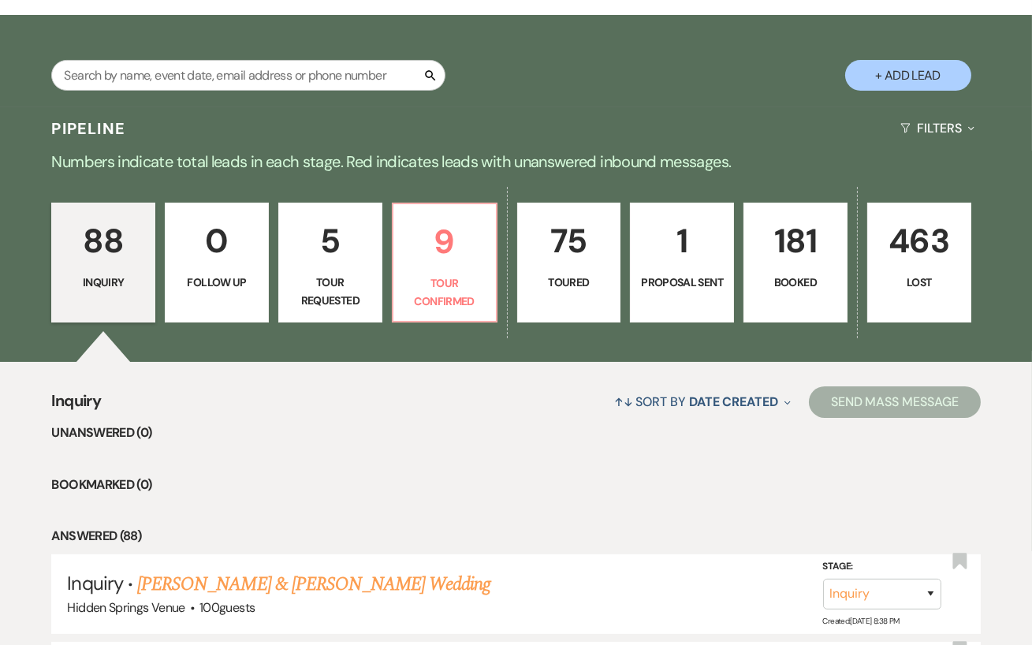
scroll to position [252, 0]
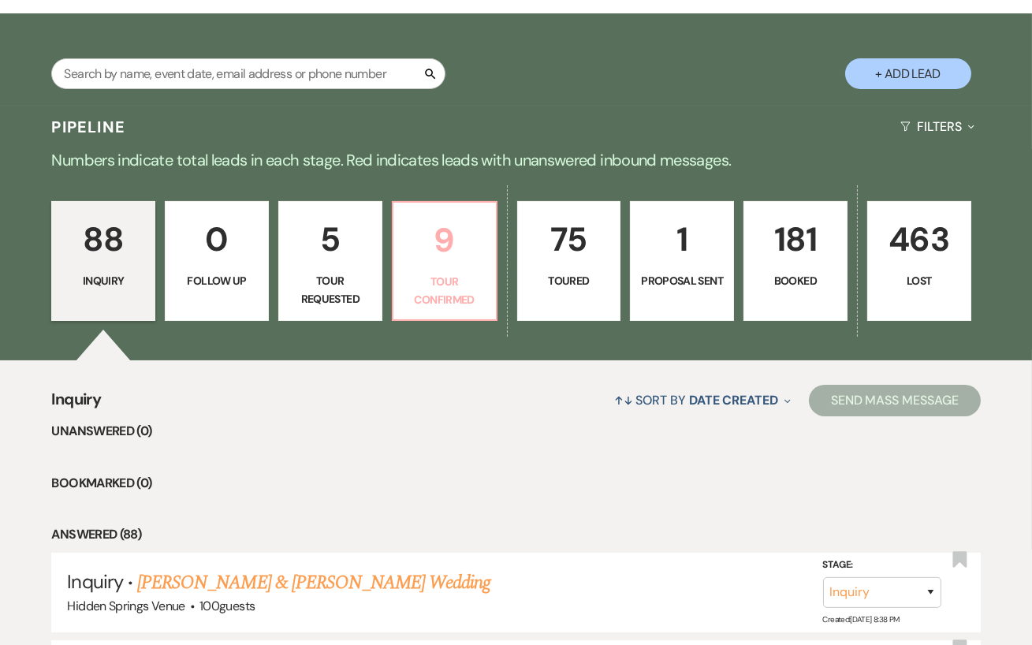
click at [441, 298] on p "Tour Confirmed" at bounding box center [445, 290] width 84 height 35
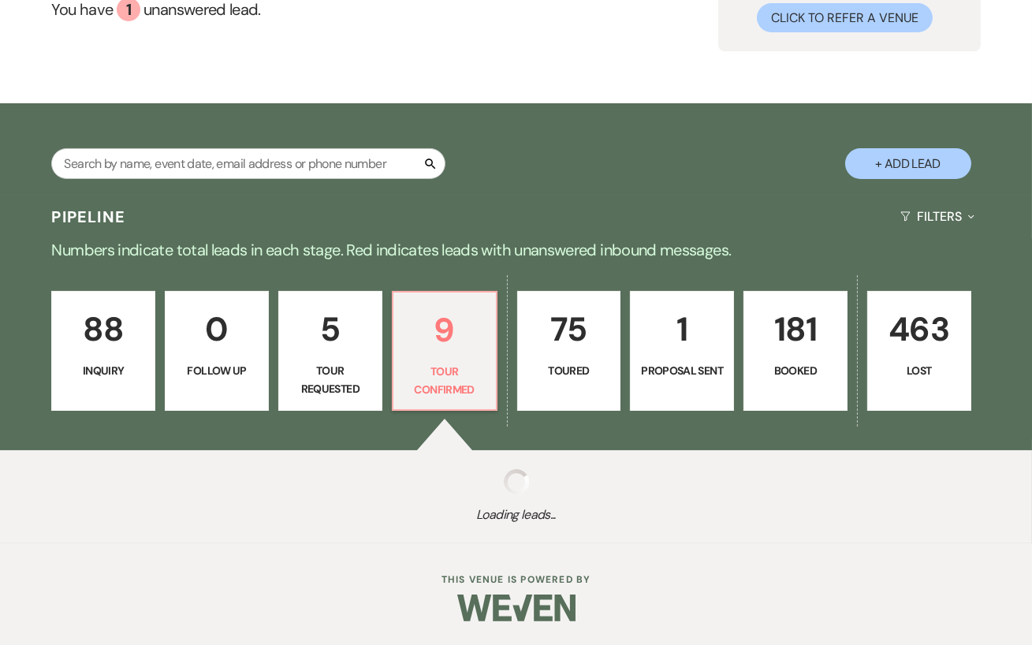
select select "4"
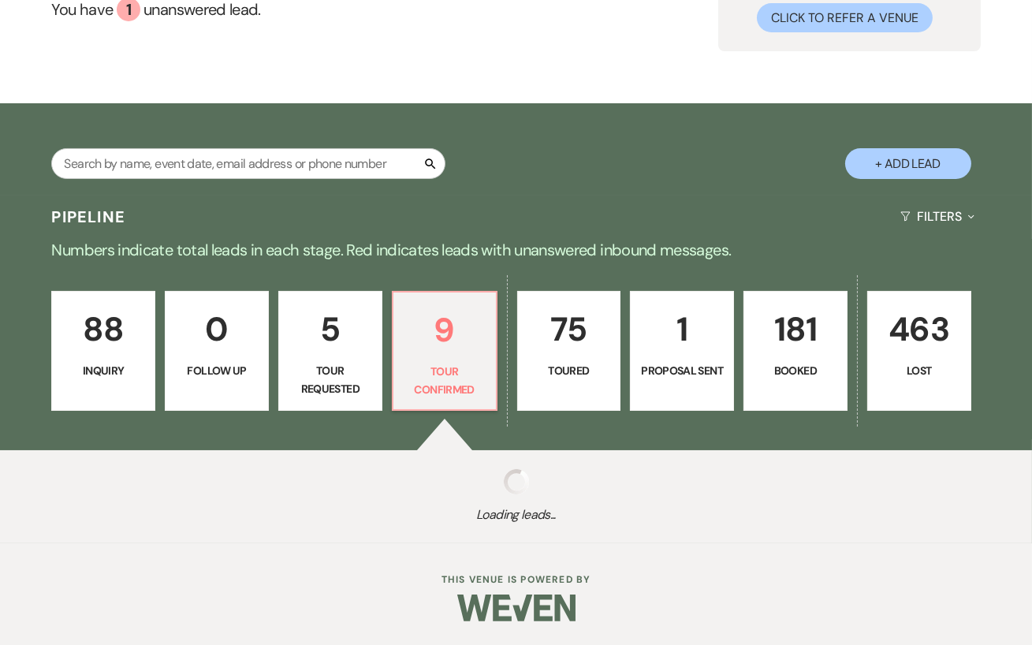
select select "4"
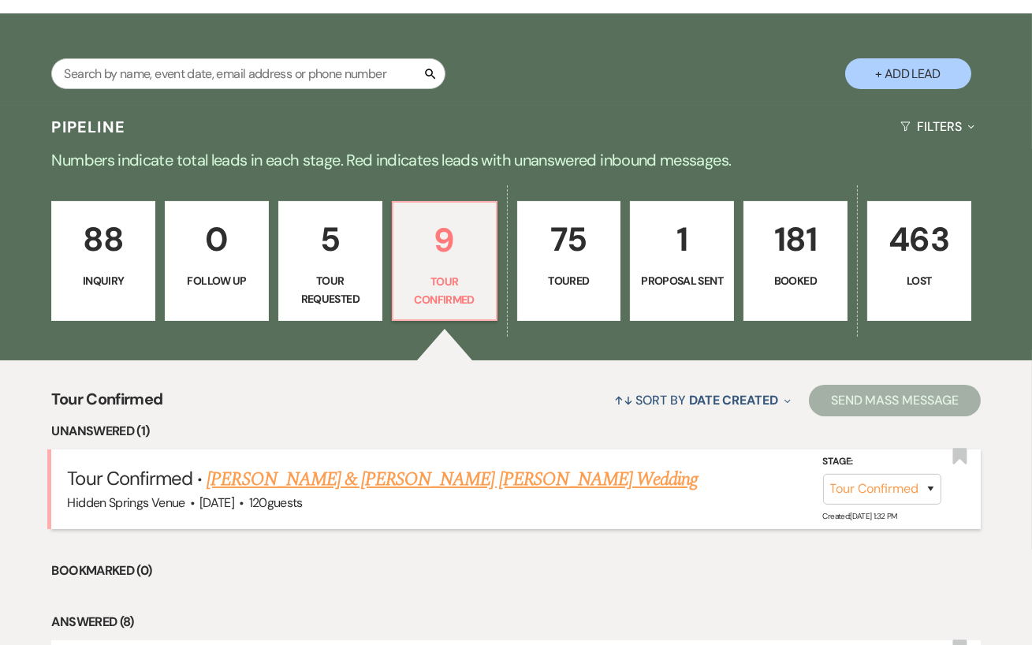
click at [409, 493] on link "[PERSON_NAME] & [PERSON_NAME] [PERSON_NAME] Wedding" at bounding box center [451, 479] width 491 height 28
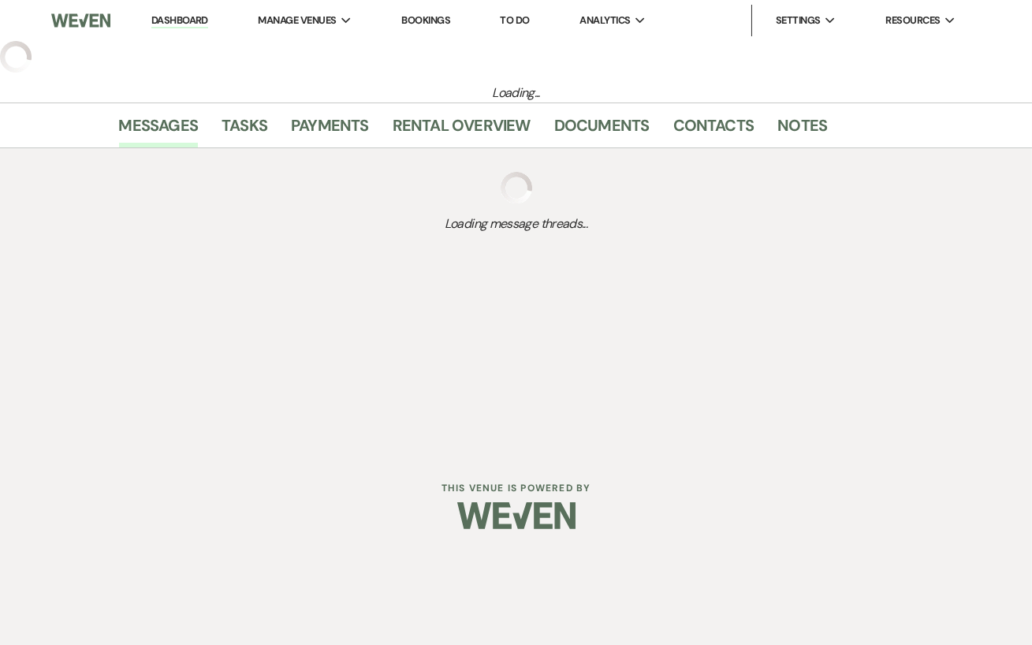
select select "4"
select select "5"
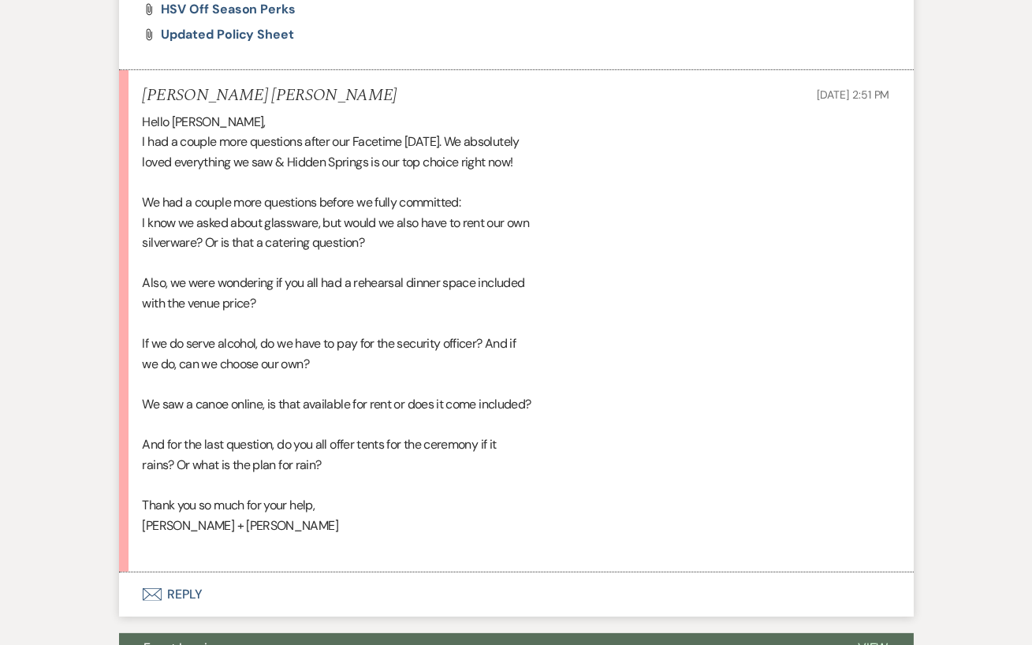
scroll to position [853, 0]
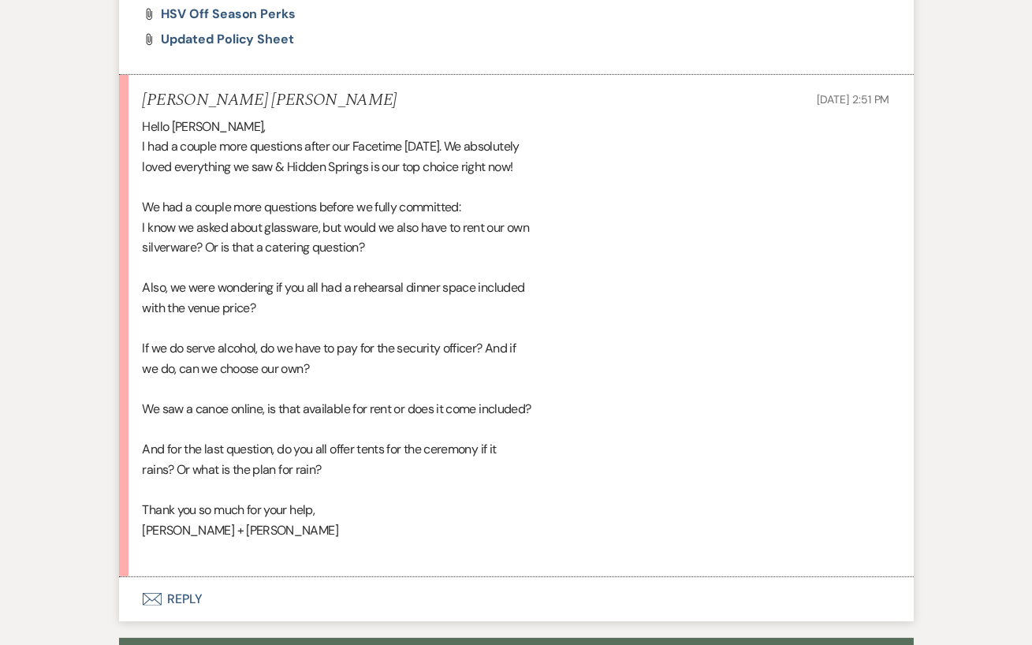
click at [182, 588] on button "Envelope Reply" at bounding box center [516, 599] width 794 height 44
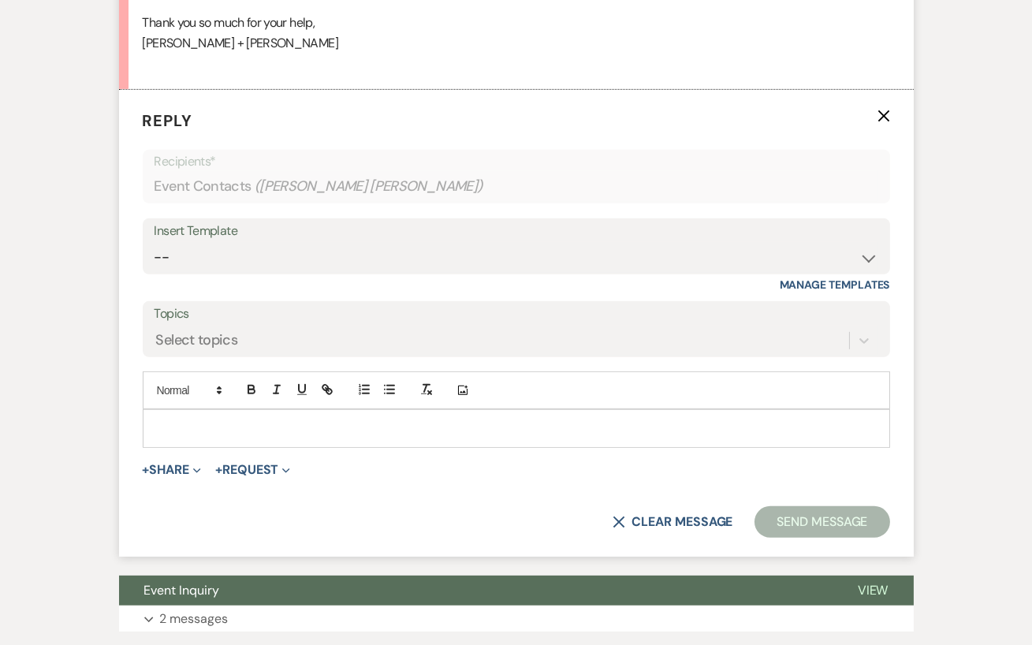
click at [213, 433] on p at bounding box center [516, 427] width 722 height 17
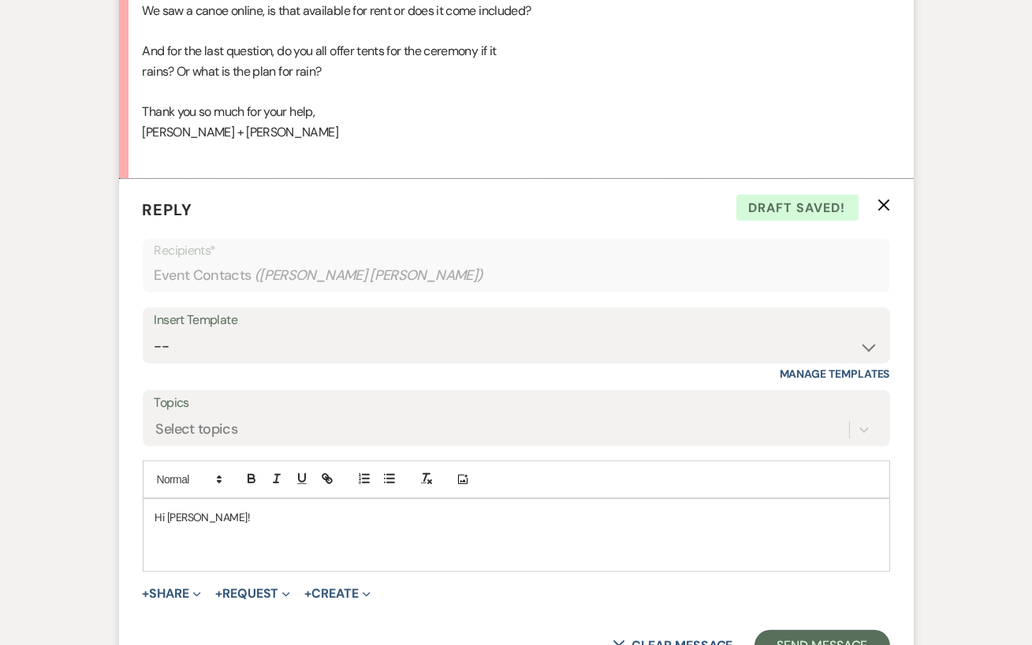
scroll to position [1249, 0]
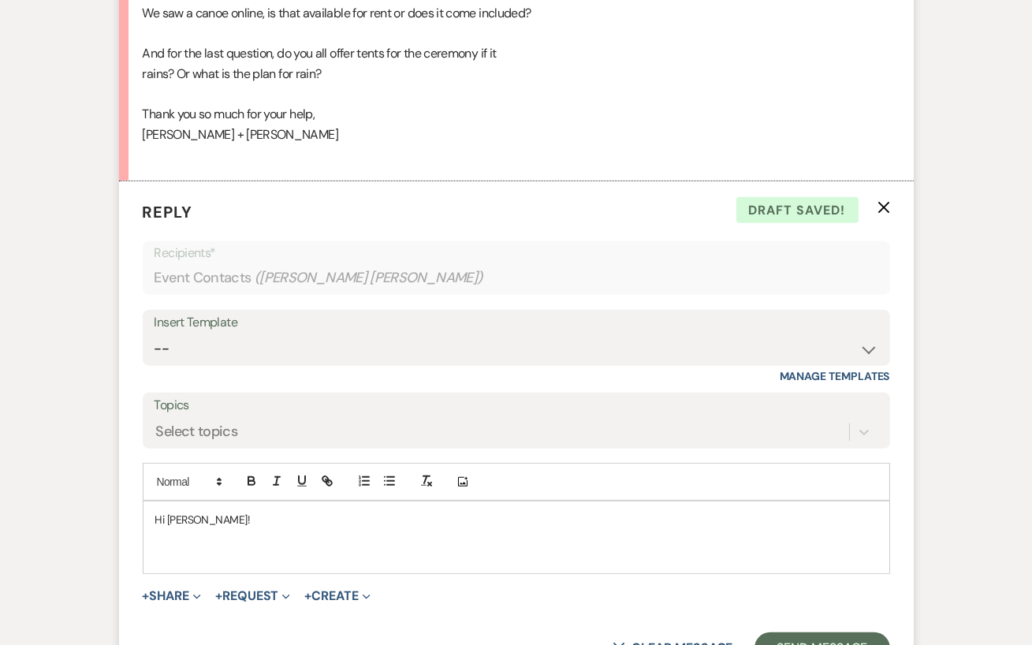
click at [172, 533] on p at bounding box center [516, 537] width 722 height 17
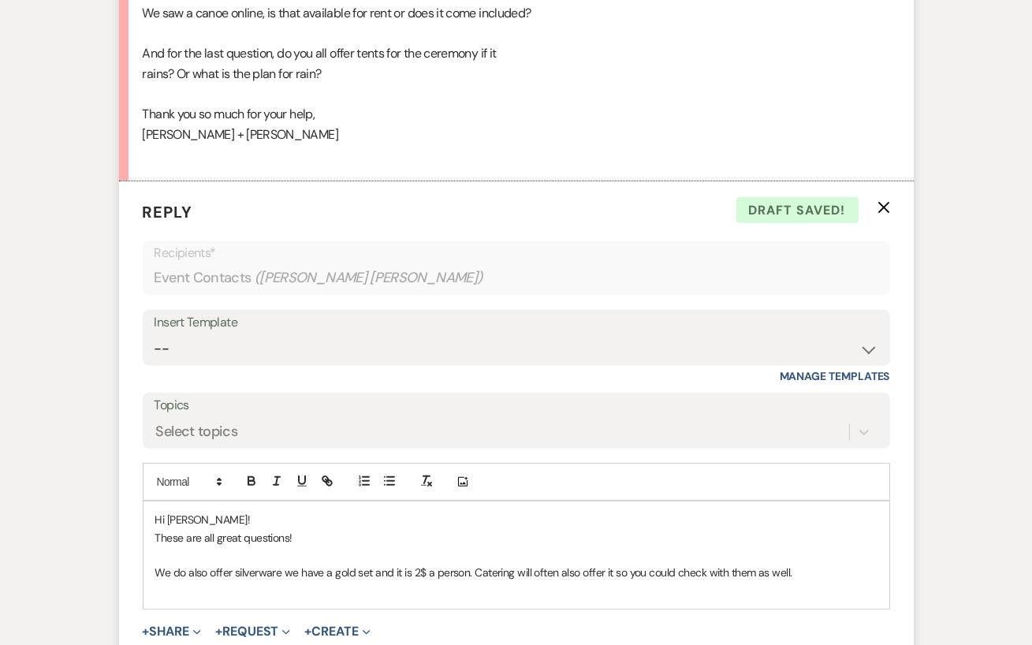
click at [280, 571] on p "We do also offer silverware we have a gold set and it is 2$ a person. Catering …" at bounding box center [516, 571] width 722 height 17
click at [165, 593] on p at bounding box center [516, 590] width 722 height 17
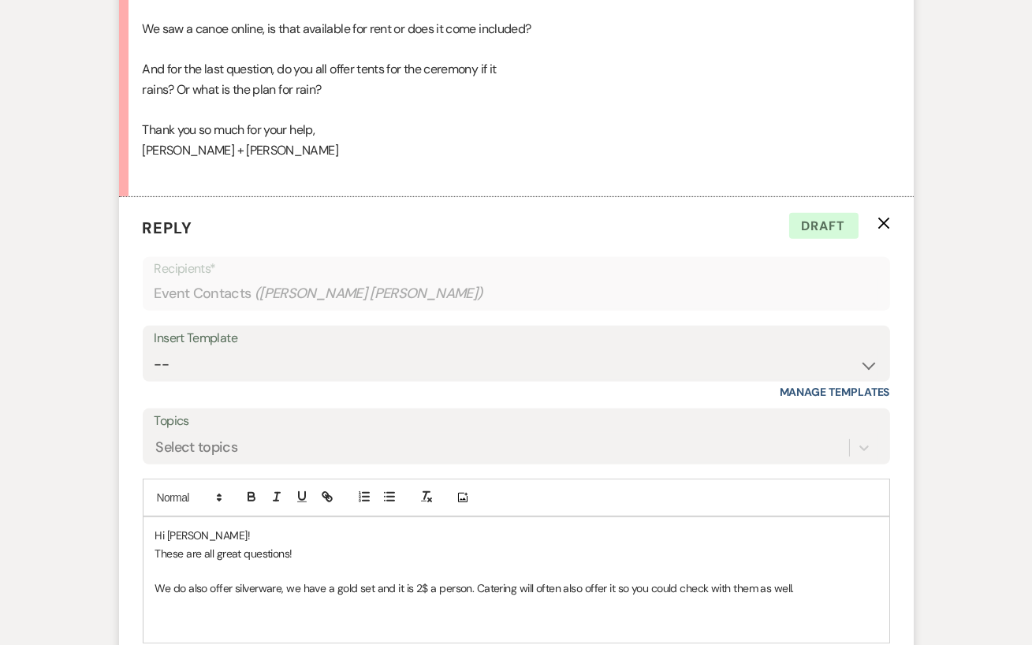
scroll to position [1288, 0]
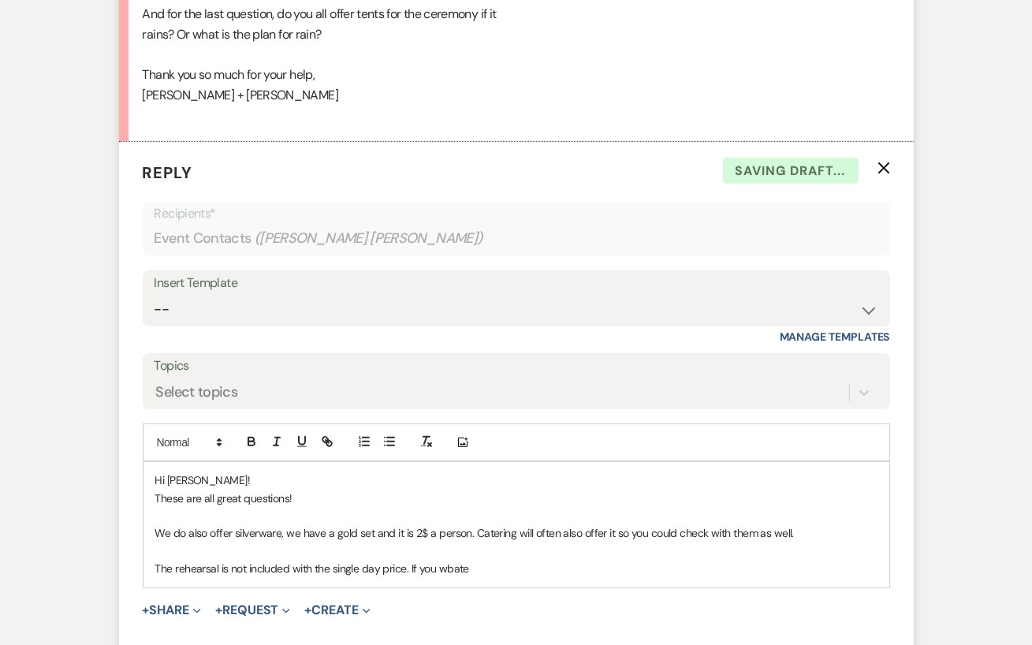
click at [218, 564] on p "The rehearsal is not included with the single day price. If you wbate" at bounding box center [516, 567] width 722 height 17
click at [504, 571] on p "The rehearsal dinner is not included with the single day price. If you wbate" at bounding box center [516, 567] width 722 height 17
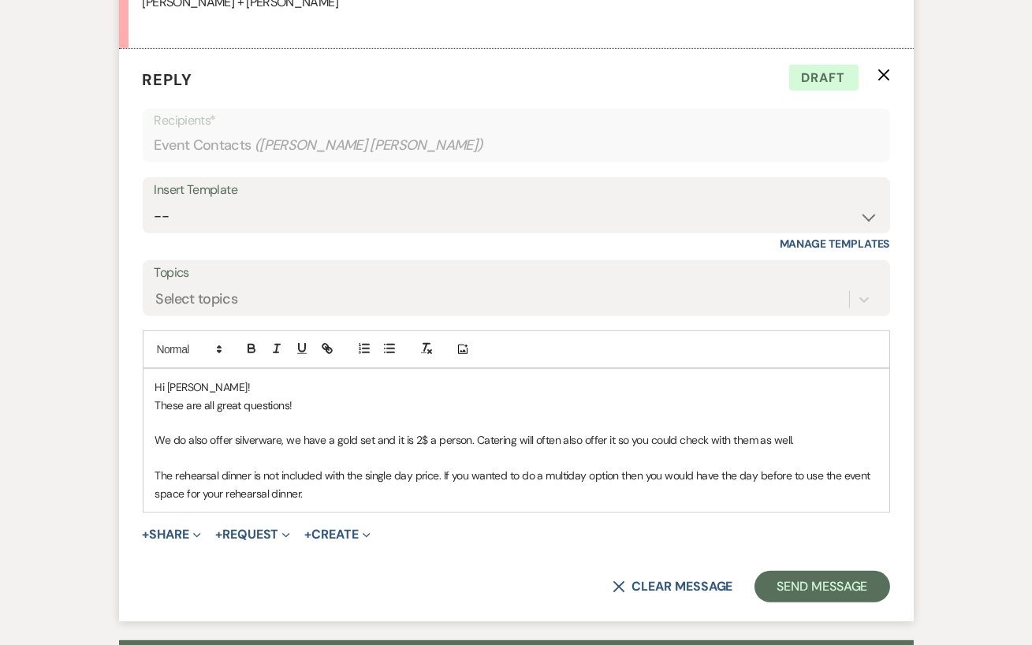
scroll to position [1383, 0]
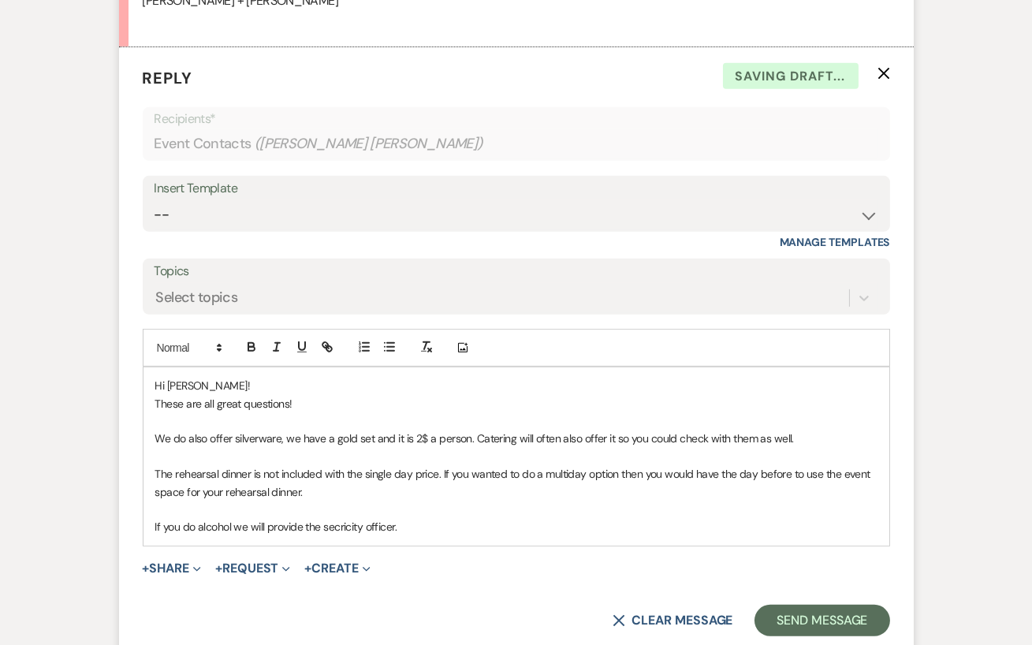
click at [342, 528] on p "If you do alcohol we will provide the secricity officer." at bounding box center [516, 526] width 722 height 17
click at [408, 525] on p "If you do alcohol we will provide the security officer." at bounding box center [516, 526] width 722 height 17
click at [231, 521] on p "If you do alcohol we will provide the security officer." at bounding box center [516, 526] width 722 height 17
click at [407, 533] on p "If you do alcohol, we will provide the security officer." at bounding box center [516, 526] width 722 height 17
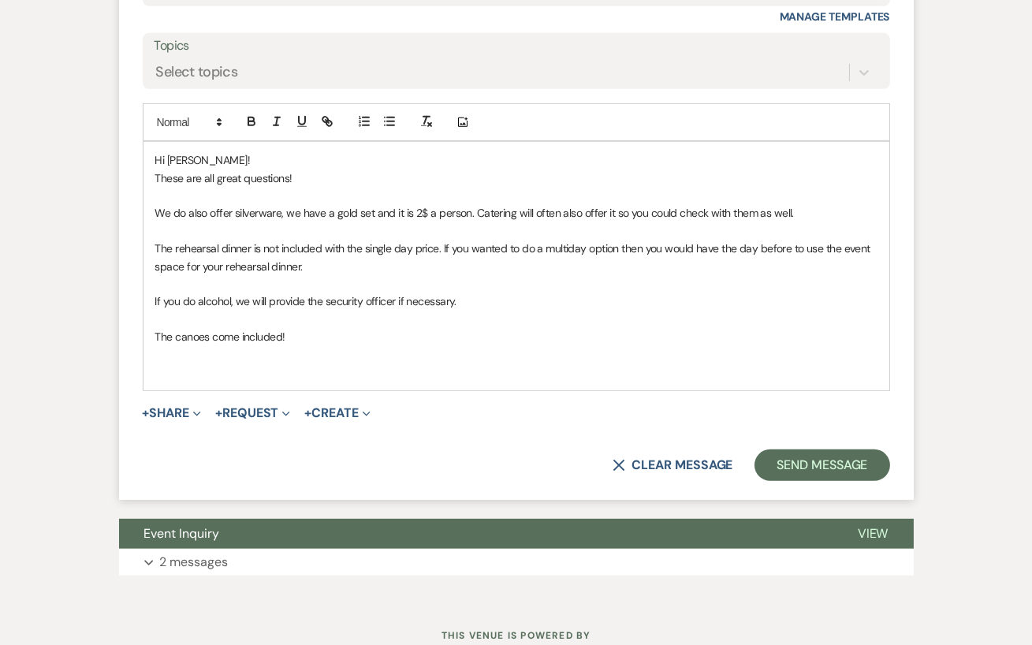
scroll to position [1609, 0]
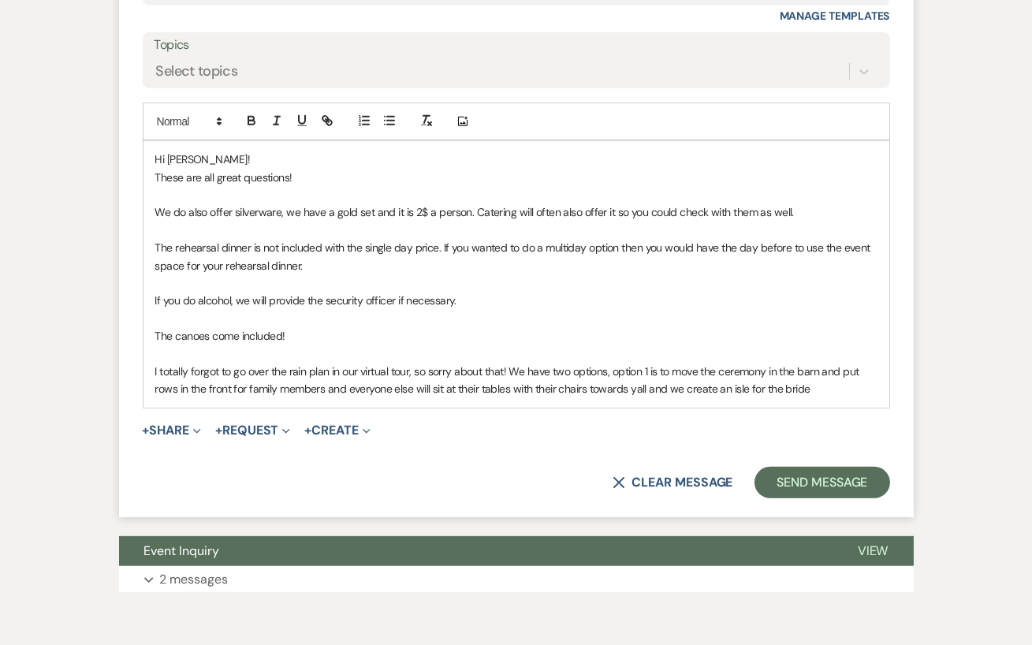
click at [634, 388] on p "I totally forgot to go over the rain plan in our virtual tour, so sorry about t…" at bounding box center [516, 379] width 722 height 35
click at [821, 388] on p "I totally forgot to go over the rain plan in our virtual tour, so sorry about t…" at bounding box center [516, 379] width 722 height 35
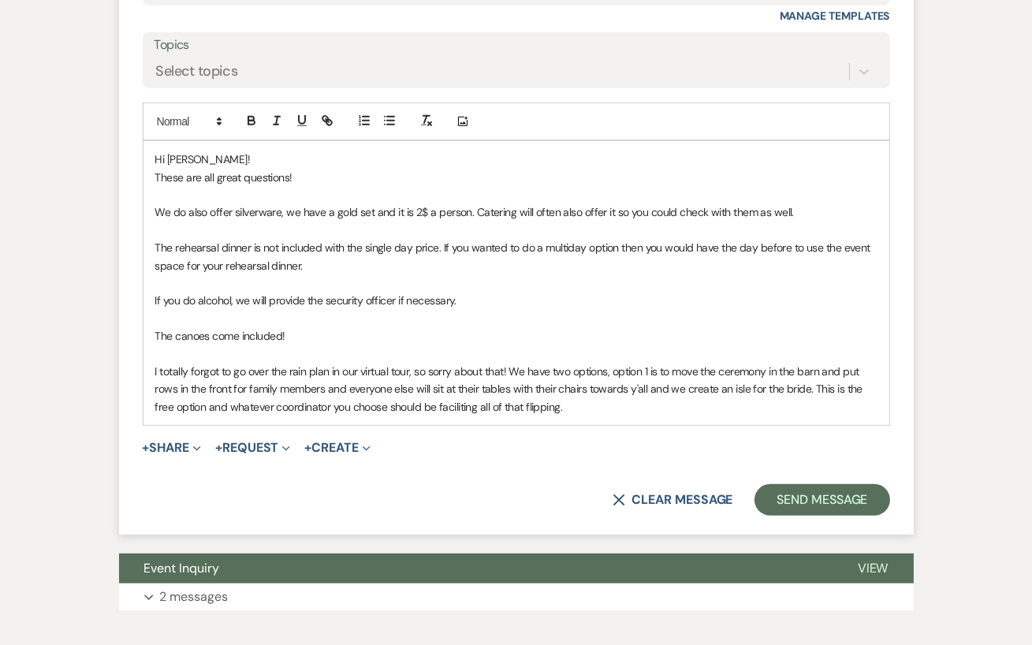
click at [462, 401] on p "I totally forgot to go over the rain plan in our virtual tour, so sorry about t…" at bounding box center [516, 388] width 722 height 53
click at [595, 407] on p "I totally forgot to go over the rain plan in our virtual tour, so sorry about t…" at bounding box center [516, 388] width 722 height 53
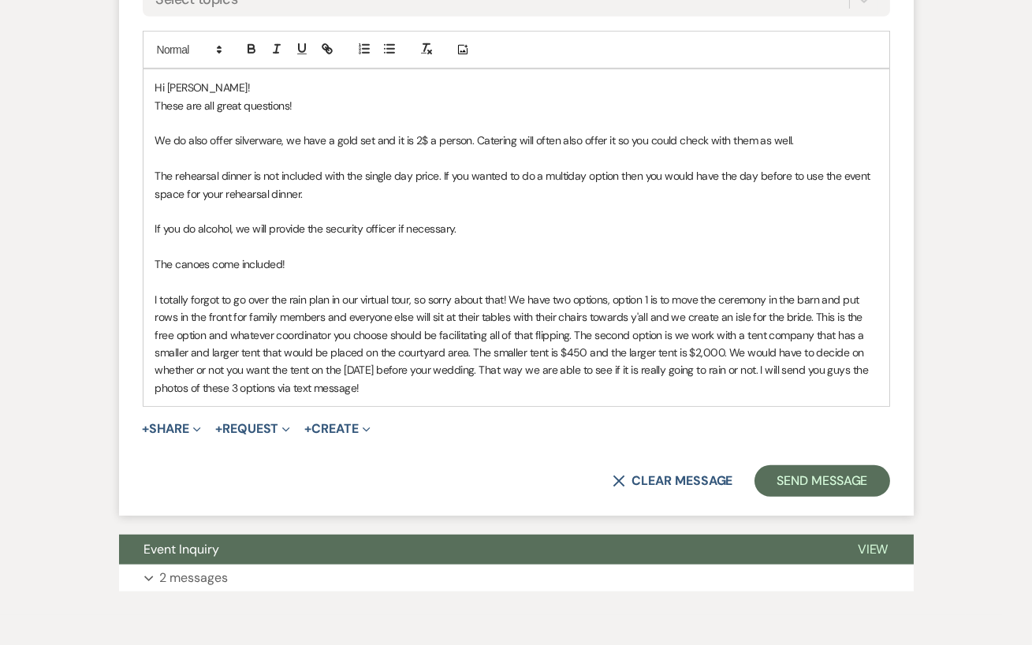
scroll to position [1682, 0]
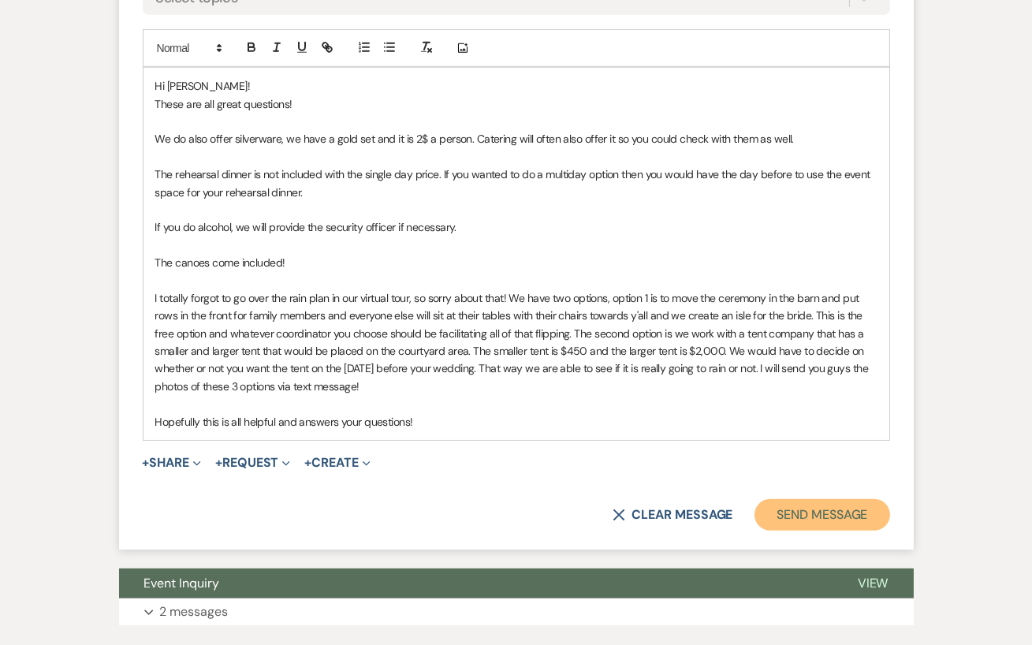
click at [835, 506] on button "Send Message" at bounding box center [821, 515] width 135 height 32
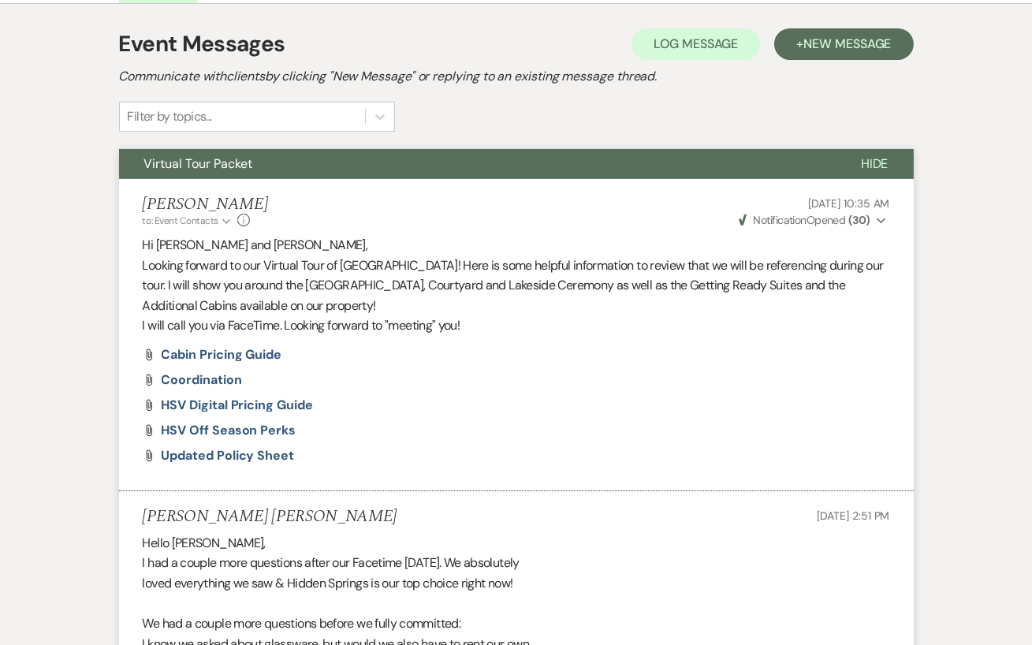
scroll to position [0, 0]
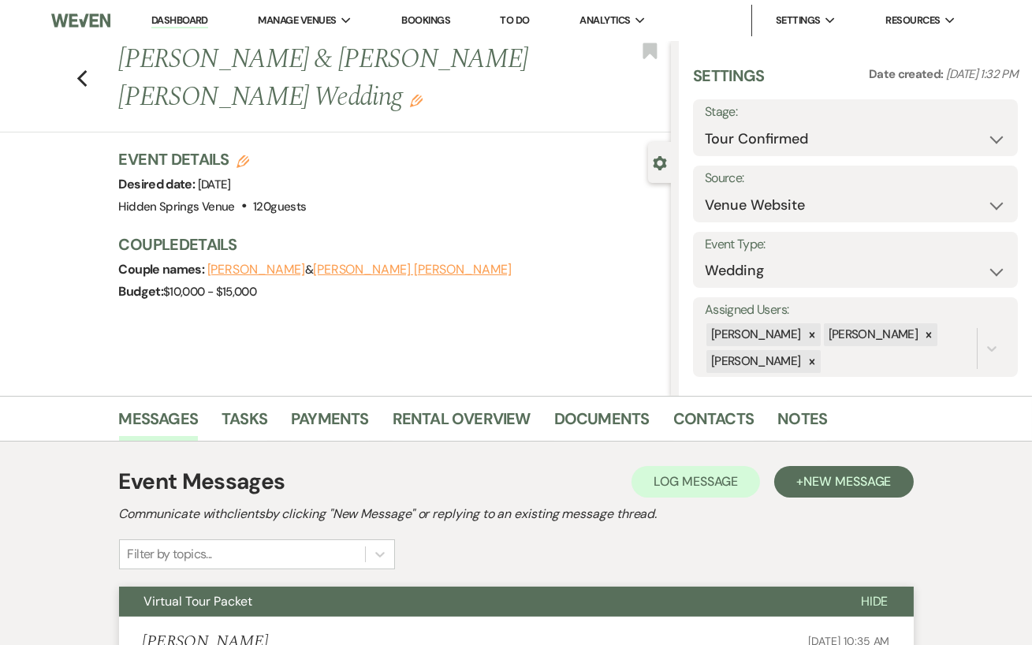
click at [169, 23] on link "Dashboard" at bounding box center [179, 20] width 57 height 15
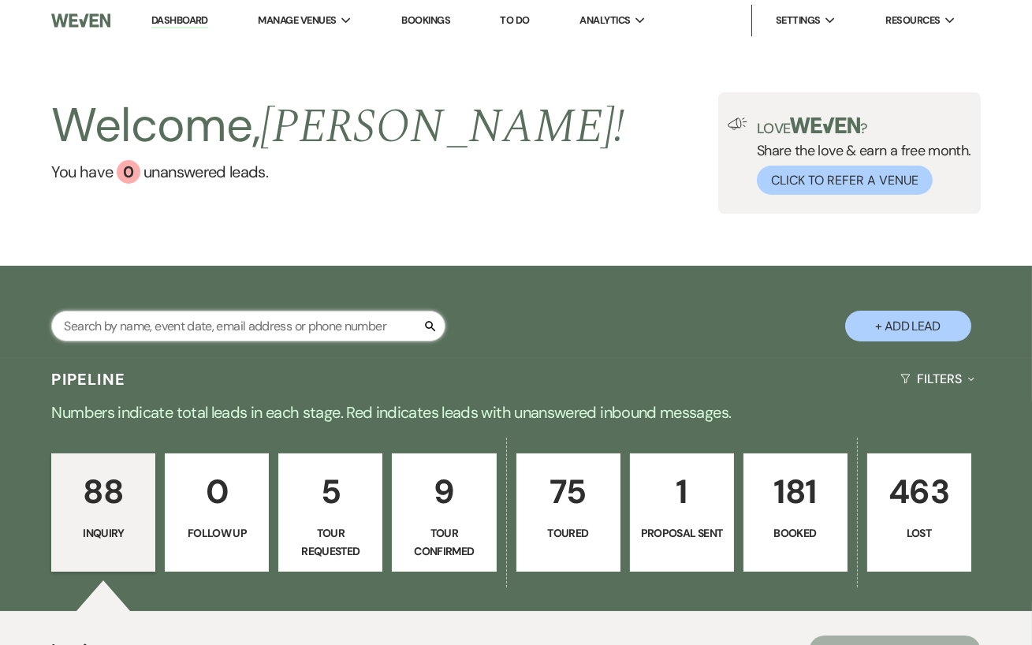
click at [220, 326] on input "text" at bounding box center [248, 325] width 394 height 31
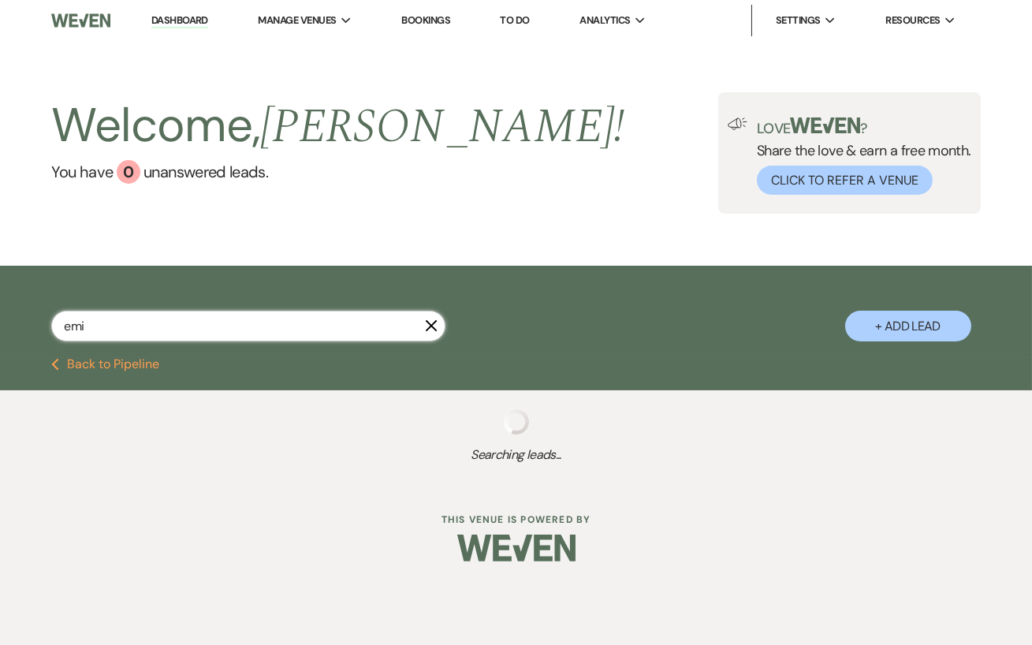
type input "[PERSON_NAME]"
select select "4"
select select "2"
select select "5"
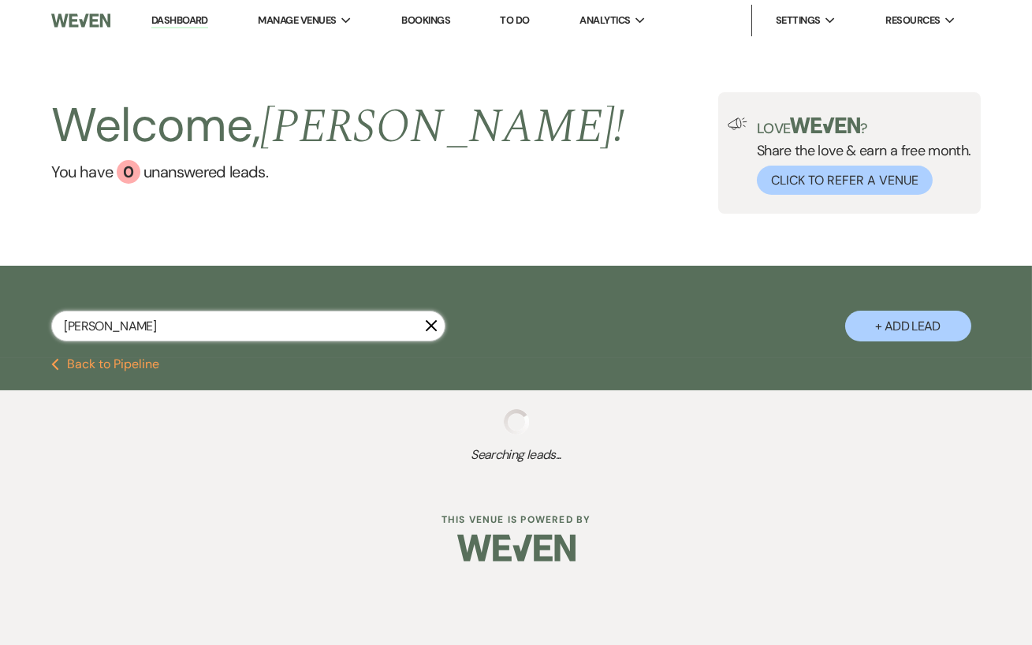
select select "8"
select select "11"
select select "8"
select select "4"
select select "6"
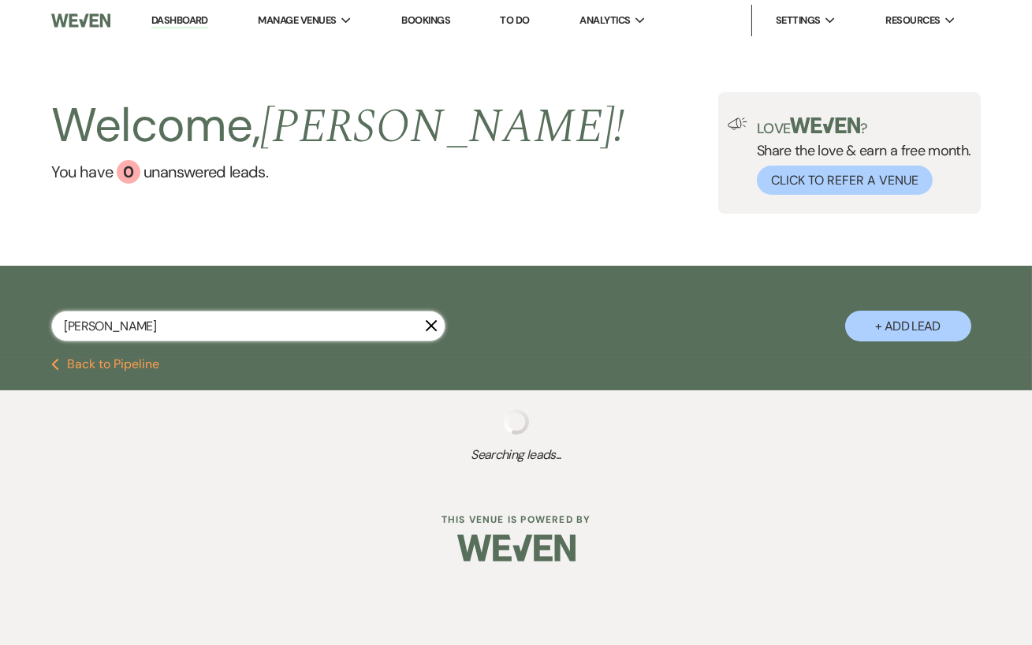
select select "8"
select select "3"
select select "5"
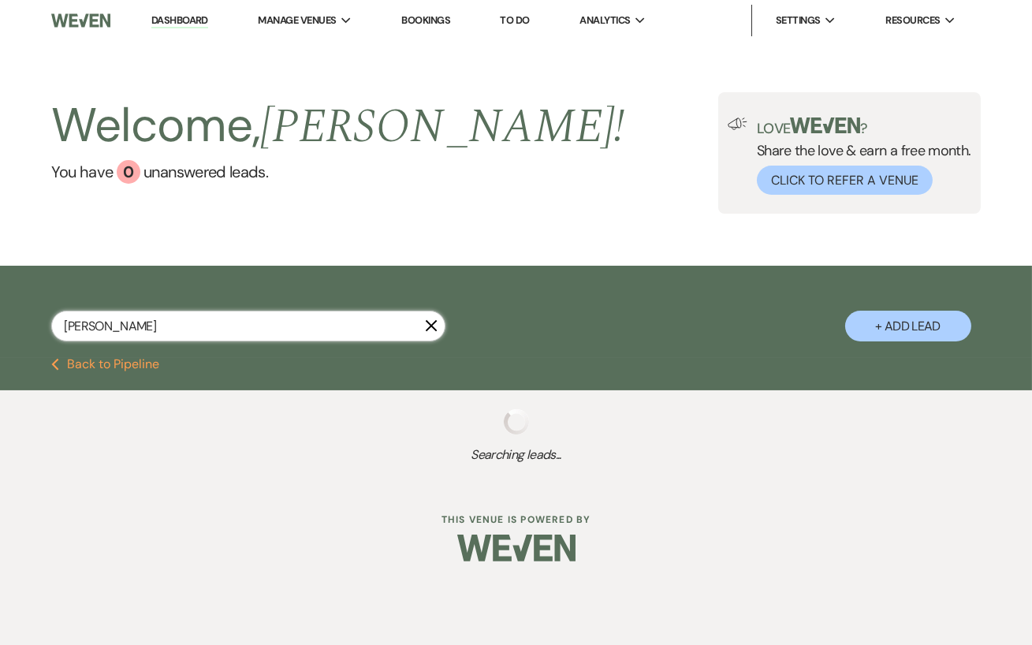
select select "8"
select select "5"
select select "8"
select select "6"
select select "8"
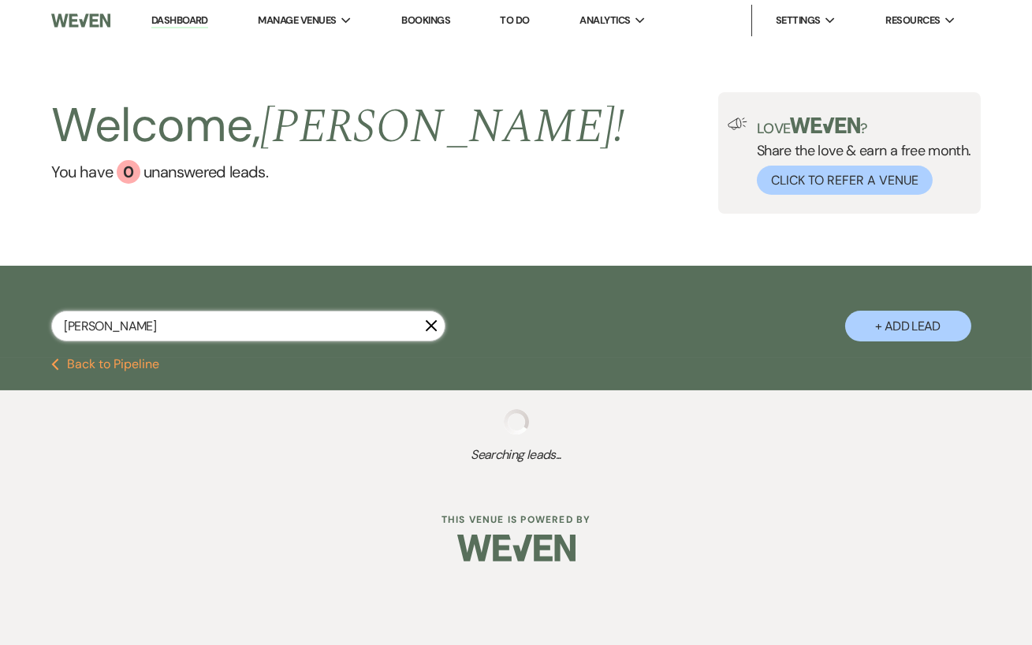
select select "5"
select select "8"
select select "6"
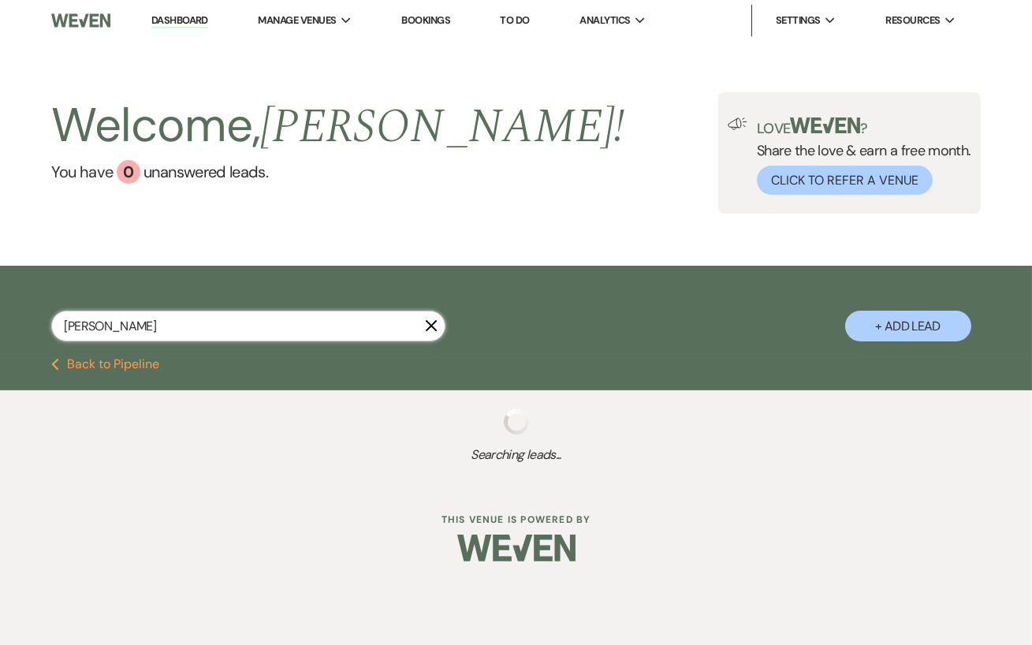
select select "8"
select select "5"
select select "8"
select select "6"
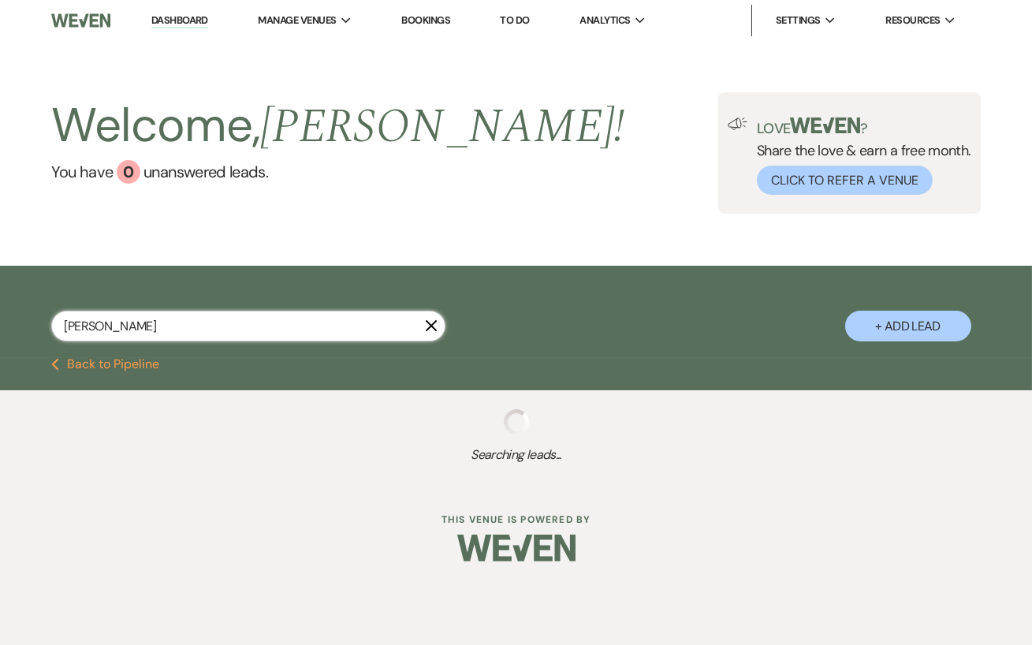
select select "5"
select select "8"
select select "4"
select select "8"
select select "11"
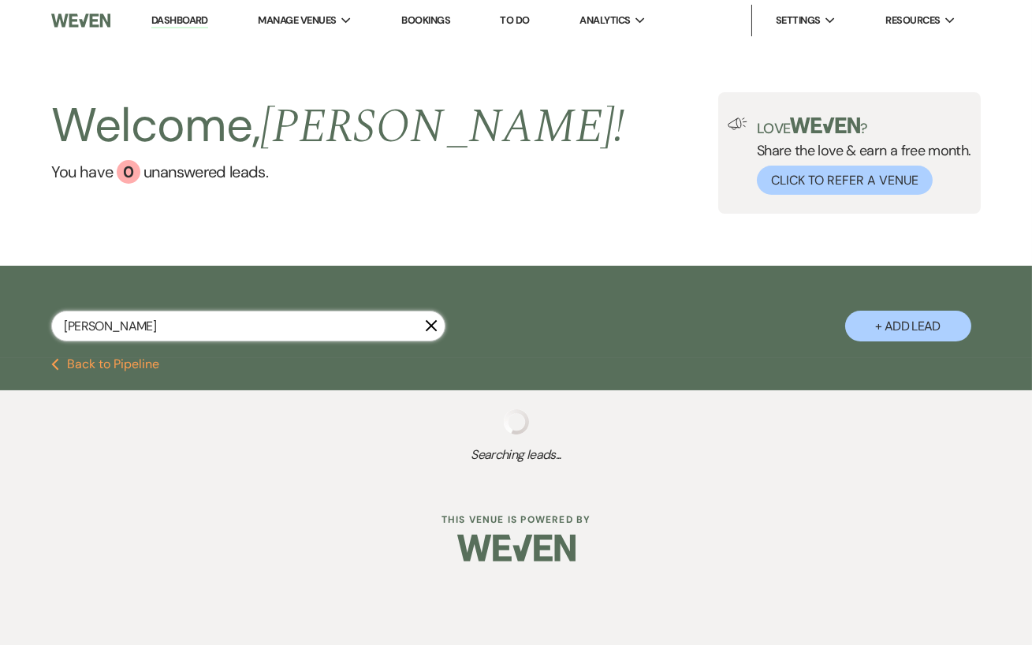
select select "8"
select select "6"
select select "8"
select select "5"
select select "8"
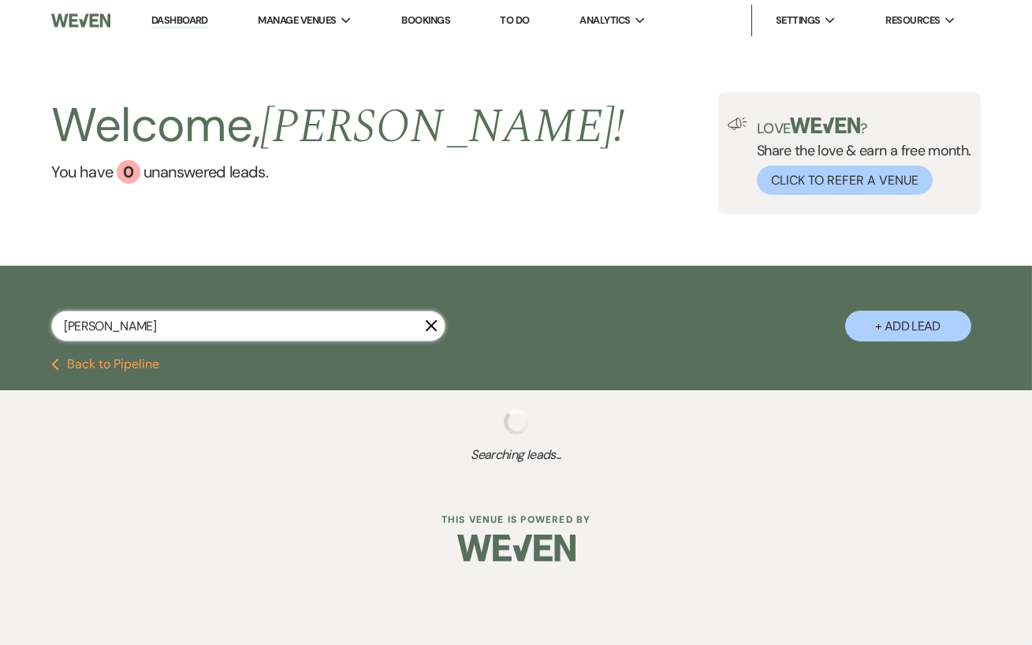
select select "6"
select select "8"
select select "11"
select select "8"
select select "4"
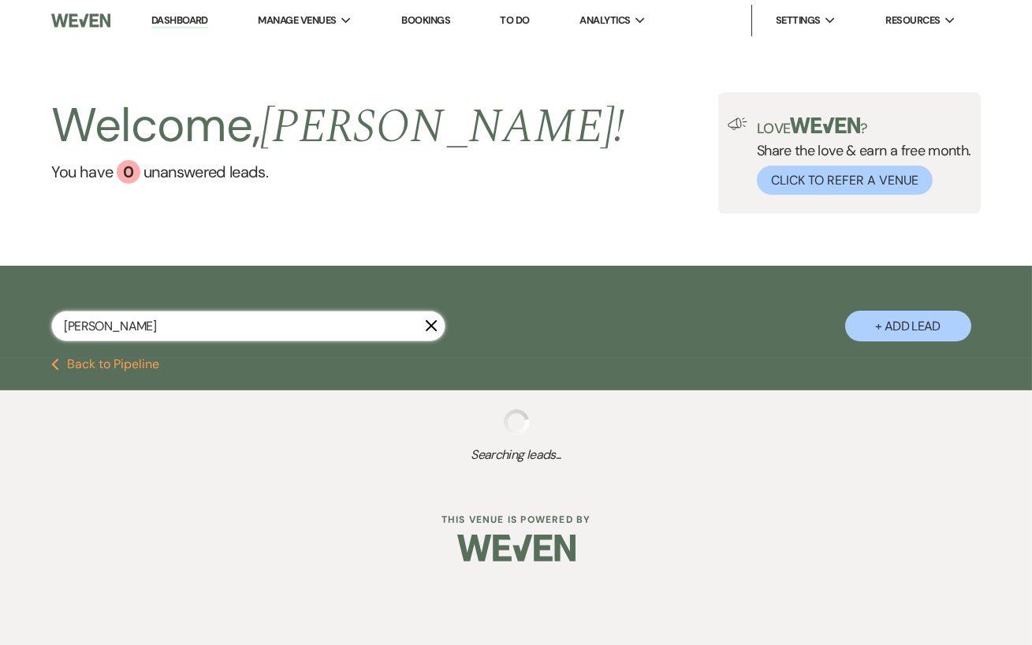
select select "8"
select select "5"
select select "8"
select select "4"
select select "8"
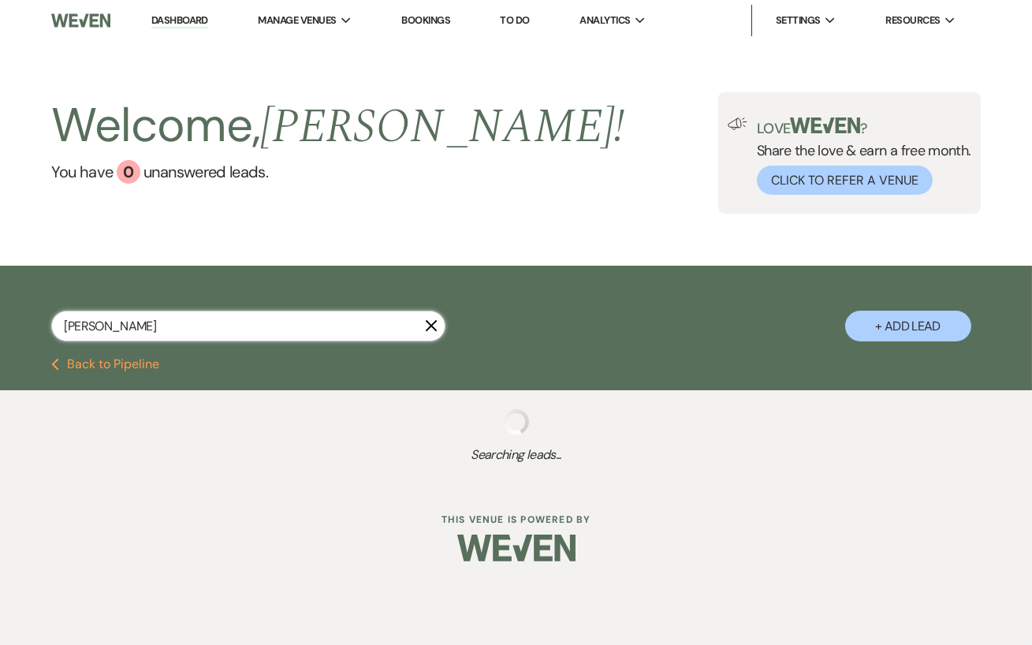
select select "3"
select select "8"
select select "5"
select select "8"
select select "5"
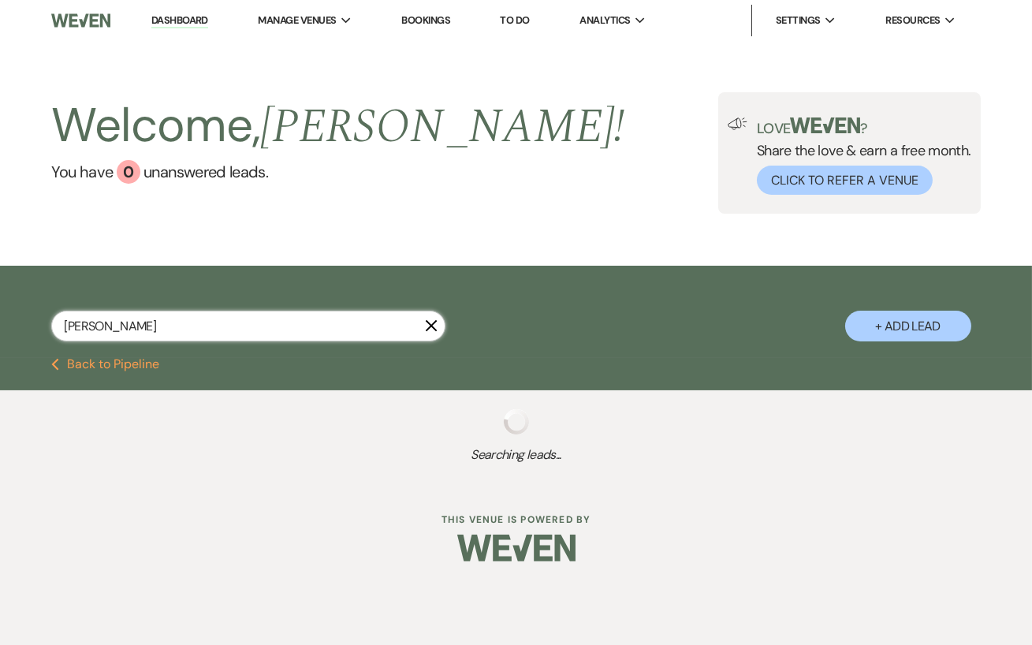
select select "8"
select select "5"
select select "8"
select select "5"
select select "8"
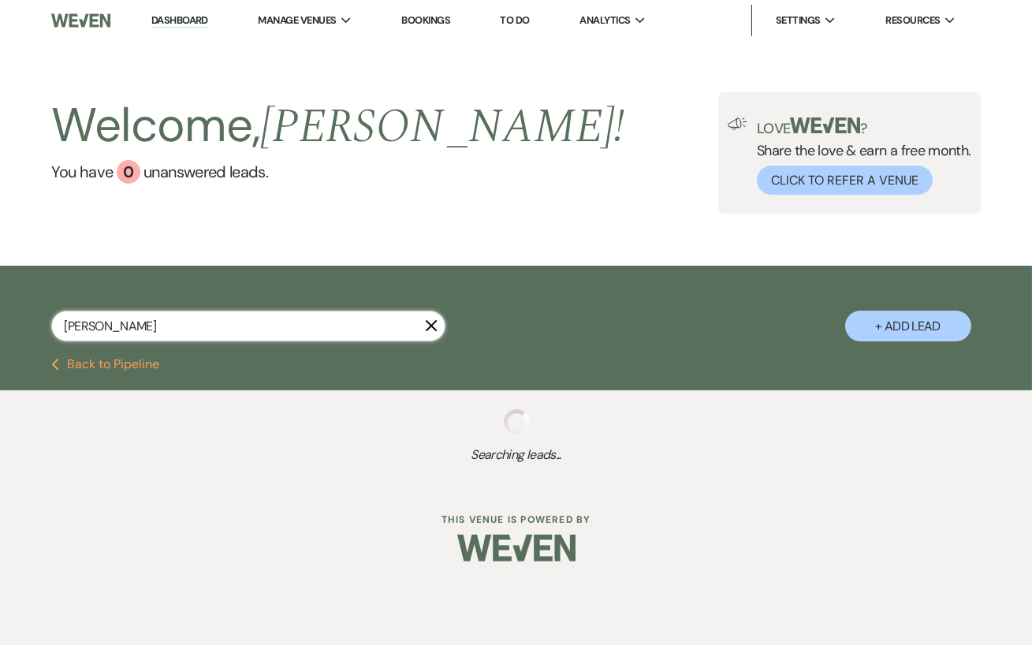
select select "5"
select select "8"
select select "5"
select select "8"
select select "5"
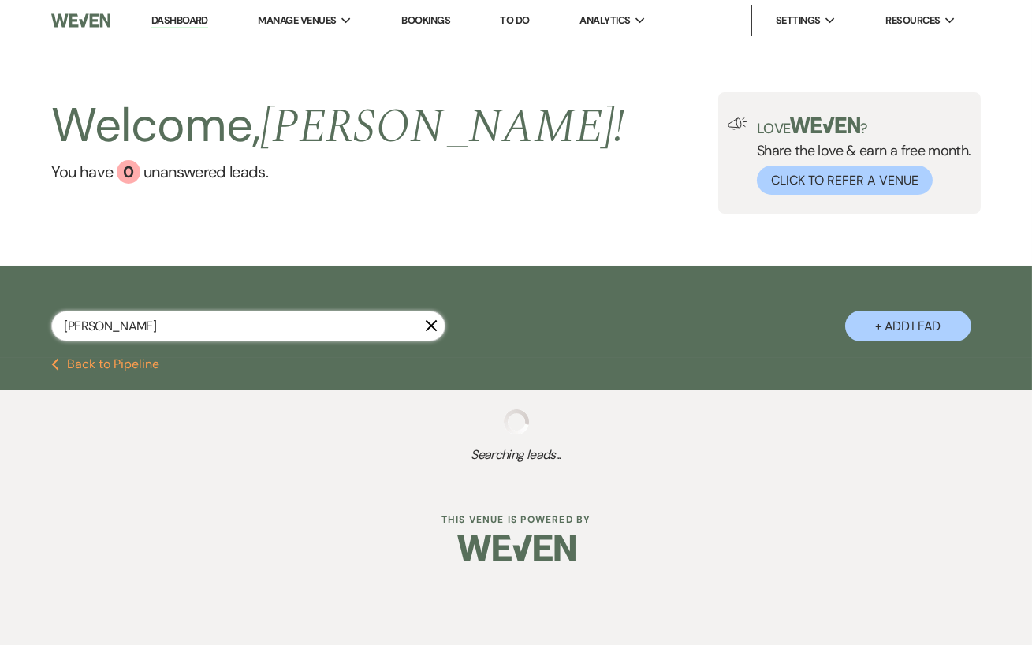
select select "8"
select select "5"
select select "8"
select select "5"
select select "8"
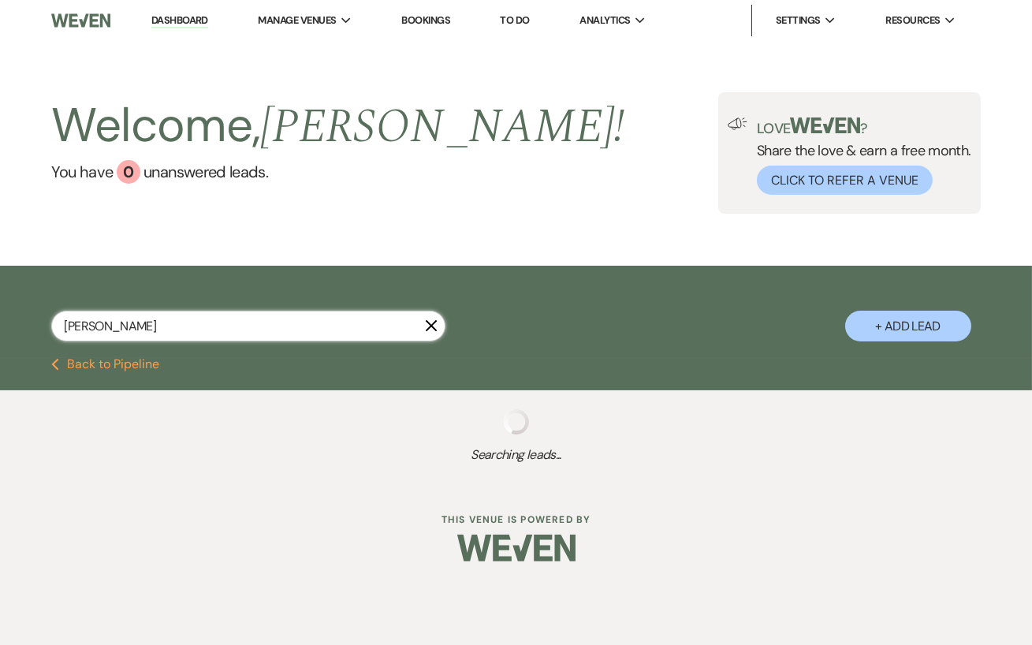
select select "5"
select select "8"
select select "7"
select select "8"
select select "1"
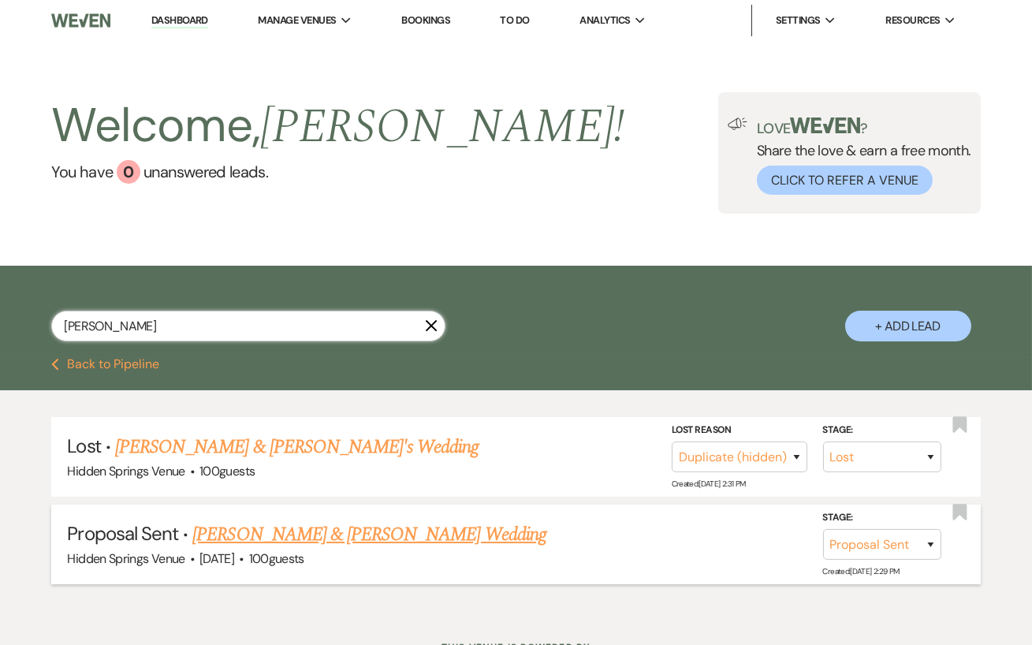
type input "[PERSON_NAME]"
click at [248, 548] on link "[PERSON_NAME] & [PERSON_NAME] Wedding" at bounding box center [368, 534] width 353 height 28
select select "6"
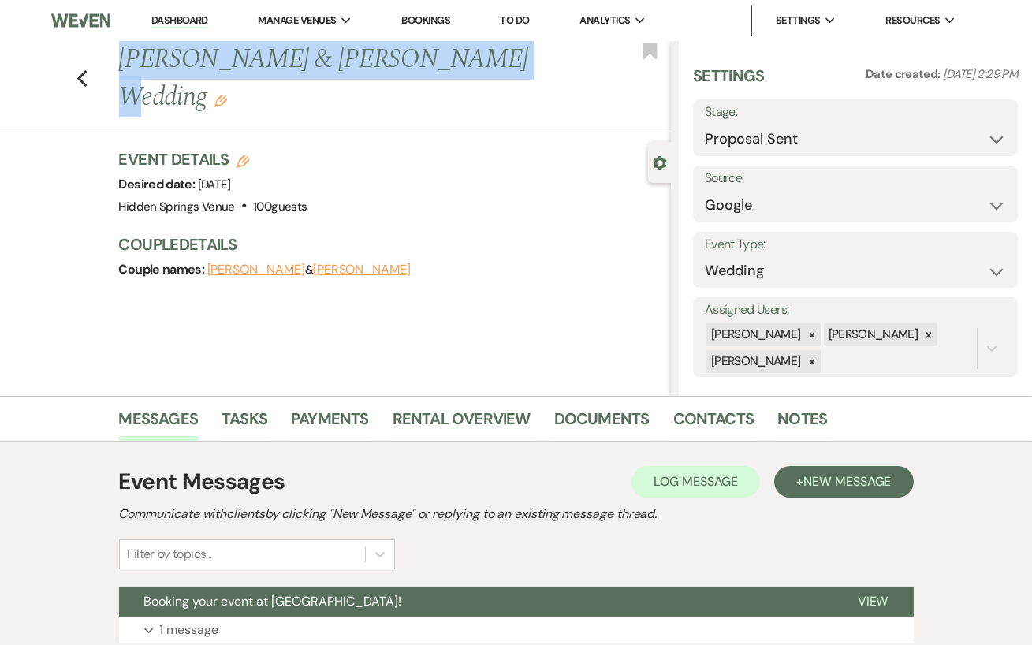
drag, startPoint x: 451, startPoint y: 57, endPoint x: 114, endPoint y: 54, distance: 336.5
click at [114, 54] on div "Previous [PERSON_NAME] & [PERSON_NAME] Wedding Edit" at bounding box center [390, 78] width 559 height 75
copy h1 "[PERSON_NAME] & [PERSON_NAME]"
click at [288, 145] on div "Previous [PERSON_NAME] & [PERSON_NAME] Wedding Edit Bookmark Gear Settings Sett…" at bounding box center [335, 218] width 671 height 355
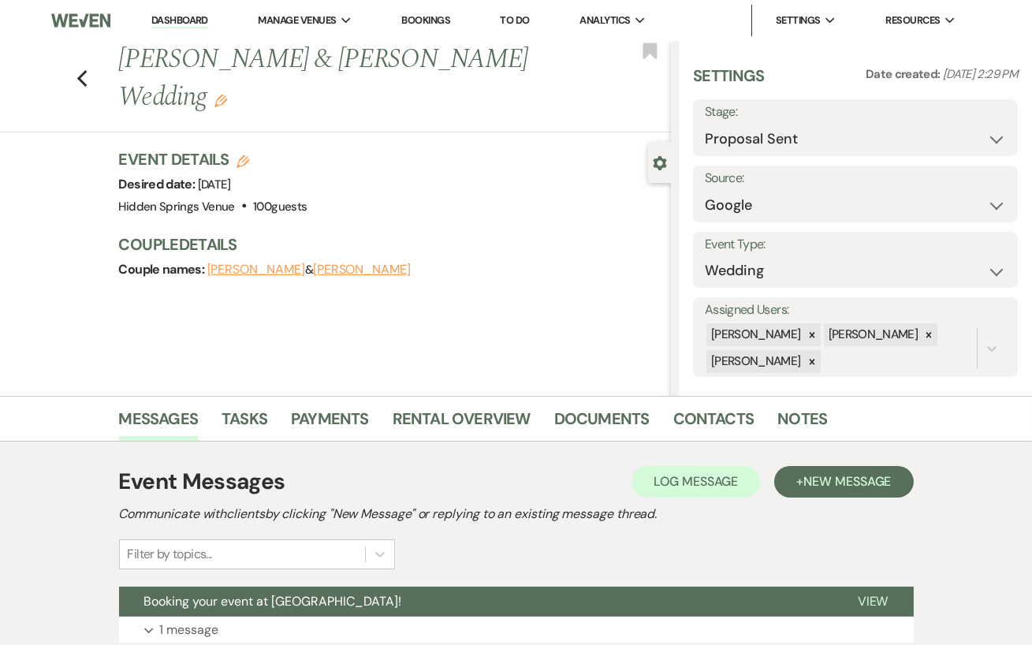
click at [169, 23] on link "Dashboard" at bounding box center [179, 20] width 57 height 15
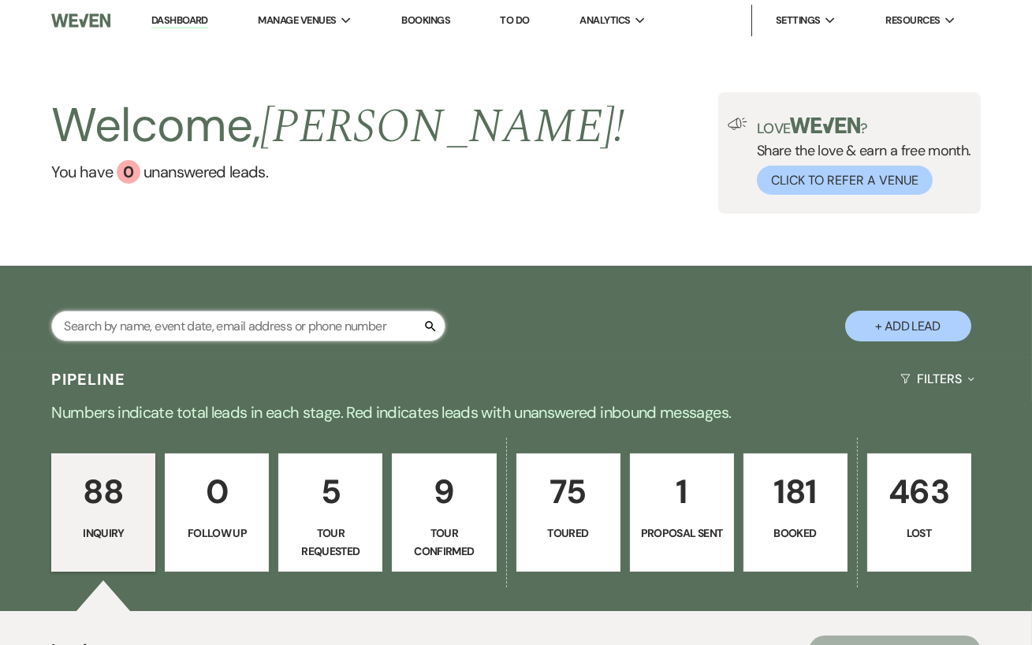
click at [217, 336] on input "text" at bounding box center [248, 325] width 394 height 31
type input "linds"
select select "5"
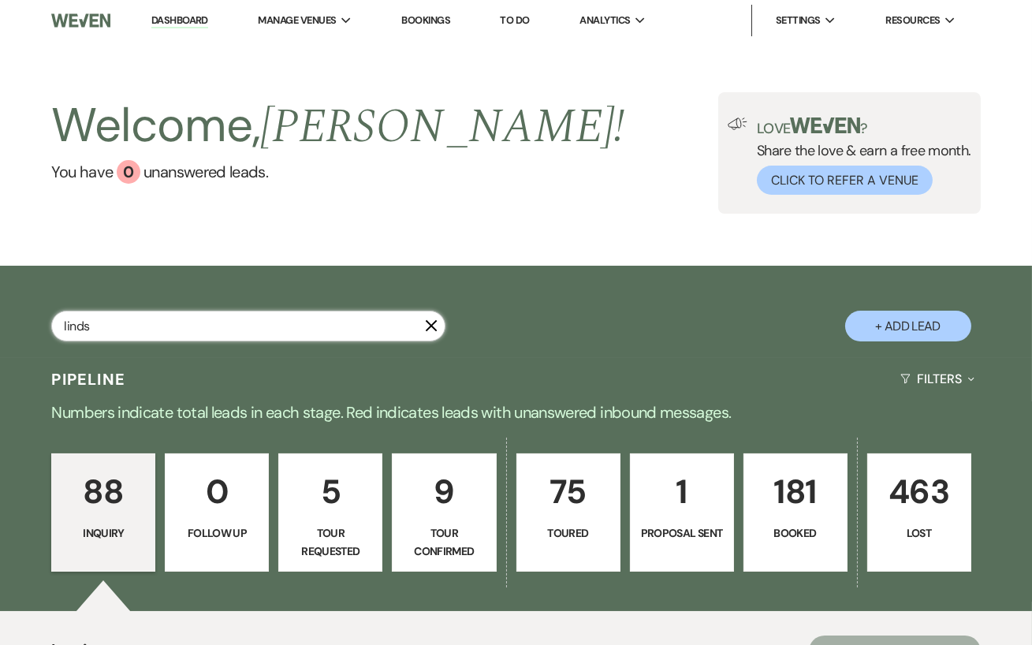
select select "8"
select select "5"
select select "8"
select select "5"
select select "8"
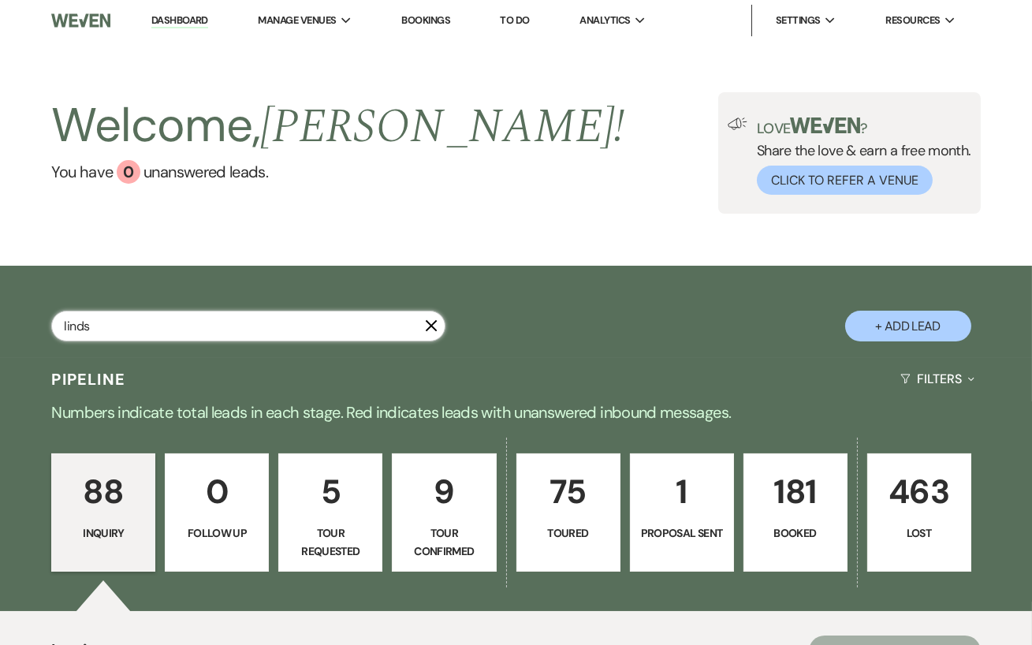
select select "5"
select select "8"
select select "5"
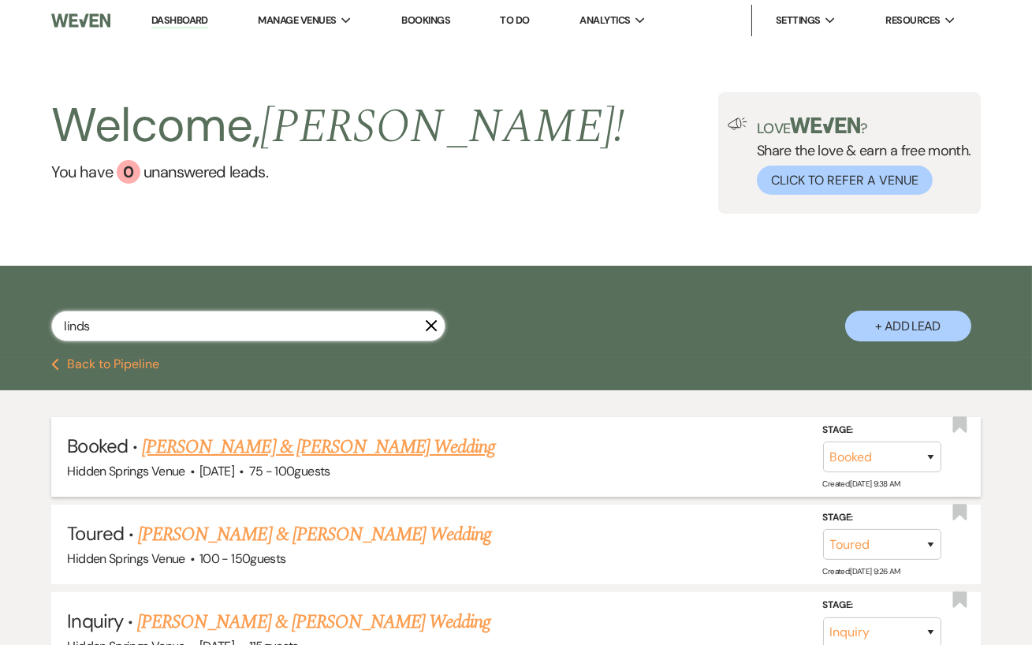
type input "linds"
click at [339, 461] on link "[PERSON_NAME] & [PERSON_NAME] Wedding" at bounding box center [318, 447] width 353 height 28
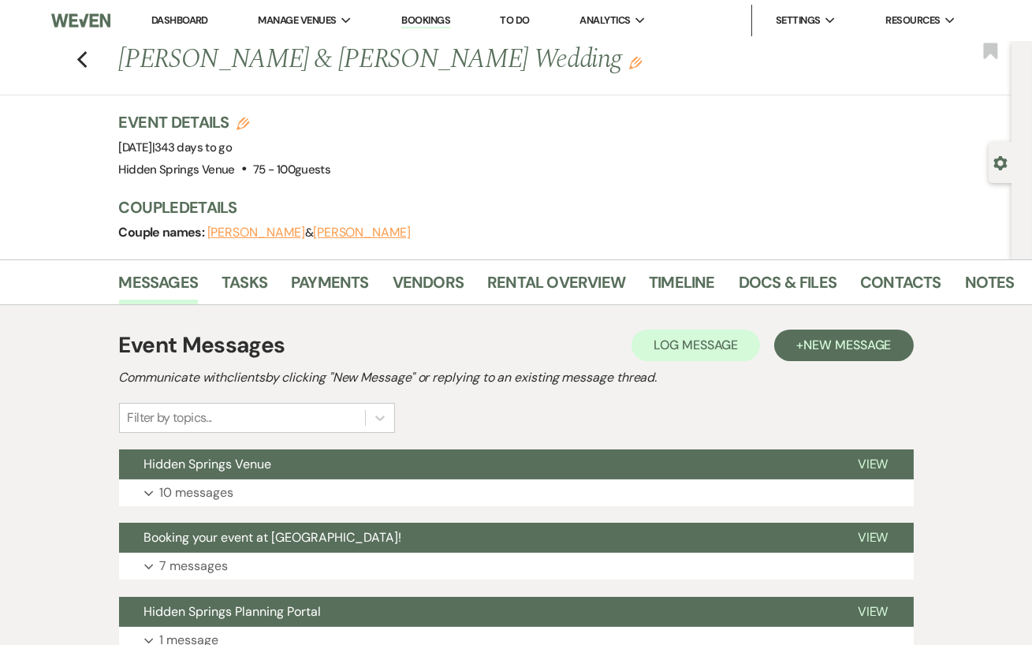
click at [184, 23] on link "Dashboard" at bounding box center [179, 19] width 57 height 13
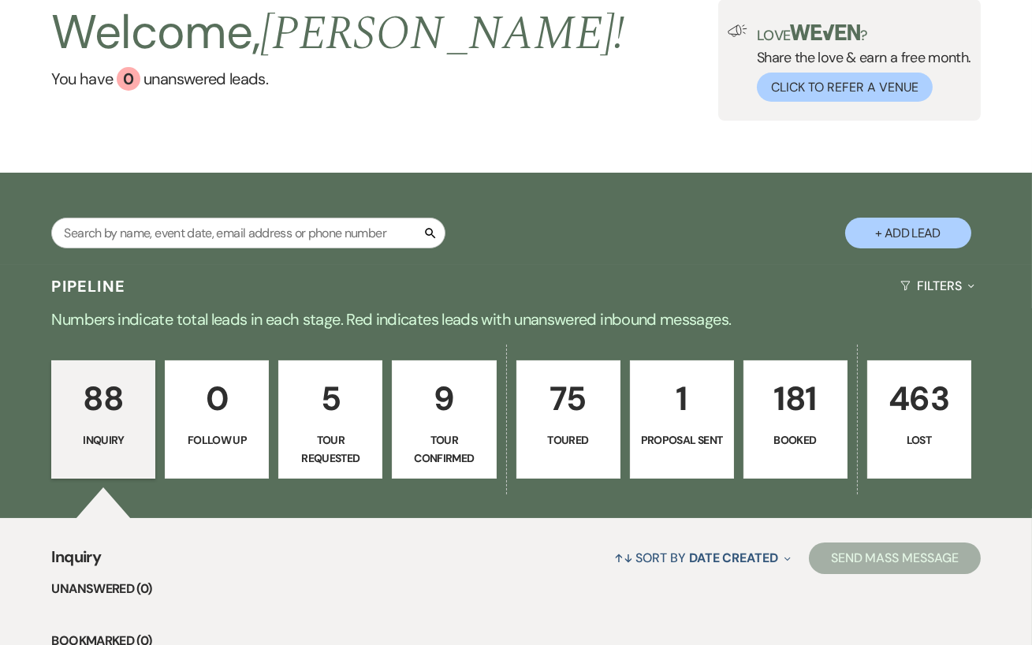
scroll to position [94, 0]
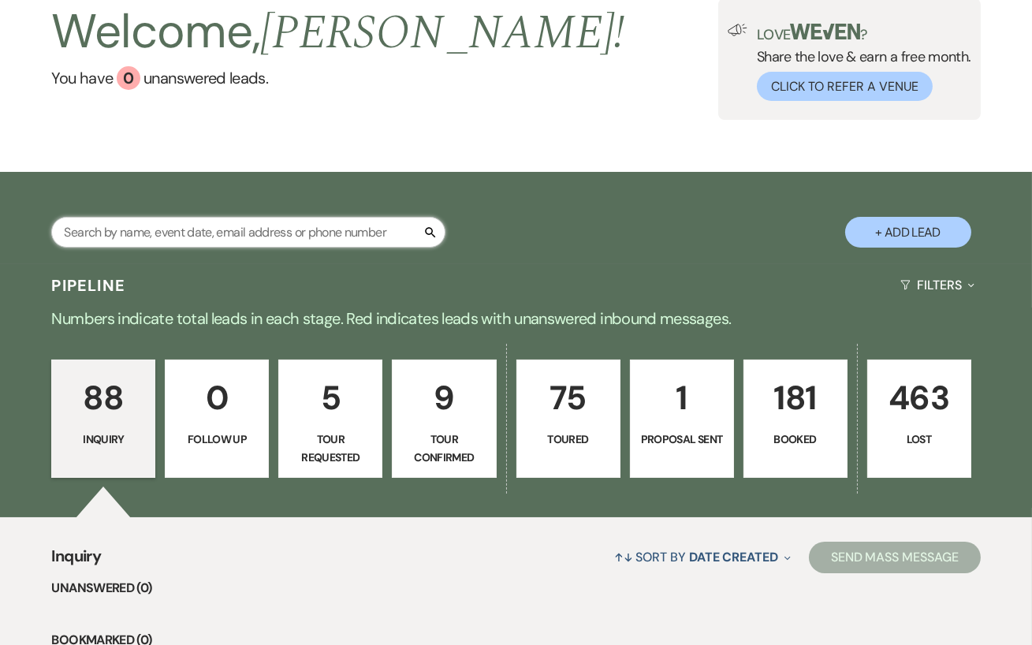
click at [276, 244] on input "text" at bounding box center [248, 232] width 394 height 31
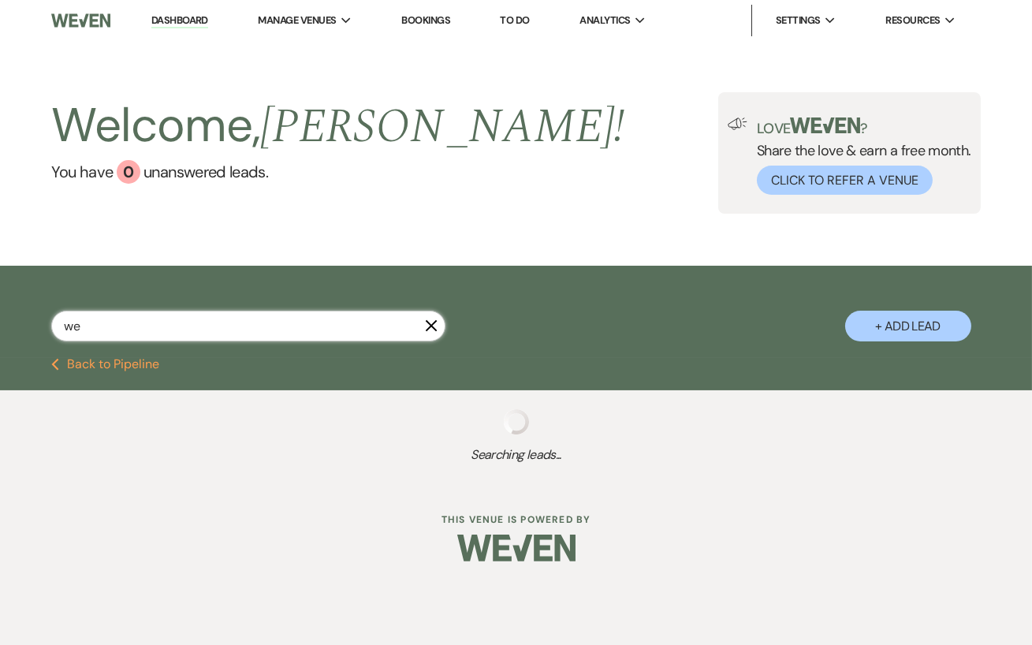
type input "w"
type input "m"
select select "2"
select select "4"
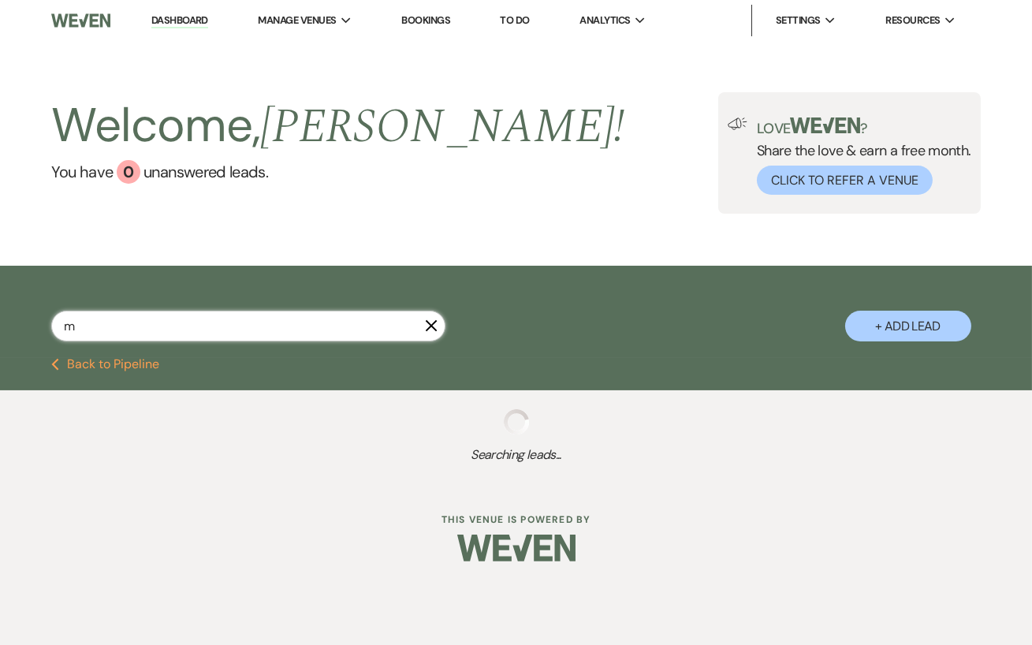
select select "4"
select select "6"
select select "8"
select select "11"
select select "5"
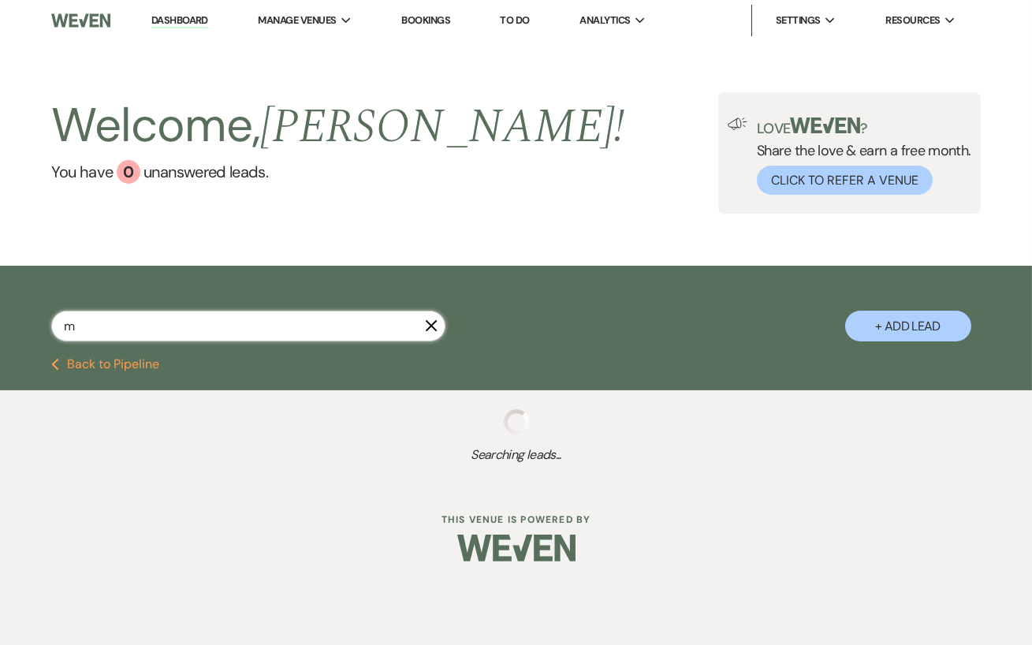
select select "8"
select select "1"
select select "8"
select select "11"
select select "8"
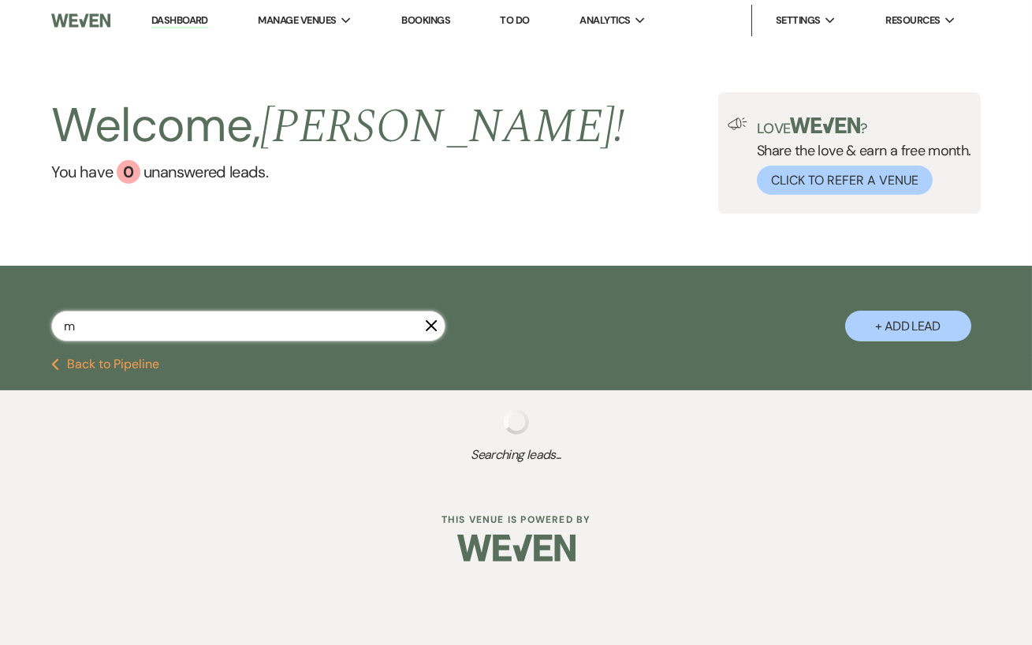
select select "4"
select select "8"
select select "11"
select select "5"
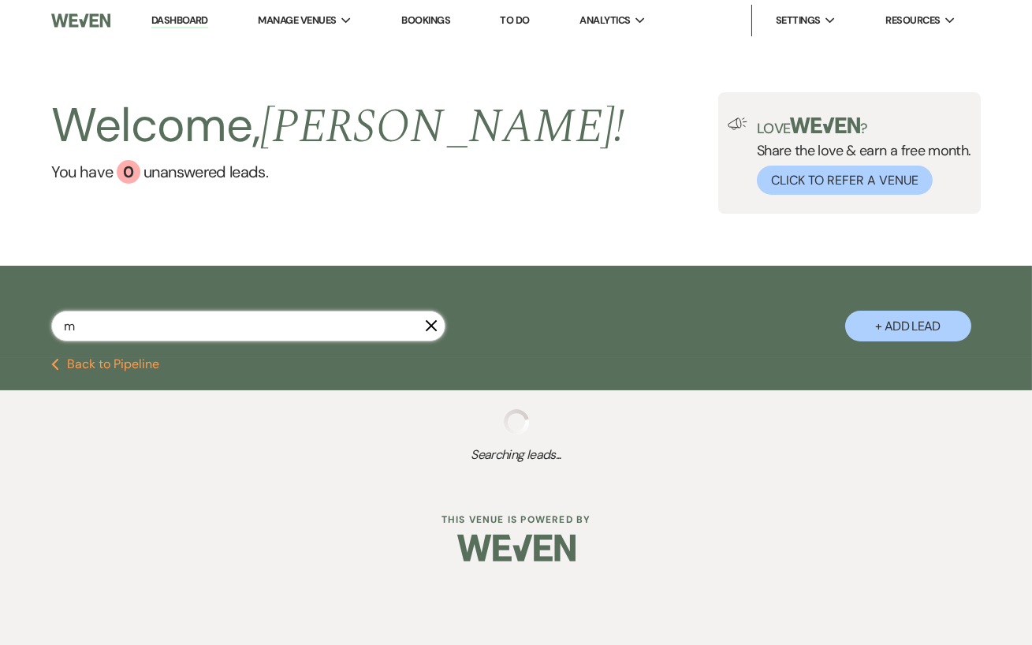
select select "5"
select select "8"
select select "5"
select select "8"
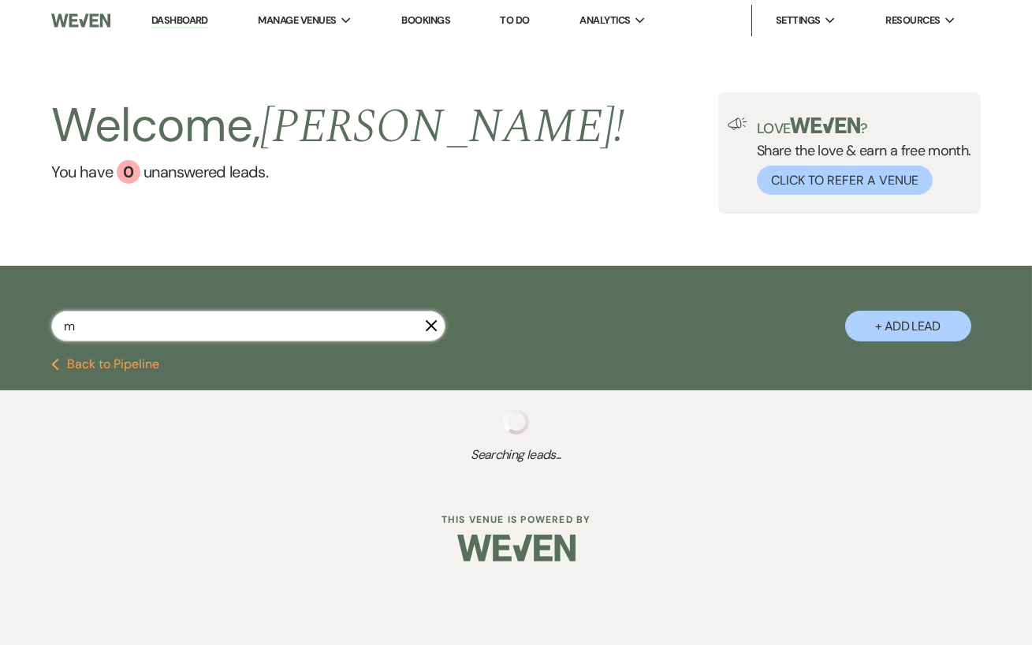
select select "5"
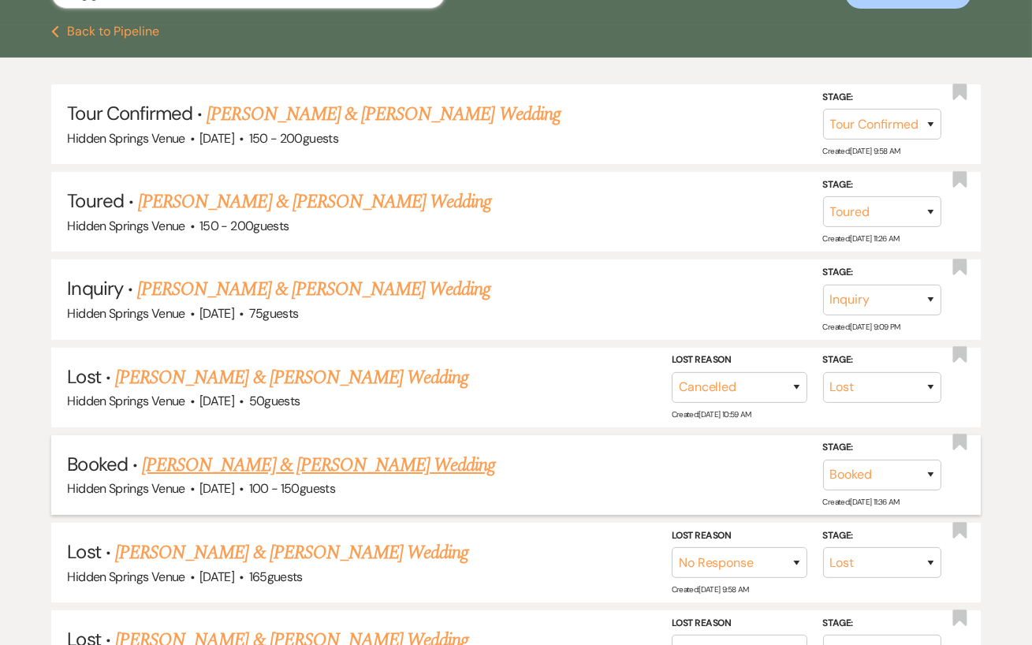
scroll to position [332, 0]
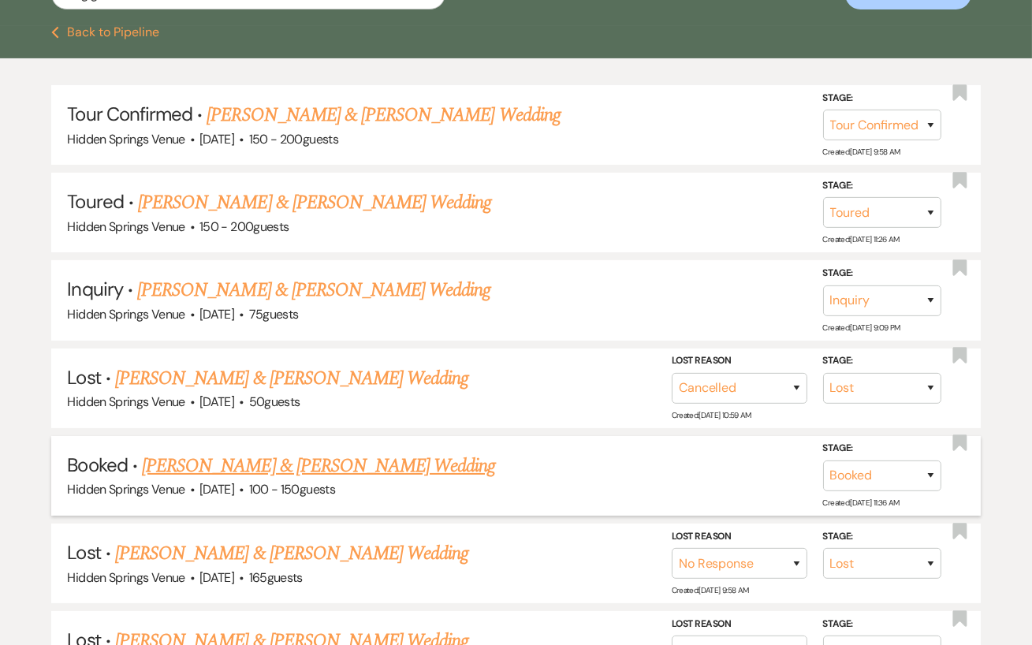
click at [354, 476] on link "[PERSON_NAME] & [PERSON_NAME] Wedding" at bounding box center [318, 466] width 353 height 28
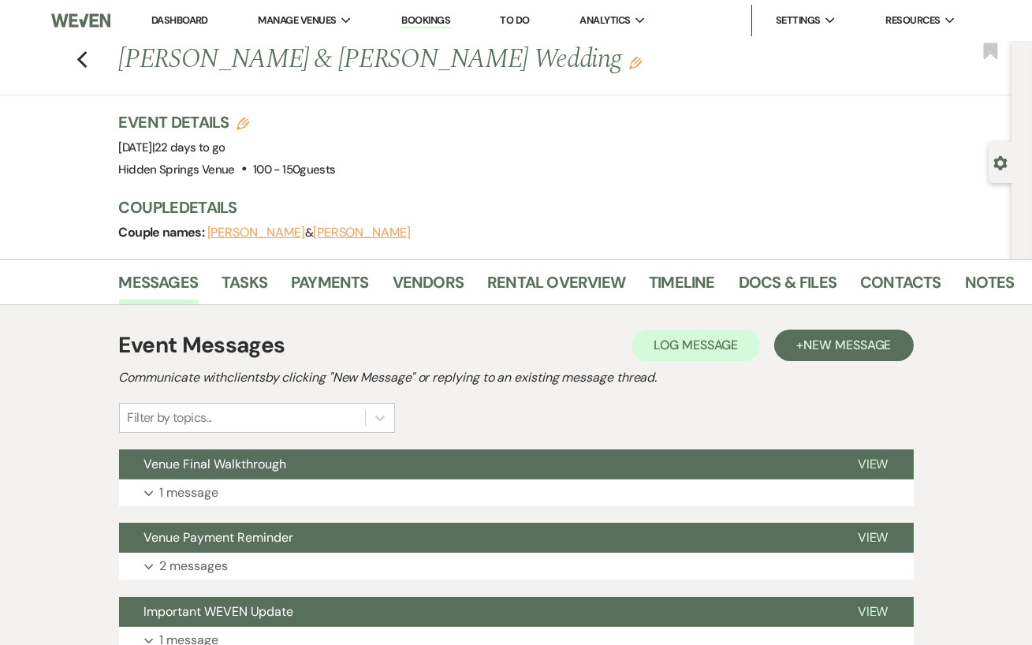
click at [781, 260] on div "Messages Tasks Payments Vendors Rental Overview Timeline Docs & Files Contacts …" at bounding box center [516, 282] width 1032 height 46
click at [768, 278] on link "Docs & Files" at bounding box center [787, 287] width 98 height 35
